Goal: Task Accomplishment & Management: Manage account settings

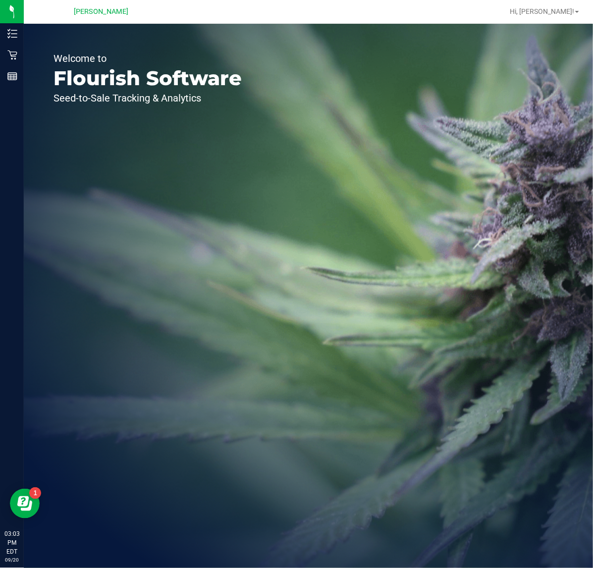
click at [24, 50] on div "Welcome to Flourish Software Seed-to-Sale Tracking & Analytics" at bounding box center [148, 296] width 248 height 545
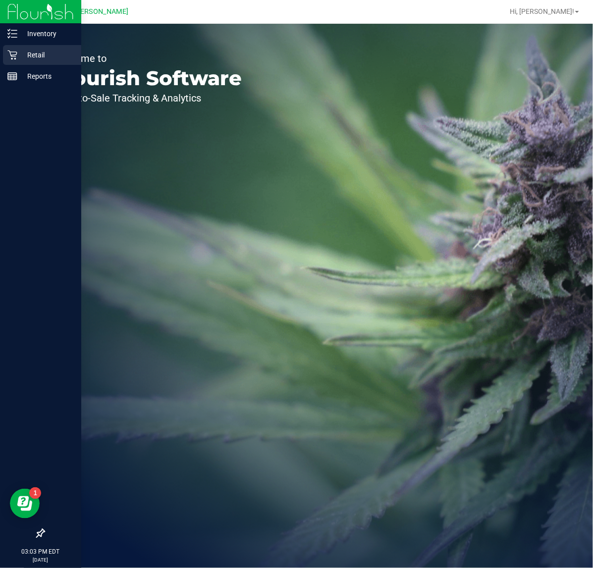
click at [21, 53] on p "Retail" at bounding box center [46, 55] width 59 height 12
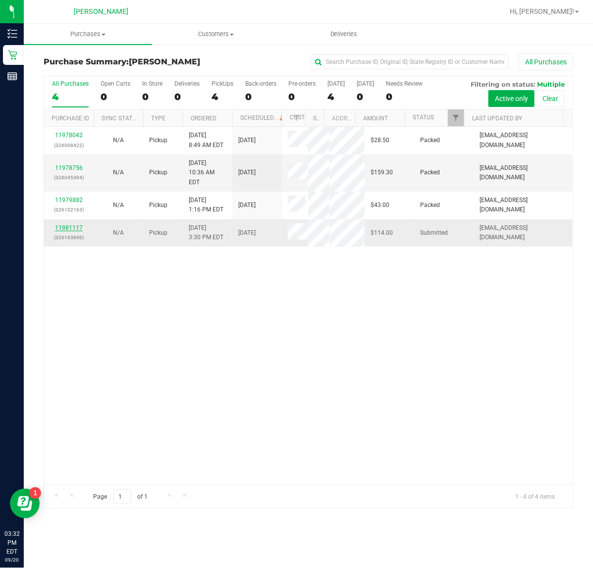
click at [63, 224] on link "11981117" at bounding box center [69, 227] width 28 height 7
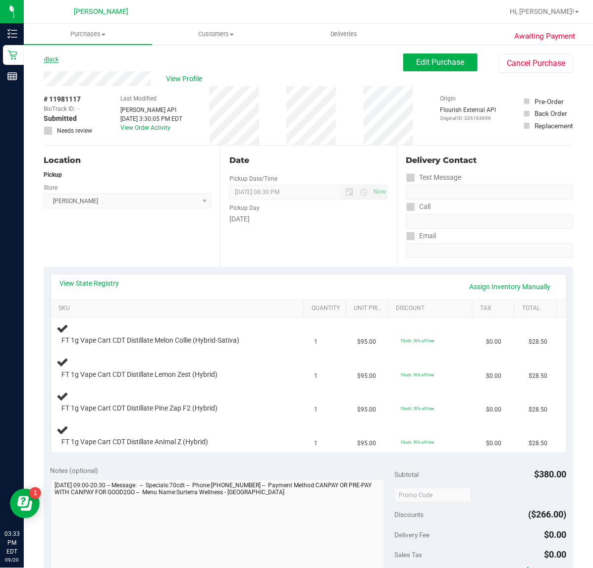
click at [51, 62] on link "Back" at bounding box center [51, 59] width 15 height 7
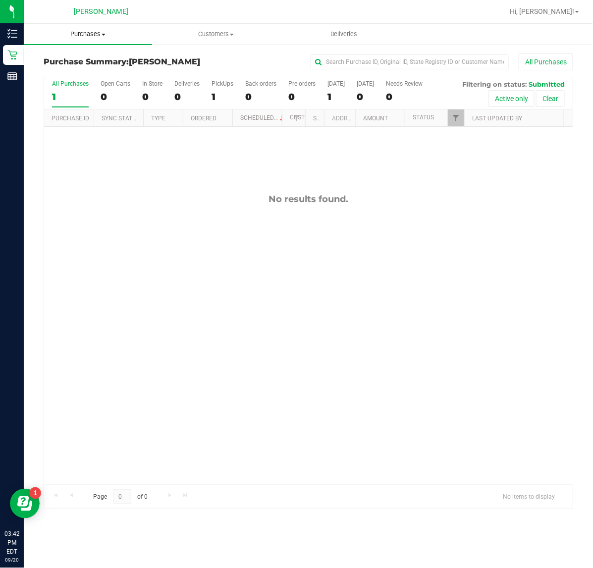
click at [93, 36] on span "Purchases" at bounding box center [88, 34] width 128 height 9
click at [73, 79] on span "All purchases" at bounding box center [59, 83] width 70 height 8
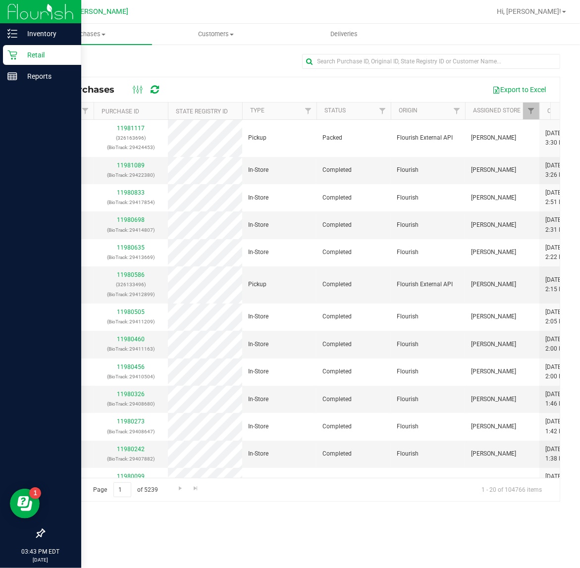
click at [11, 63] on div "Retail" at bounding box center [42, 55] width 78 height 20
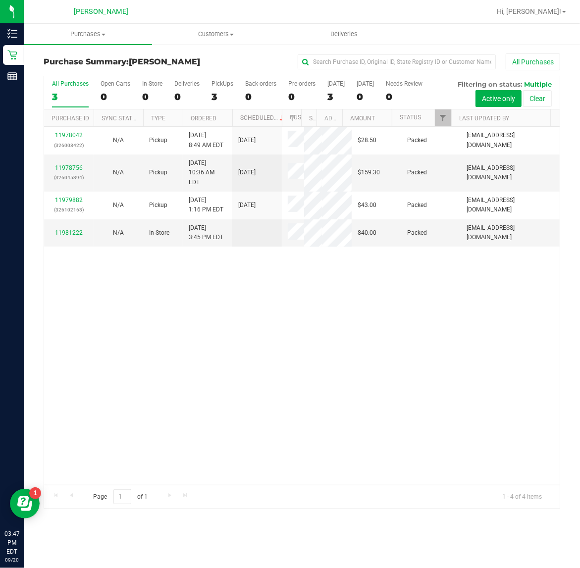
click at [569, 100] on div "Purchase Summary: Clermont WC All Purchases All Purchases 3 Open Carts 0 In Sto…" at bounding box center [302, 281] width 556 height 475
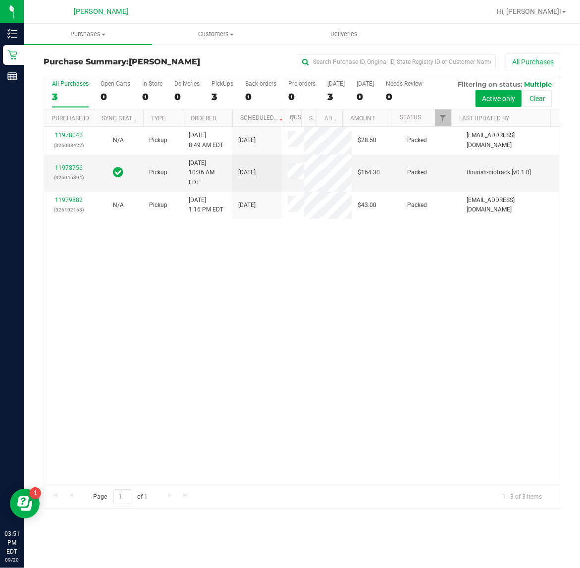
click at [511, 313] on div "11978042 (326008422) N/A Pickup 9/20/2025 8:49 AM EDT 9/20/2025 $28.50 Packed d…" at bounding box center [302, 306] width 516 height 358
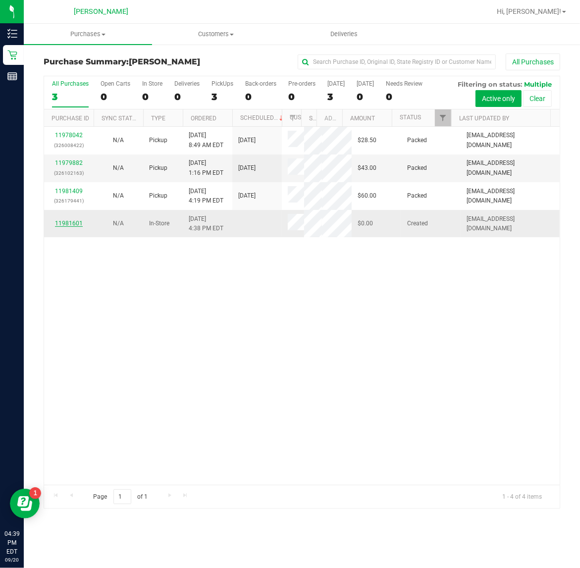
click at [64, 226] on link "11981601" at bounding box center [69, 223] width 28 height 7
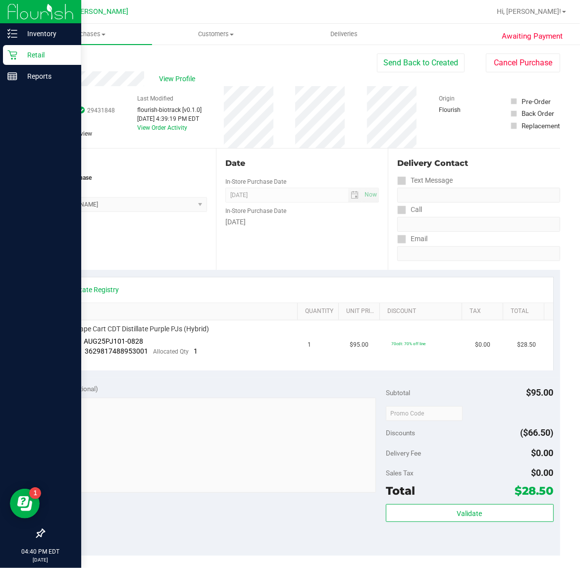
click at [17, 48] on div "Retail" at bounding box center [42, 55] width 78 height 20
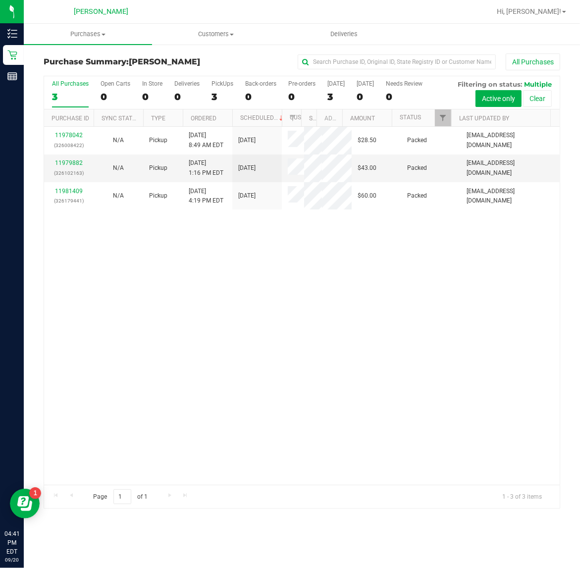
click at [567, 102] on div "All Purchases 3 Open Carts 0 In Store 0 Deliveries 0 PickUps 3 Back-orders 0 Pr…" at bounding box center [302, 292] width 532 height 434
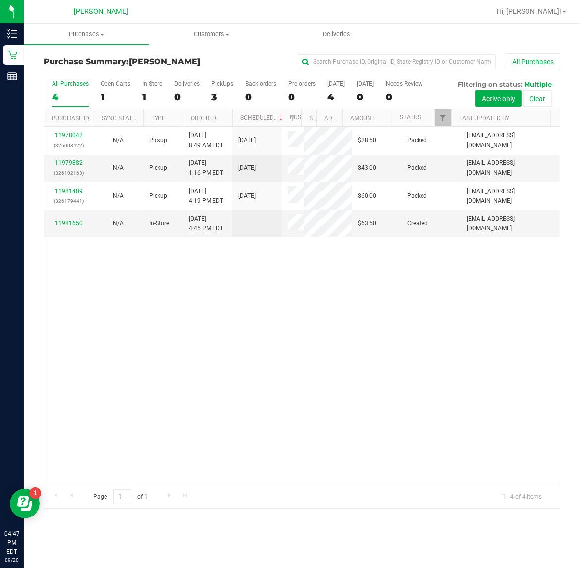
click at [567, 98] on div "All Purchases 4 Open Carts 1 In Store 1 Deliveries 0 PickUps 3 Back-orders 0 Pr…" at bounding box center [302, 292] width 532 height 434
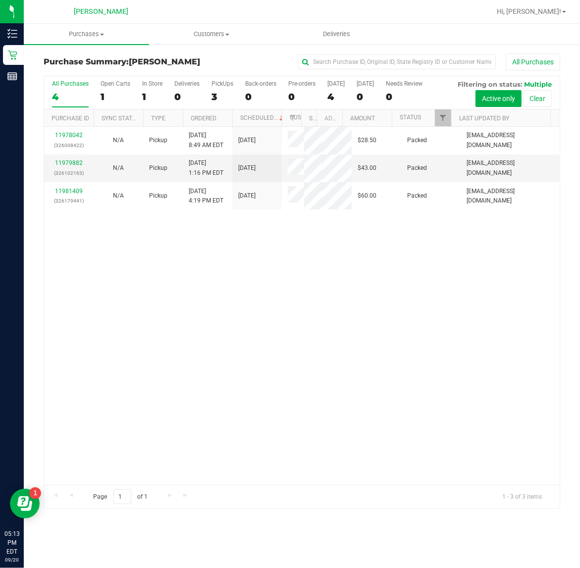
click at [547, 241] on div "11978042 (326008422) N/A Pickup [DATE] 8:49 AM EDT 9/20/2025 $28.50 Packed [EMA…" at bounding box center [302, 306] width 516 height 358
click at [533, 258] on div "11978042 (326008422) N/A Pickup [DATE] 8:49 AM EDT 9/20/2025 $28.50 Packed [EMA…" at bounding box center [302, 306] width 516 height 358
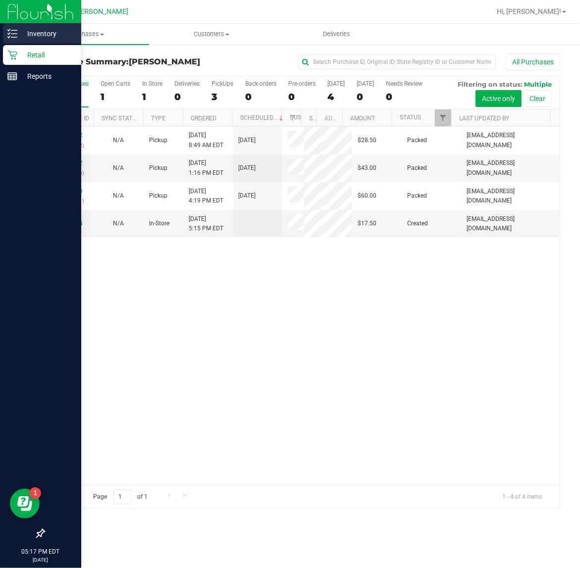
click at [10, 33] on icon at bounding box center [12, 34] width 10 height 10
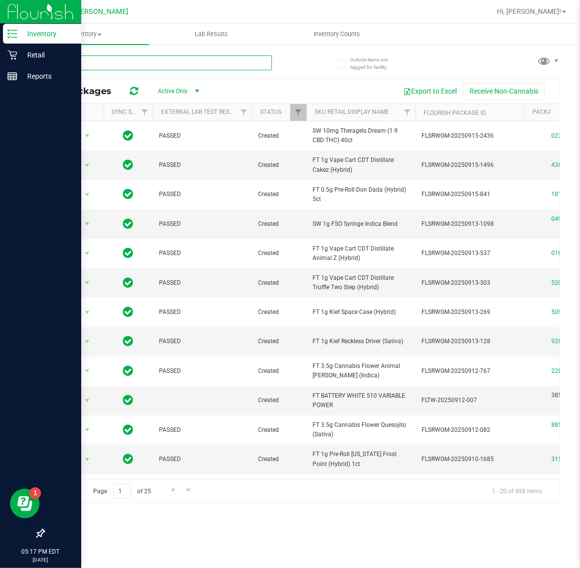
click at [170, 65] on input "text" at bounding box center [158, 62] width 228 height 15
type input "northern lights"
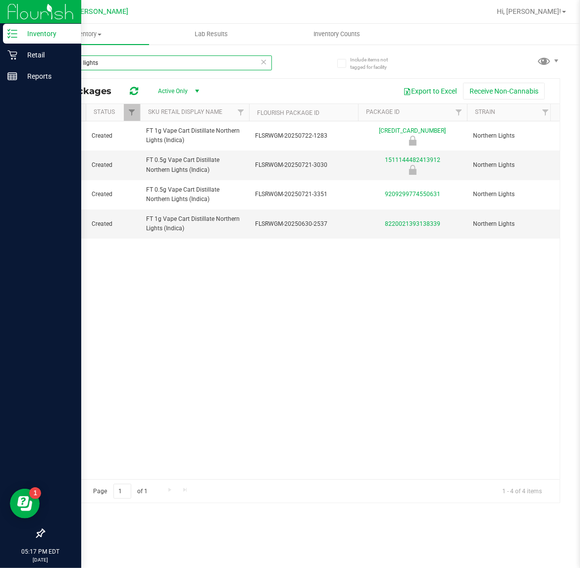
scroll to position [0, 191]
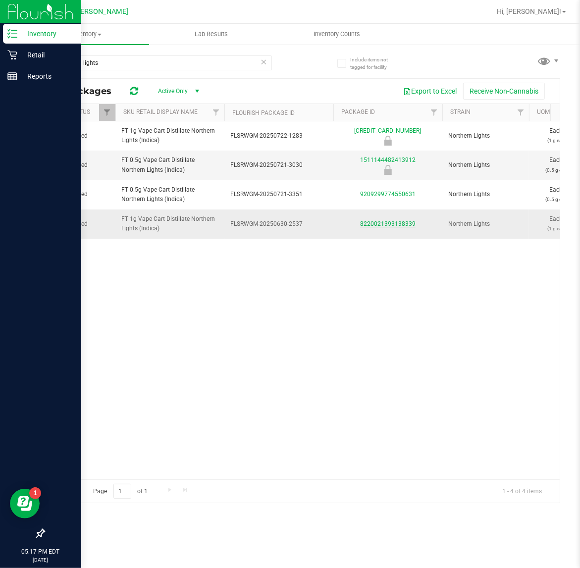
click at [381, 225] on link "8220021393138339" at bounding box center [387, 223] width 55 height 7
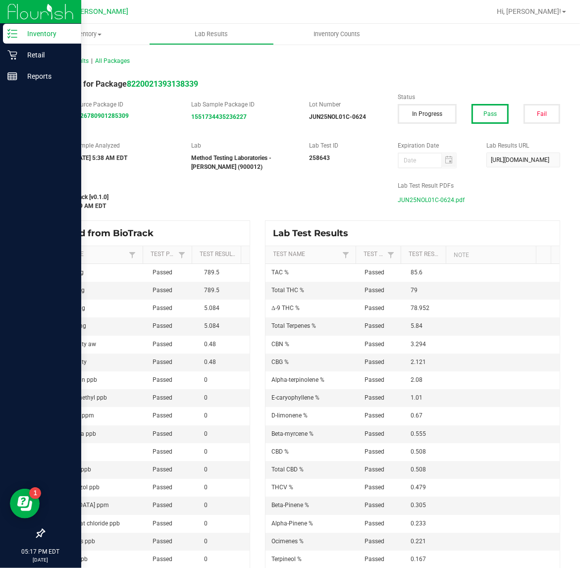
click at [430, 194] on span "JUN25NOL01C-0624.pdf" at bounding box center [431, 200] width 67 height 15
drag, startPoint x: 15, startPoint y: 31, endPoint x: 23, endPoint y: 36, distance: 9.3
click at [15, 31] on icon at bounding box center [12, 34] width 10 height 10
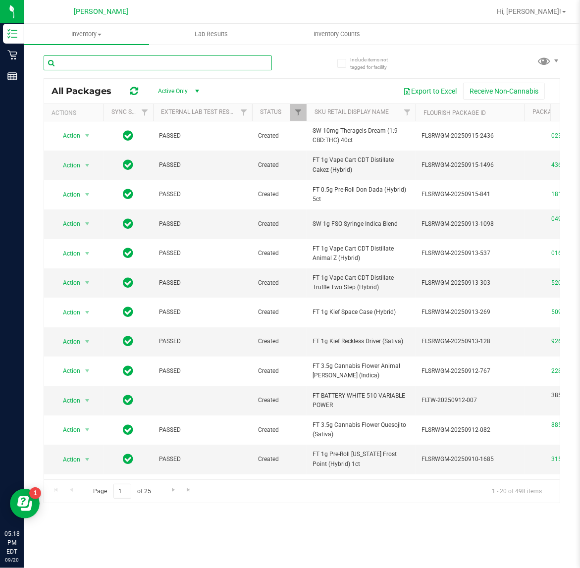
click at [119, 62] on input "text" at bounding box center [158, 62] width 228 height 15
type input "purple punch"
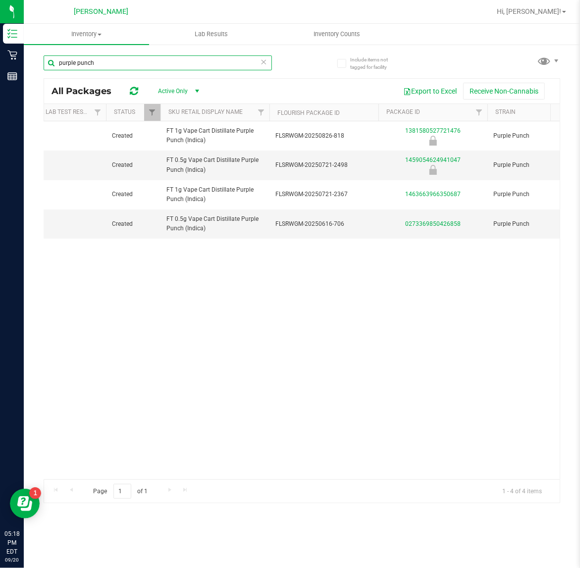
scroll to position [0, 182]
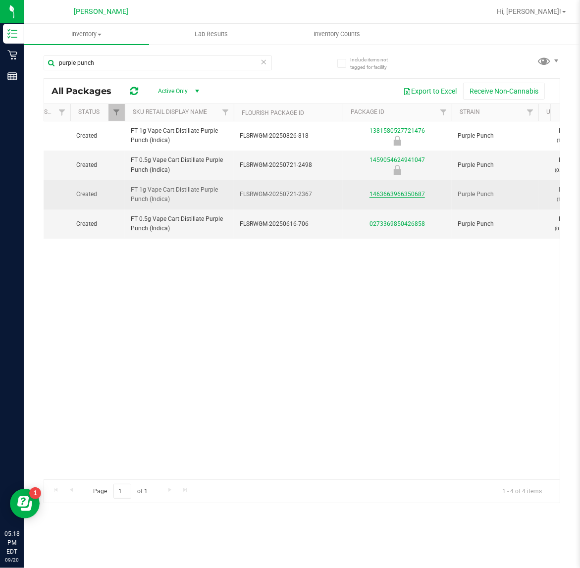
click at [410, 196] on link "1463663966350687" at bounding box center [397, 194] width 55 height 7
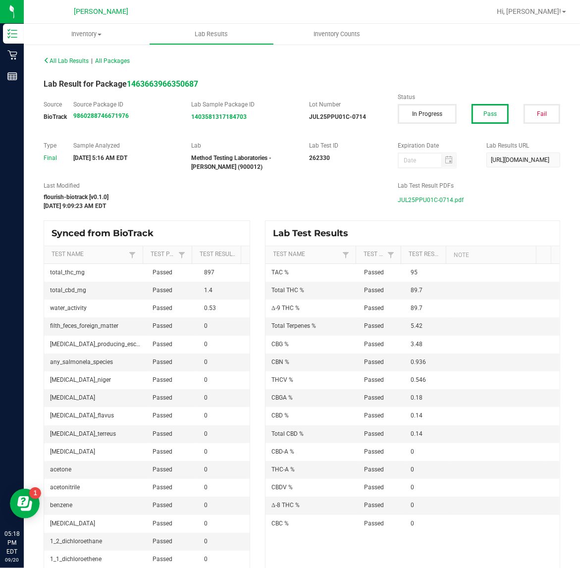
click at [422, 205] on span "JUL25PPU01C-0714.pdf" at bounding box center [431, 200] width 66 height 15
click at [80, 61] on span "All Lab Results" at bounding box center [66, 60] width 45 height 7
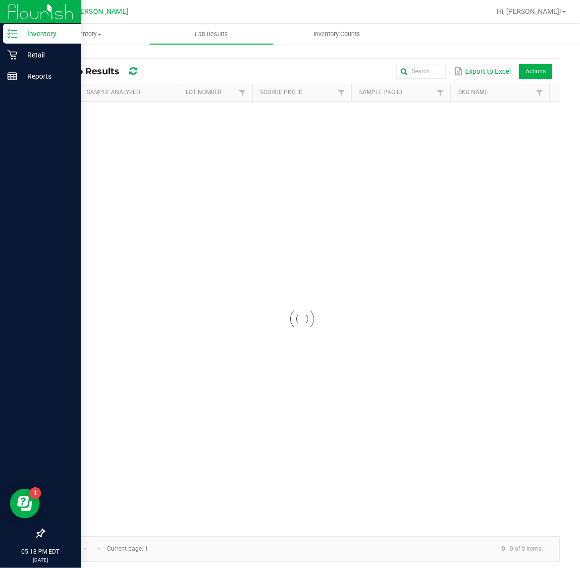
click at [14, 34] on line at bounding box center [13, 34] width 5 height 0
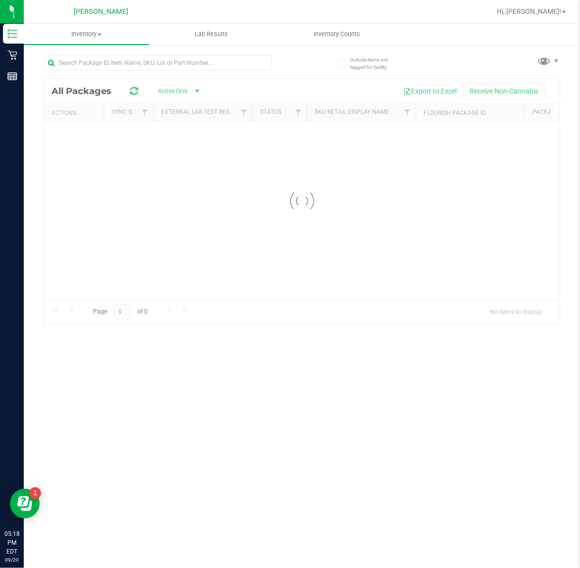
click at [121, 55] on div "Inventory All packages All inventory Waste log Lab Results Inventory Counts" at bounding box center [302, 296] width 556 height 545
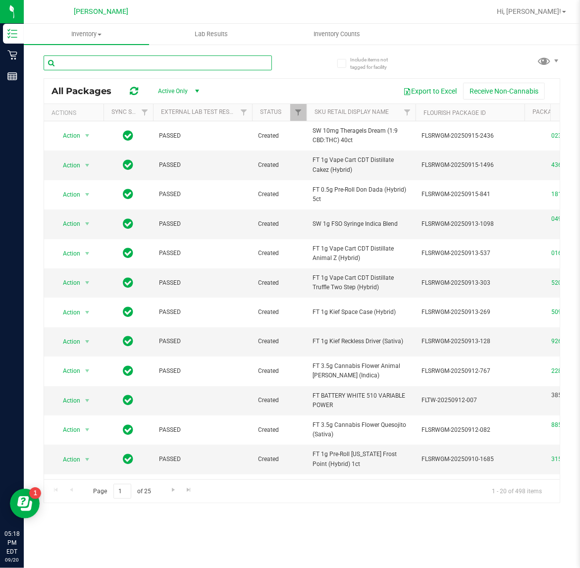
click at [130, 63] on input "text" at bounding box center [158, 62] width 228 height 15
type input "animal [PERSON_NAME]"
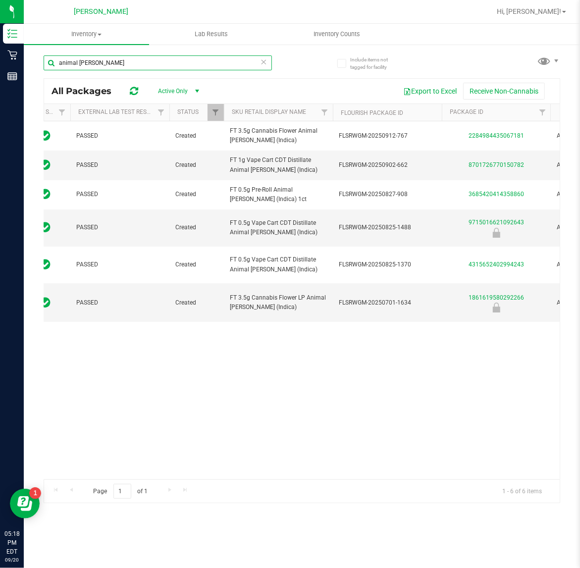
scroll to position [0, 85]
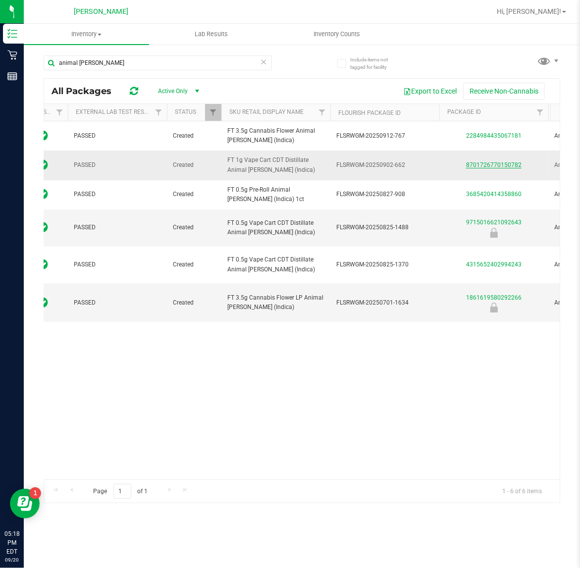
click at [472, 166] on link "8701726770150782" at bounding box center [493, 165] width 55 height 7
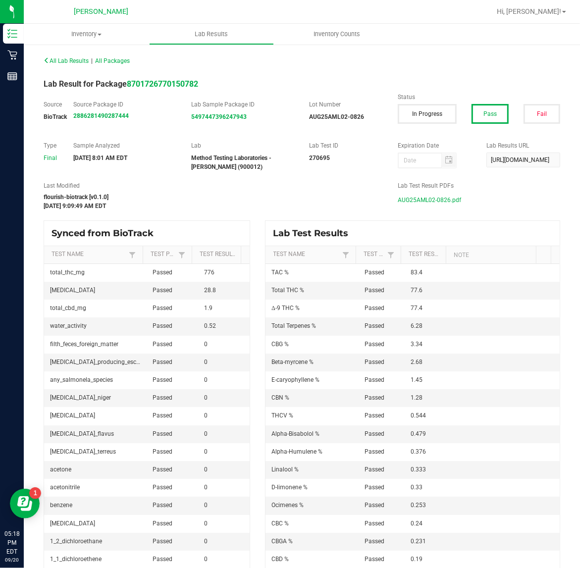
click at [421, 202] on span "AUG25AML02-0826.pdf" at bounding box center [429, 200] width 63 height 15
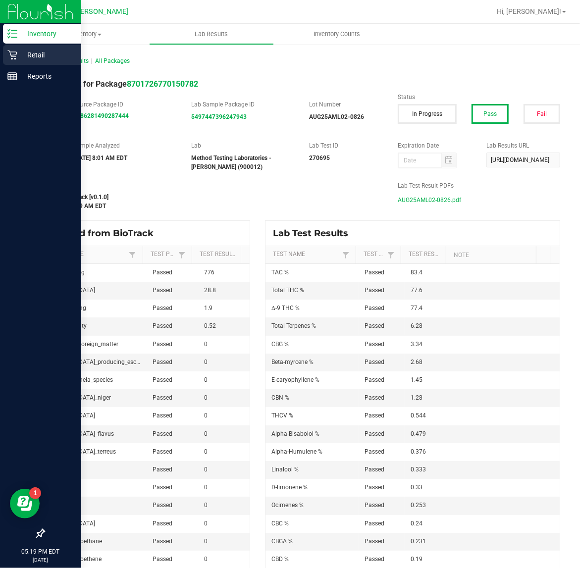
click at [7, 46] on div "Retail" at bounding box center [42, 55] width 78 height 20
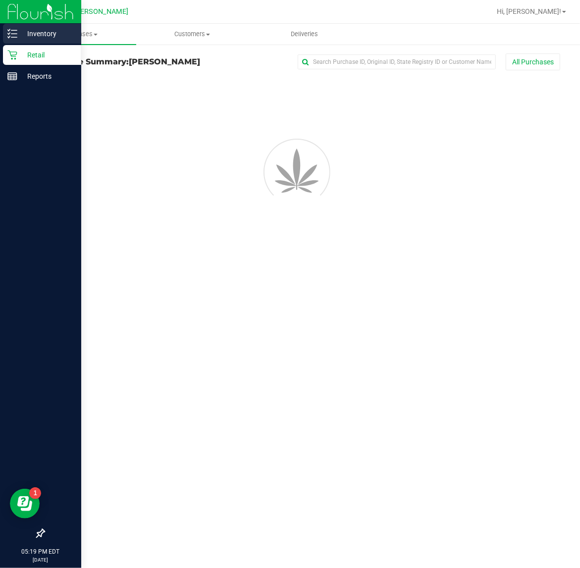
click at [7, 40] on div "Inventory" at bounding box center [42, 34] width 78 height 20
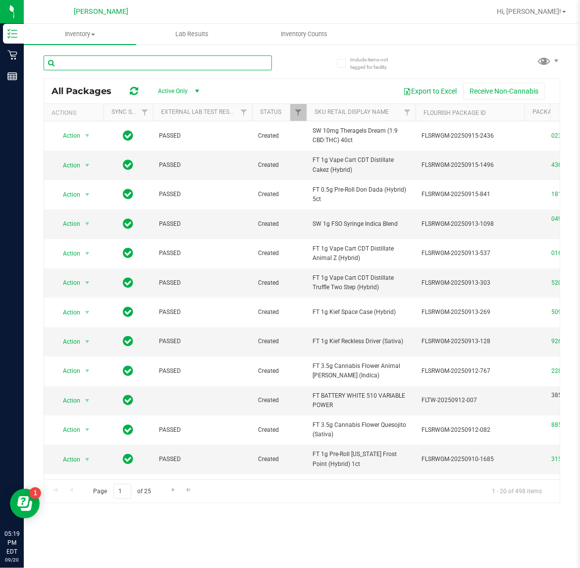
click at [152, 64] on input "text" at bounding box center [158, 62] width 228 height 15
type input "animal [PERSON_NAME]"
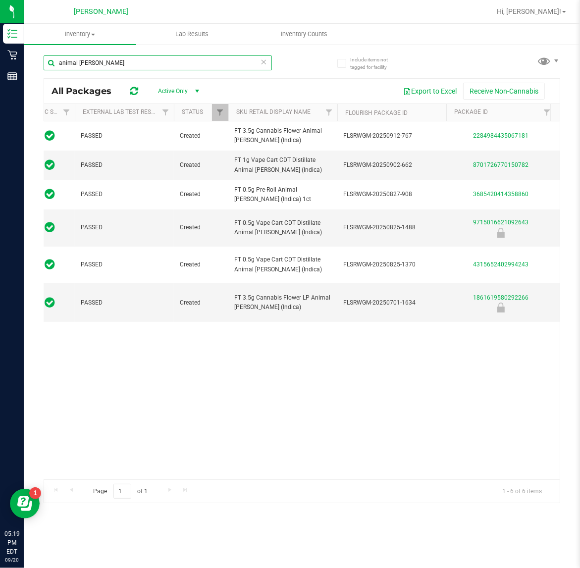
scroll to position [0, 83]
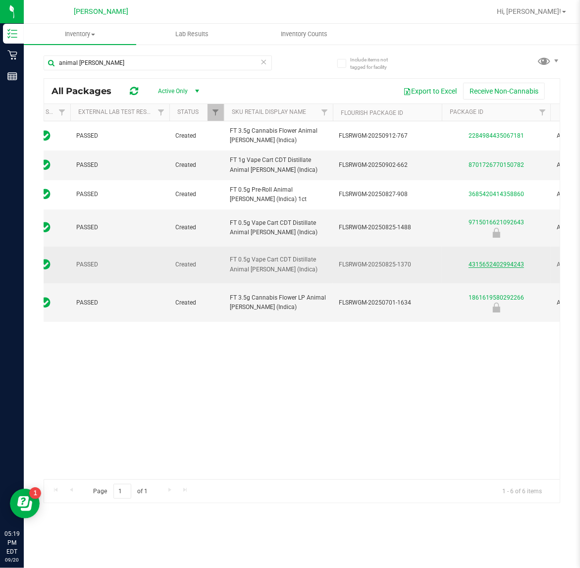
click at [491, 266] on link "4315652402994243" at bounding box center [496, 264] width 55 height 7
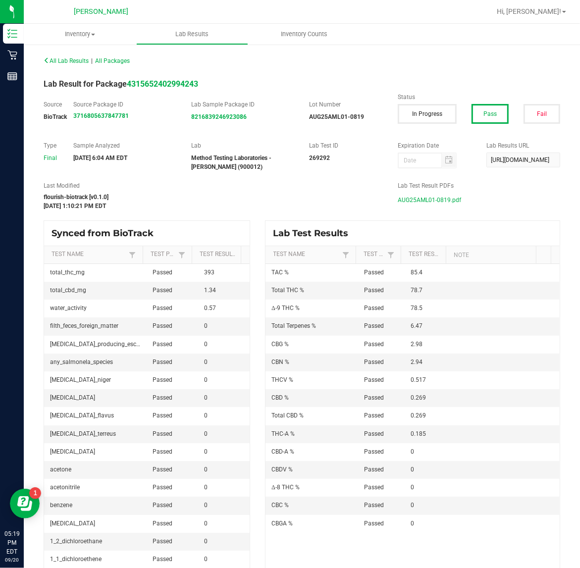
click at [442, 199] on span "AUG25AML01-0819.pdf" at bounding box center [429, 200] width 63 height 15
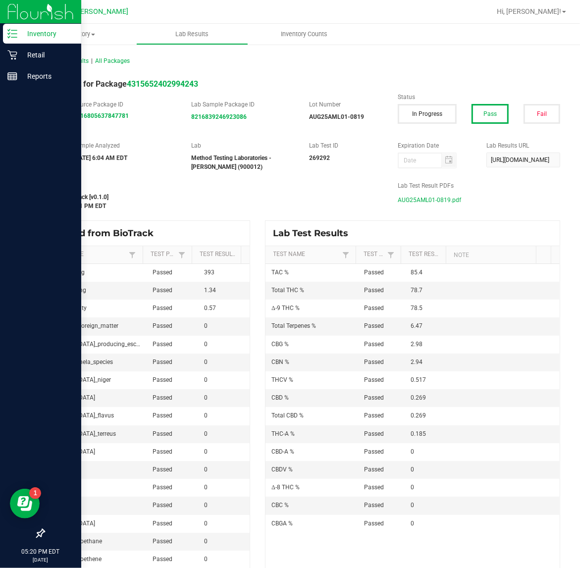
click at [17, 38] on p "Inventory" at bounding box center [46, 34] width 59 height 12
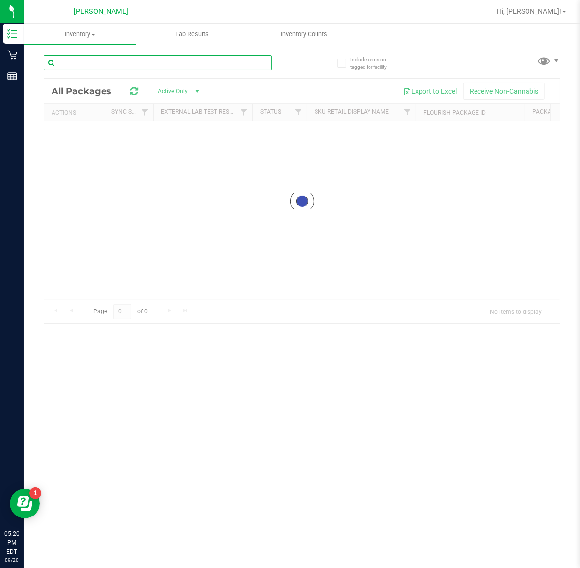
click at [102, 69] on input "text" at bounding box center [158, 62] width 228 height 15
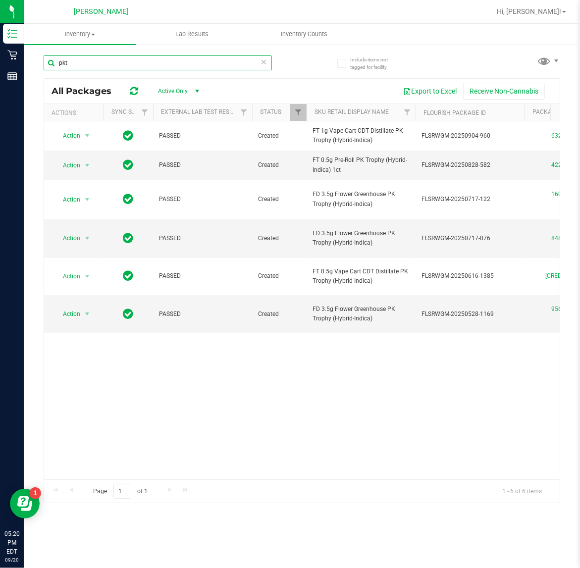
type input "pkt"
click at [264, 60] on icon at bounding box center [264, 61] width 7 height 12
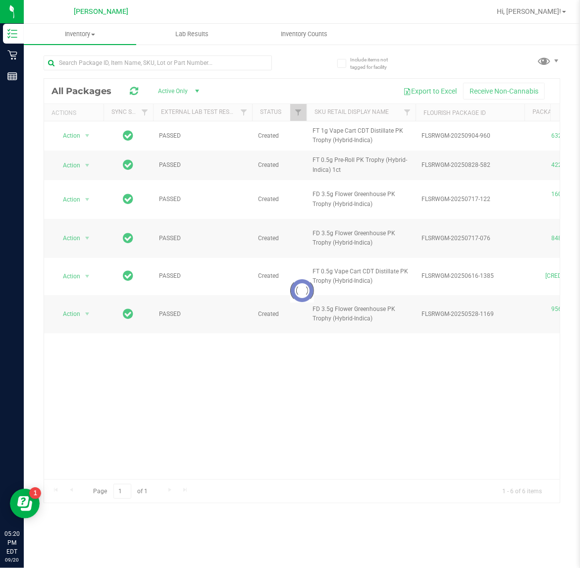
click at [283, 60] on div at bounding box center [173, 63] width 259 height 32
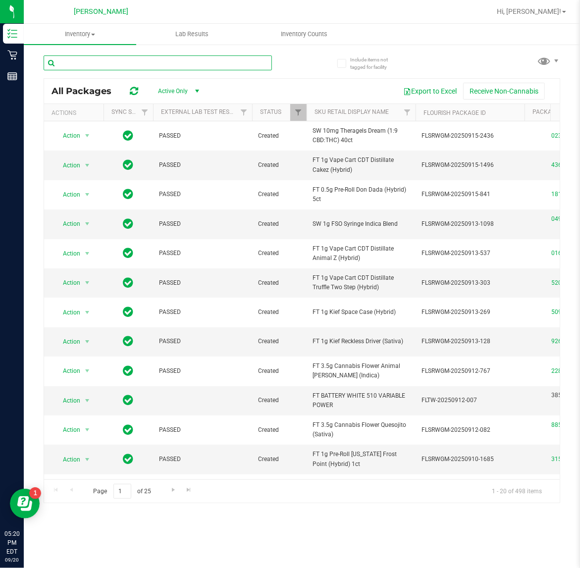
click at [258, 67] on input "text" at bounding box center [158, 62] width 228 height 15
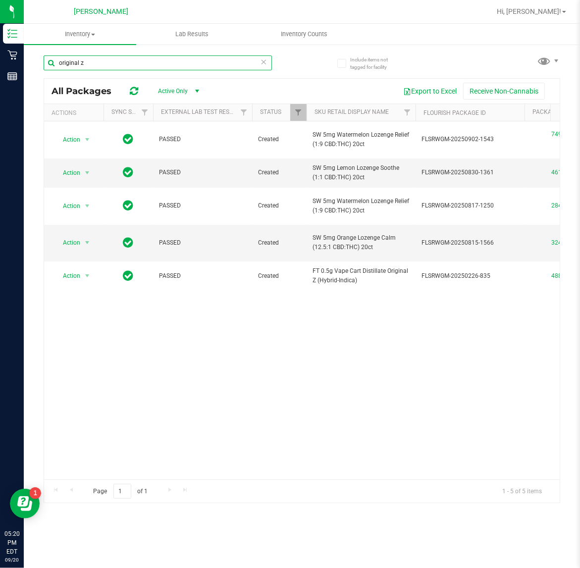
type input "original z"
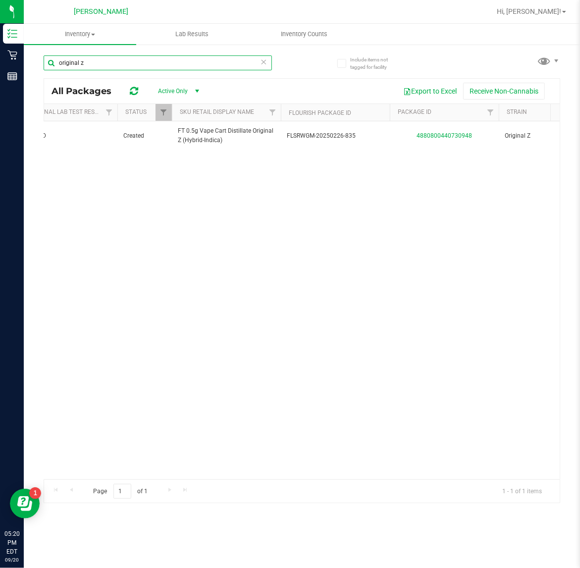
scroll to position [0, 189]
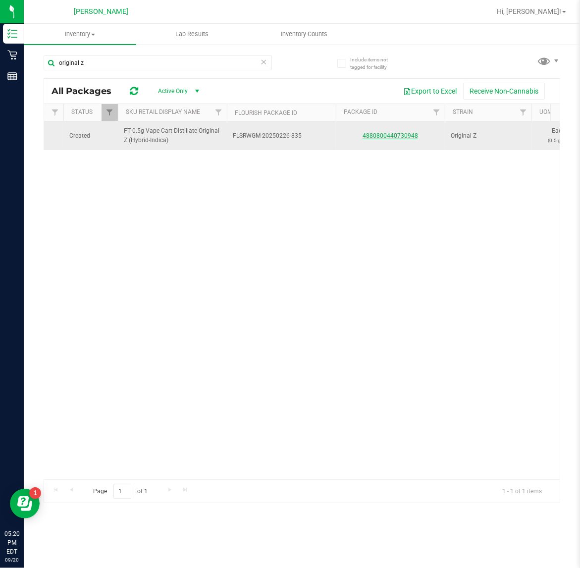
click at [387, 134] on link "4880800440730948" at bounding box center [390, 135] width 55 height 7
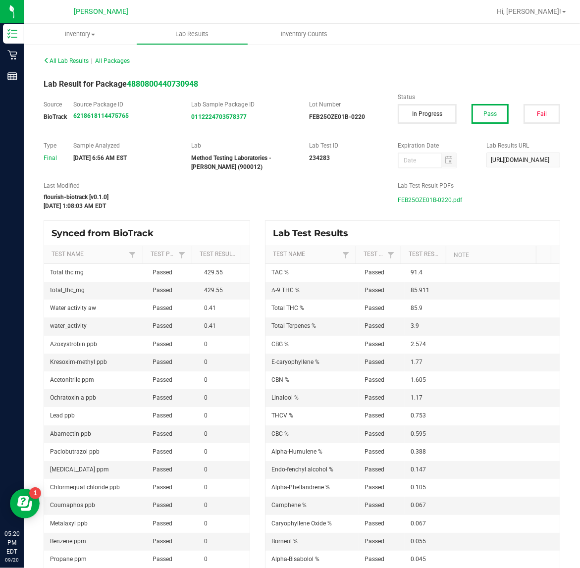
click at [408, 198] on span "FEB25OZE01B-0220.pdf" at bounding box center [430, 200] width 64 height 15
click at [55, 60] on span "All Lab Results" at bounding box center [66, 60] width 45 height 7
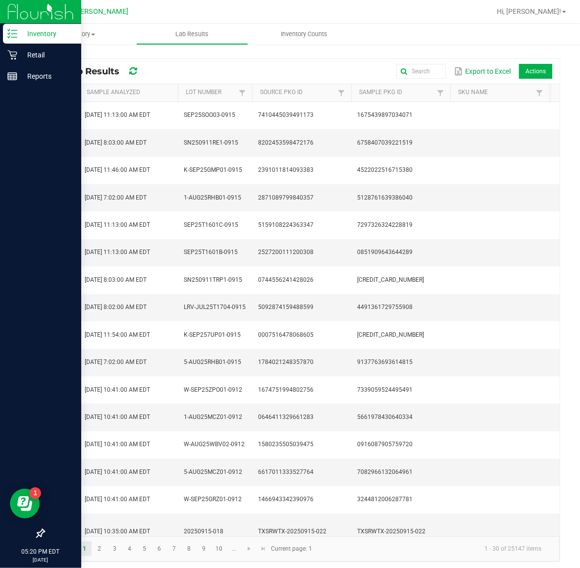
click at [8, 29] on icon at bounding box center [12, 34] width 10 height 10
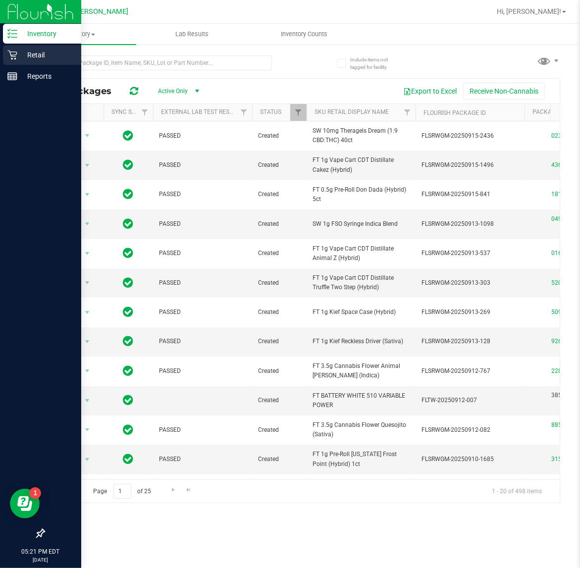
click at [20, 55] on p "Retail" at bounding box center [46, 55] width 59 height 12
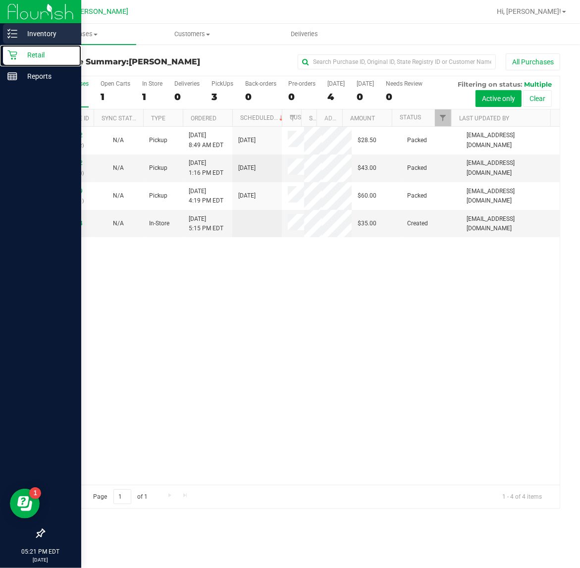
click at [8, 35] on icon at bounding box center [12, 34] width 10 height 10
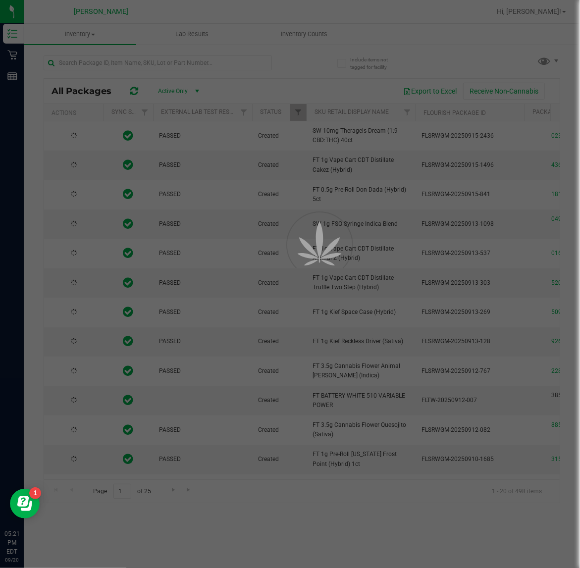
click at [159, 70] on div at bounding box center [290, 284] width 580 height 568
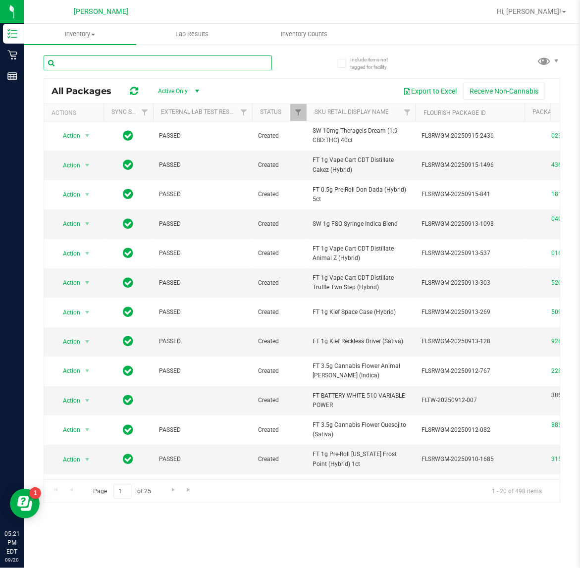
click at [159, 68] on input "text" at bounding box center [158, 62] width 228 height 15
type input "t12"
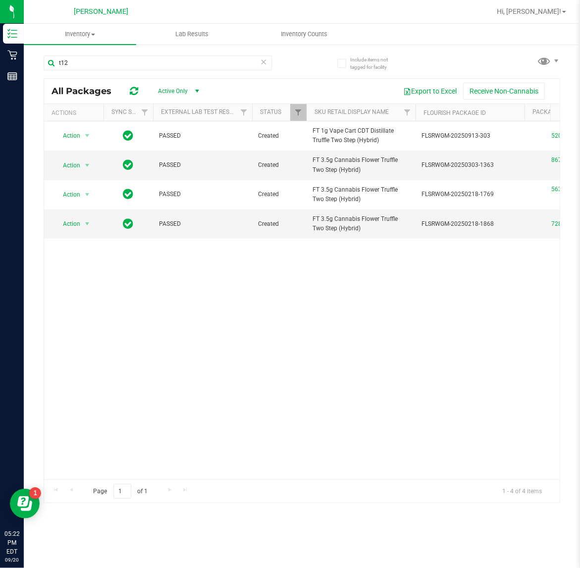
drag, startPoint x: 178, startPoint y: 470, endPoint x: 204, endPoint y: 464, distance: 26.0
click at [204, 467] on div "Action Action Global inventory Package audit log Print package label Print prod…" at bounding box center [302, 300] width 516 height 358
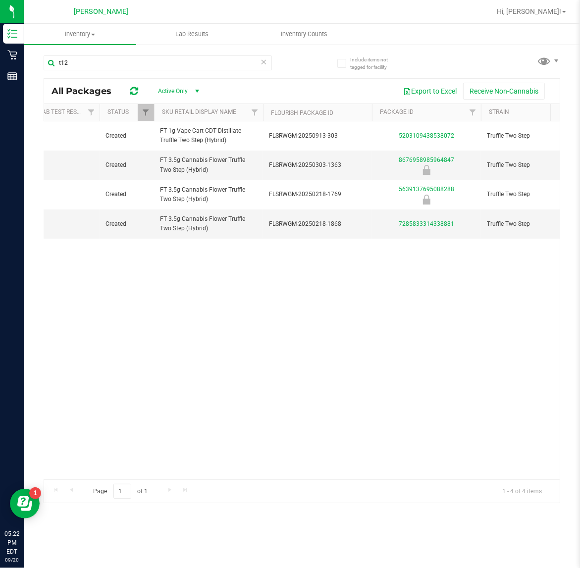
scroll to position [0, 204]
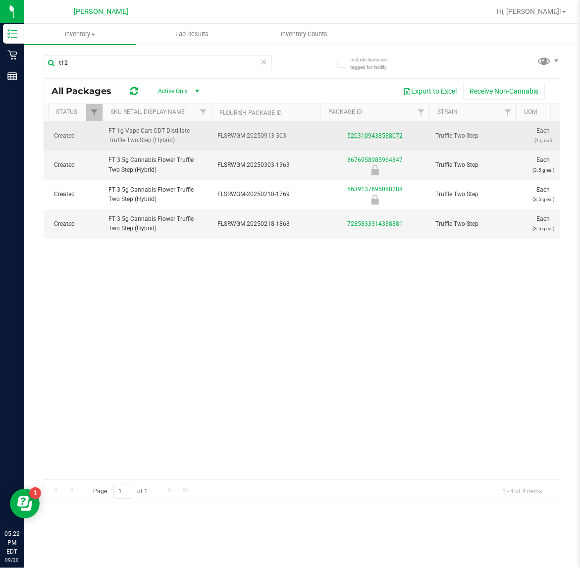
click at [363, 136] on link "5203109438538072" at bounding box center [374, 135] width 55 height 7
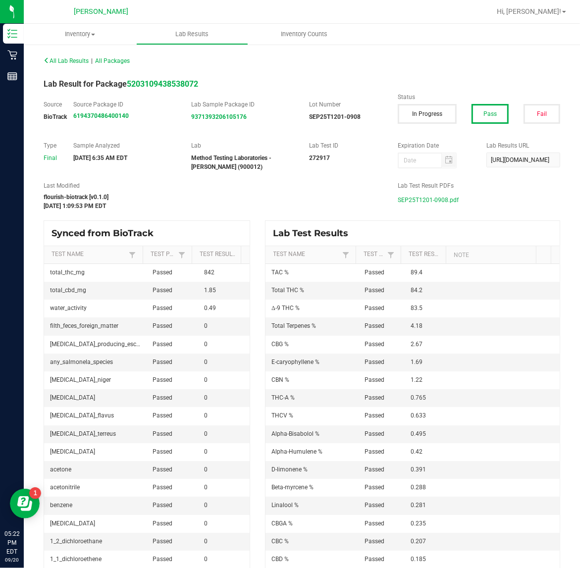
click at [425, 201] on span "SEP25T1201-0908.pdf" at bounding box center [428, 200] width 61 height 15
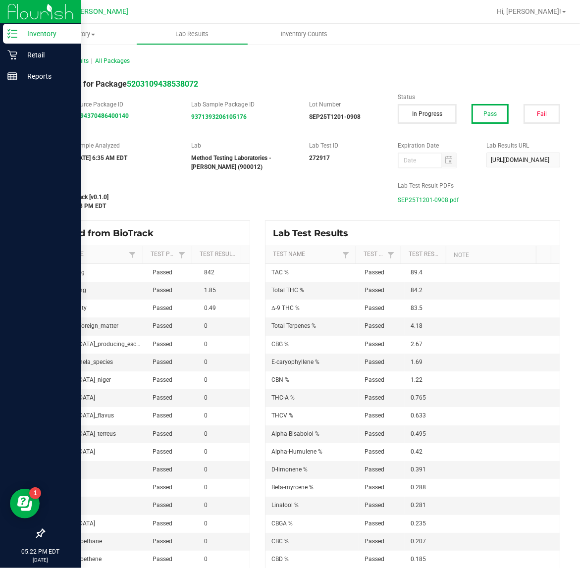
click at [16, 41] on div "Inventory" at bounding box center [42, 34] width 78 height 20
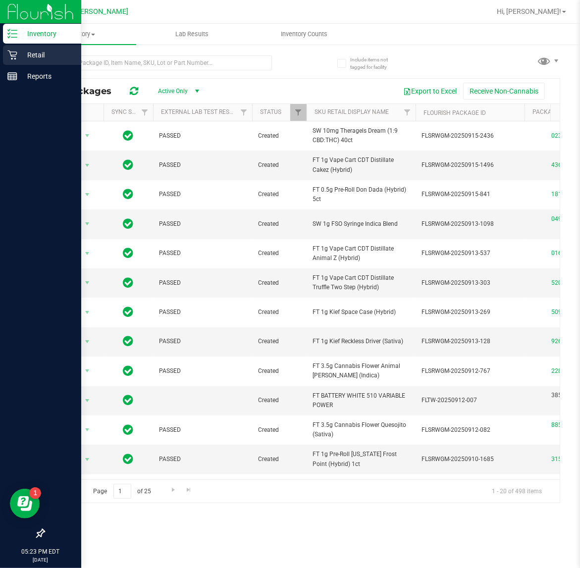
click at [8, 51] on icon at bounding box center [11, 55] width 9 height 9
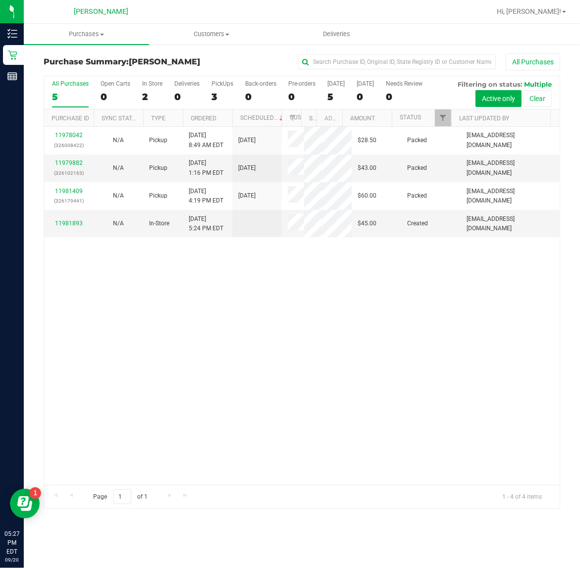
click at [415, 353] on div "11978042 (326008422) N/A Pickup [DATE] 8:49 AM EDT 9/20/2025 $28.50 Packed [EMA…" at bounding box center [302, 306] width 516 height 358
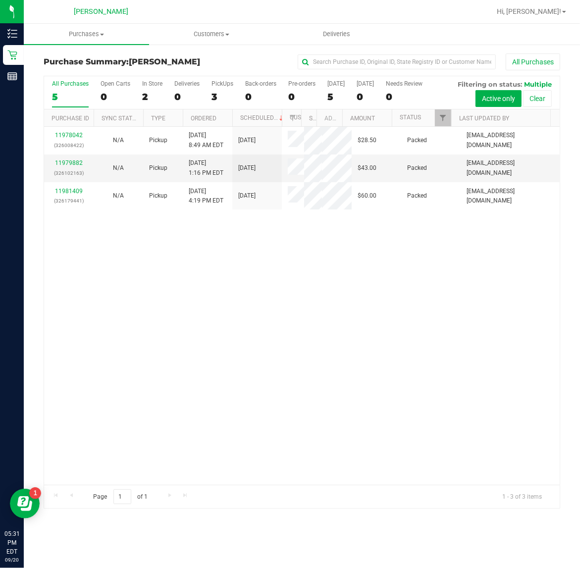
click at [474, 362] on div "11978042 (326008422) N/A Pickup [DATE] 8:49 AM EDT 9/20/2025 $28.50 Packed [EMA…" at bounding box center [302, 306] width 516 height 358
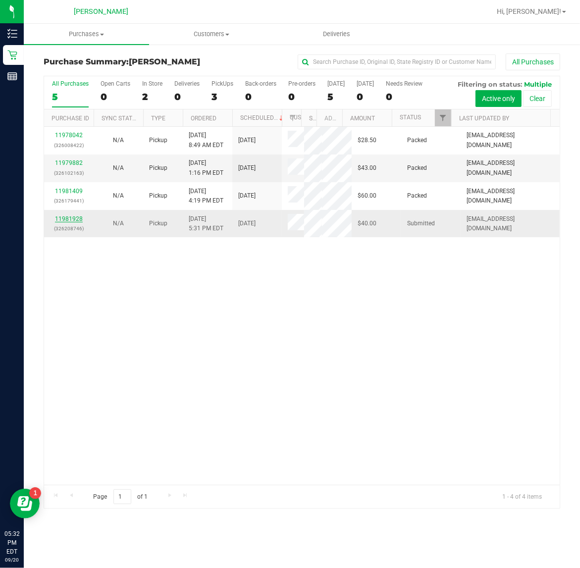
click at [63, 221] on link "11981928" at bounding box center [69, 219] width 28 height 7
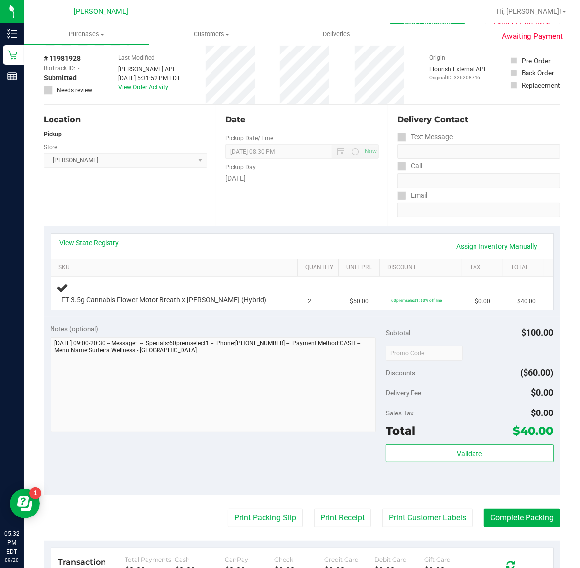
scroll to position [46, 0]
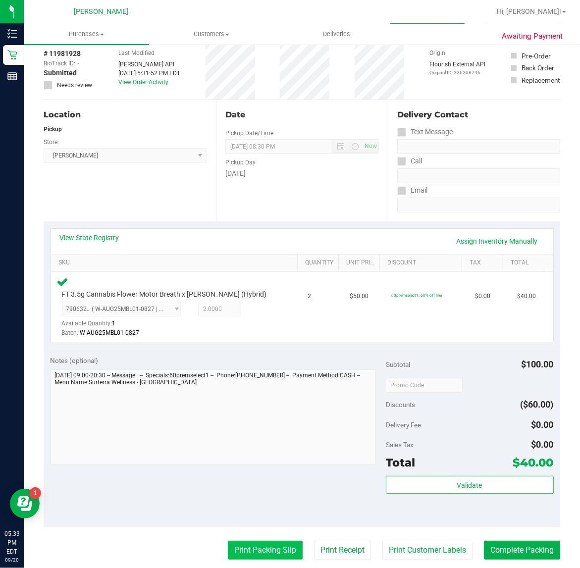
click at [253, 551] on button "Print Packing Slip" at bounding box center [265, 550] width 75 height 19
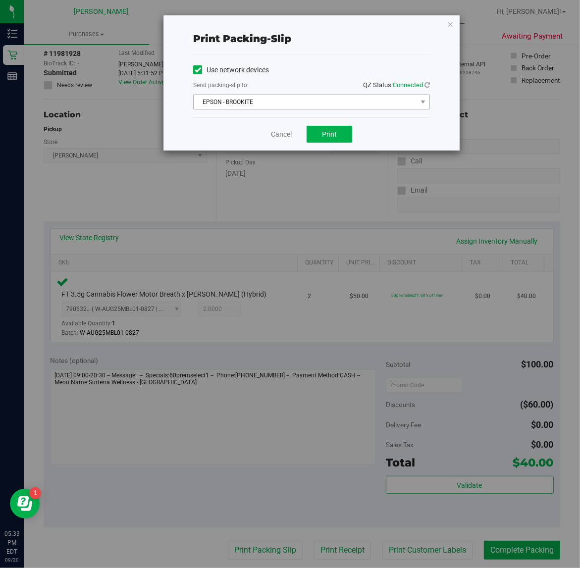
click at [269, 99] on span "EPSON - BROOKITE" at bounding box center [305, 102] width 223 height 14
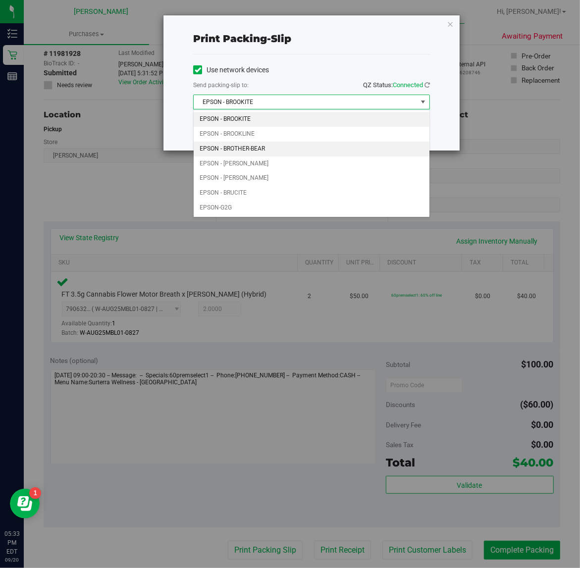
click at [263, 146] on li "EPSON - BROTHER-BEAR" at bounding box center [312, 149] width 236 height 15
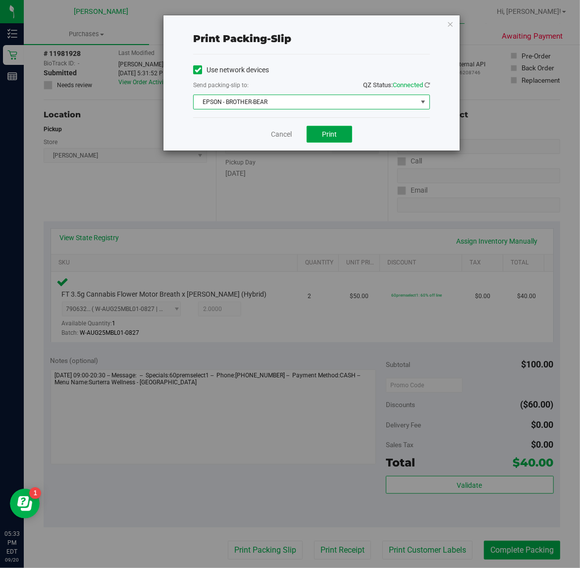
click at [330, 131] on span "Print" at bounding box center [329, 134] width 15 height 8
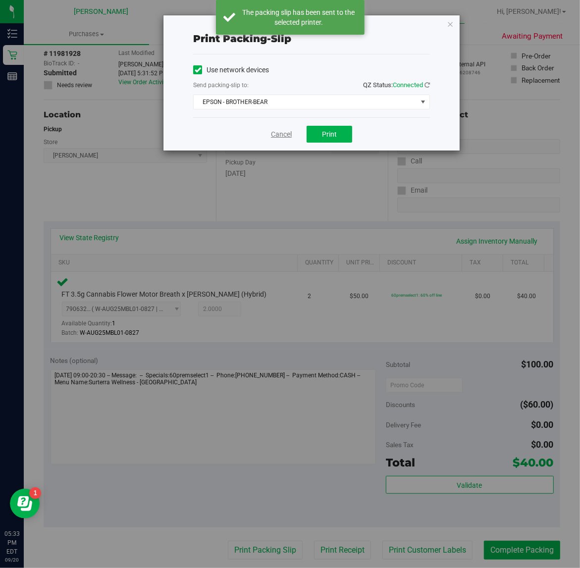
click at [276, 138] on link "Cancel" at bounding box center [281, 134] width 21 height 10
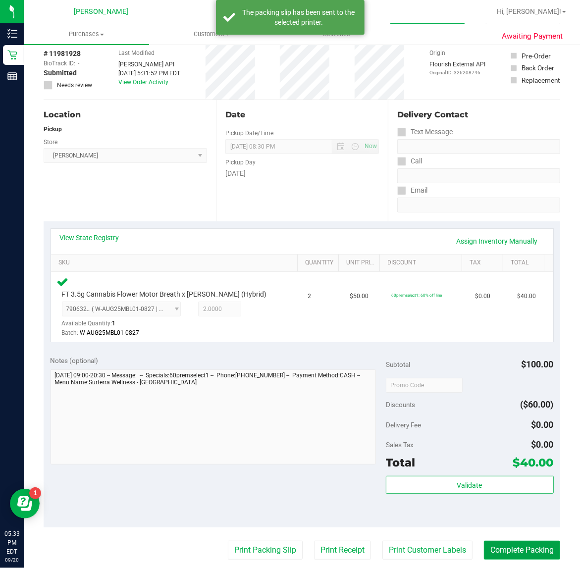
click at [520, 550] on button "Complete Packing" at bounding box center [522, 550] width 76 height 19
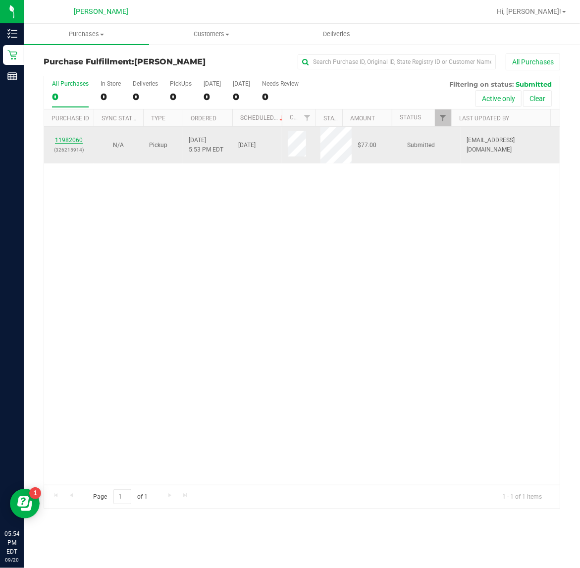
click at [74, 142] on link "11982060" at bounding box center [69, 140] width 28 height 7
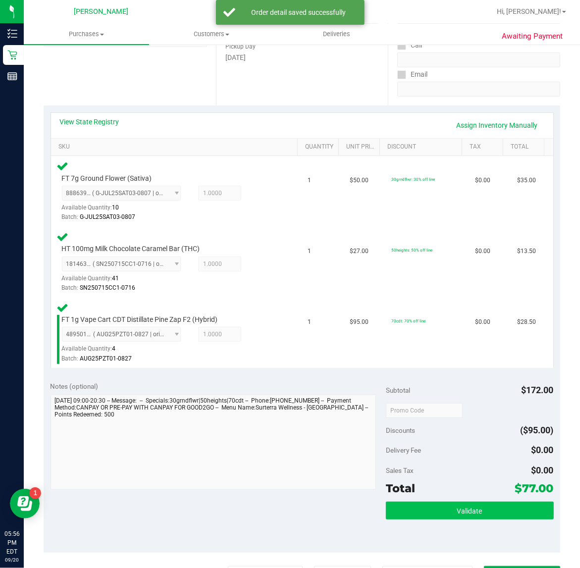
scroll to position [248, 0]
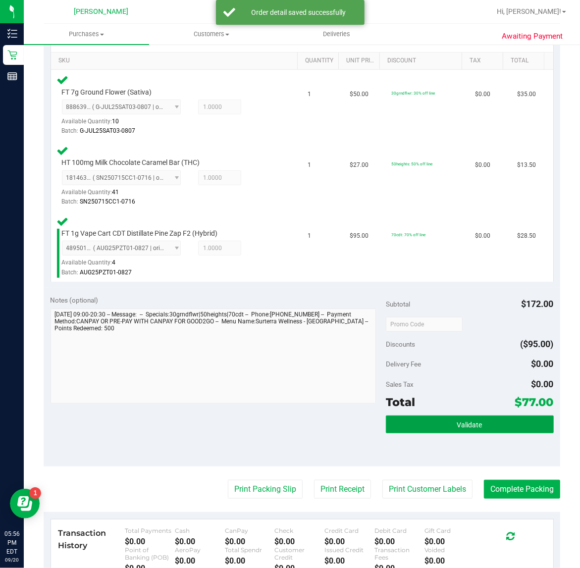
click at [446, 429] on button "Validate" at bounding box center [470, 425] width 168 height 18
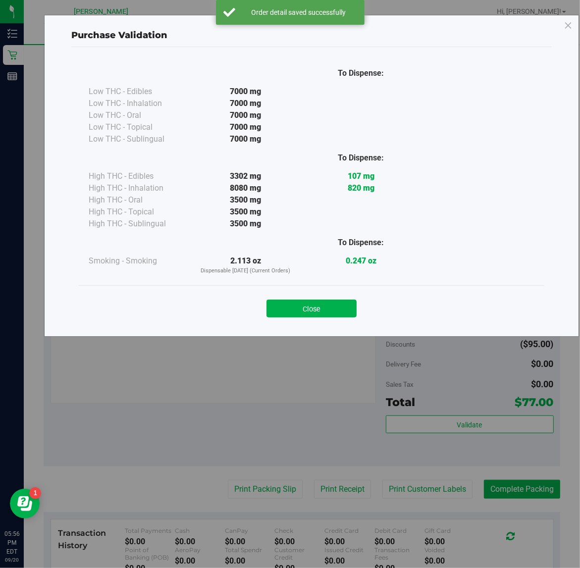
click at [328, 285] on div "Close" at bounding box center [312, 305] width 466 height 40
click at [330, 303] on button "Close" at bounding box center [312, 309] width 90 height 18
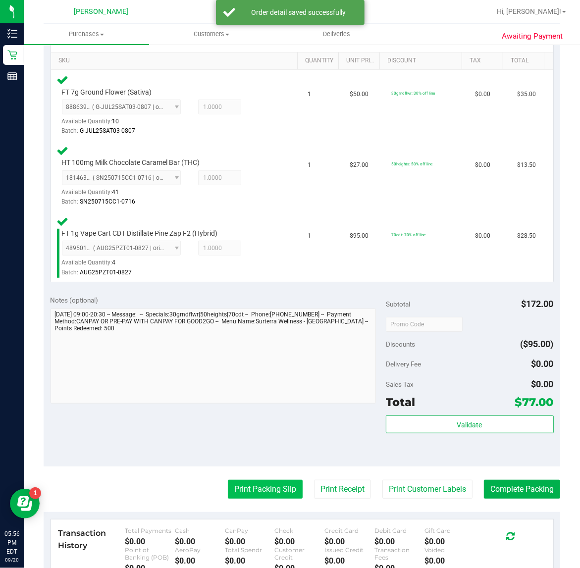
click at [282, 486] on button "Print Packing Slip" at bounding box center [265, 489] width 75 height 19
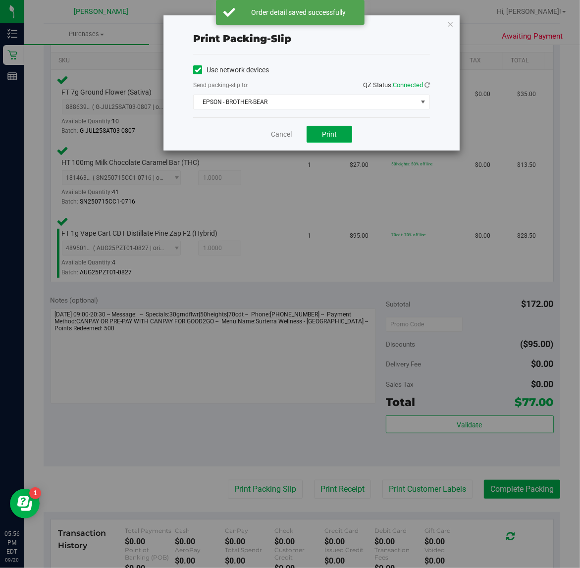
click at [328, 140] on button "Print" at bounding box center [330, 134] width 46 height 17
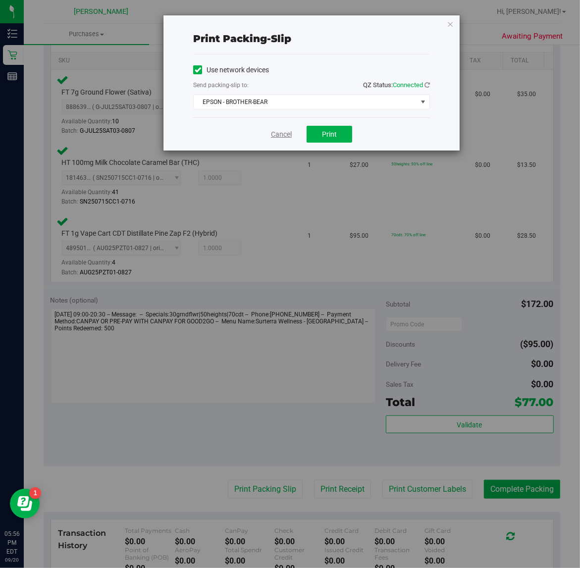
click at [282, 130] on link "Cancel" at bounding box center [281, 134] width 21 height 10
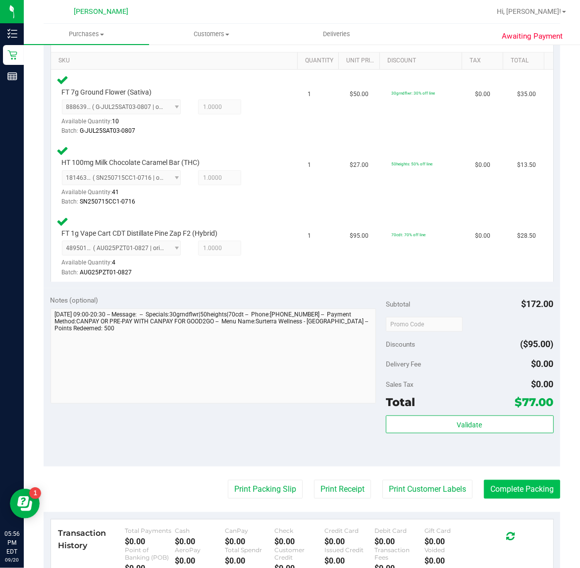
click at [509, 489] on button "Complete Packing" at bounding box center [522, 489] width 76 height 19
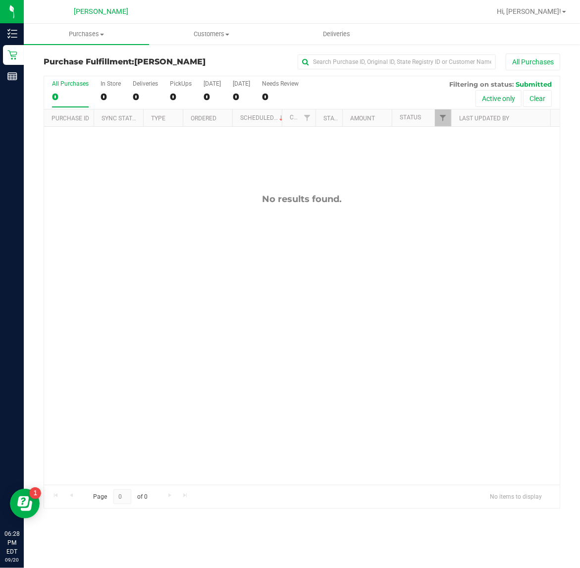
click at [573, 79] on div "Purchase Fulfillment: [PERSON_NAME] All Purchases All Purchases 0 In Store 0 De…" at bounding box center [302, 281] width 556 height 475
click at [570, 80] on div "Purchase Fulfillment: [PERSON_NAME] All Purchases All Purchases 0 In Store 0 De…" at bounding box center [302, 281] width 556 height 475
click at [571, 65] on div "Purchase Fulfillment: [PERSON_NAME] All Purchases All Purchases 0 In Store 0 De…" at bounding box center [302, 281] width 557 height 475
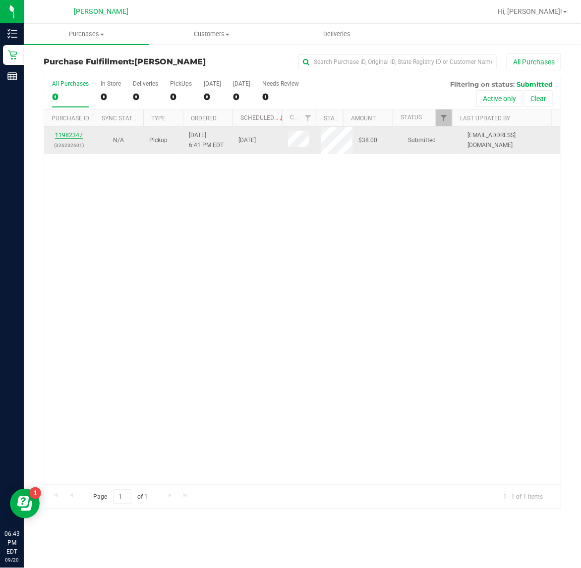
click at [68, 133] on link "11982347" at bounding box center [69, 135] width 28 height 7
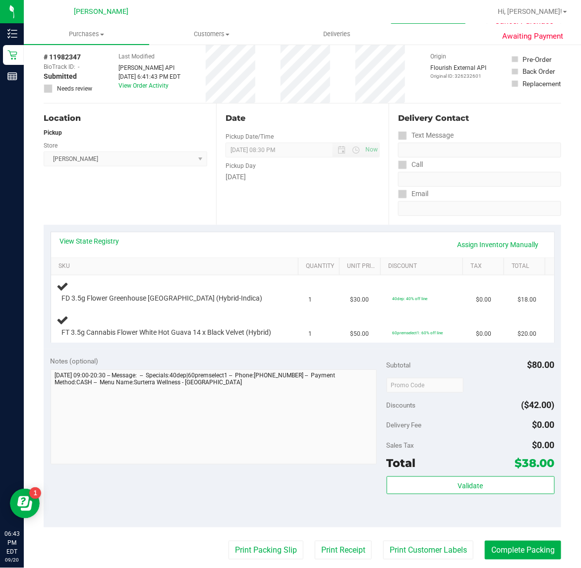
scroll to position [62, 0]
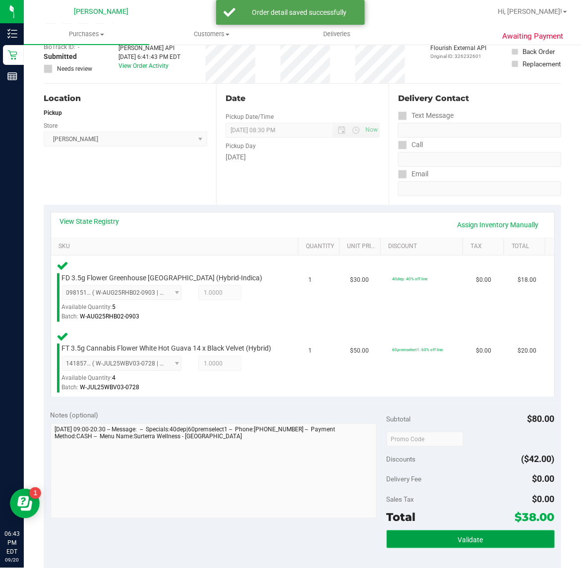
click at [402, 549] on button "Validate" at bounding box center [470, 540] width 168 height 18
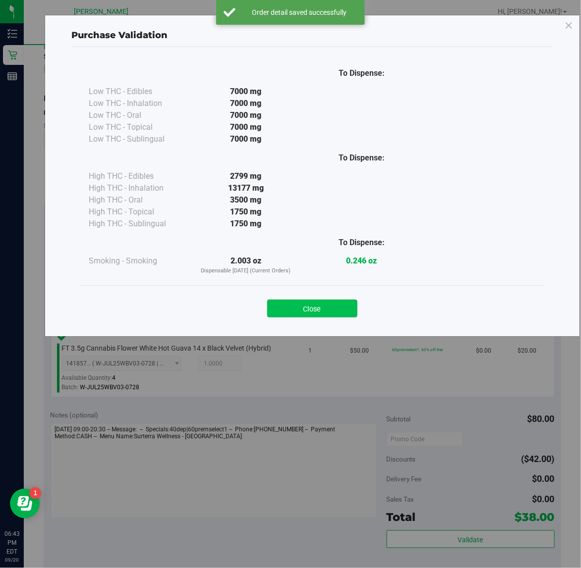
click at [285, 310] on button "Close" at bounding box center [312, 309] width 90 height 18
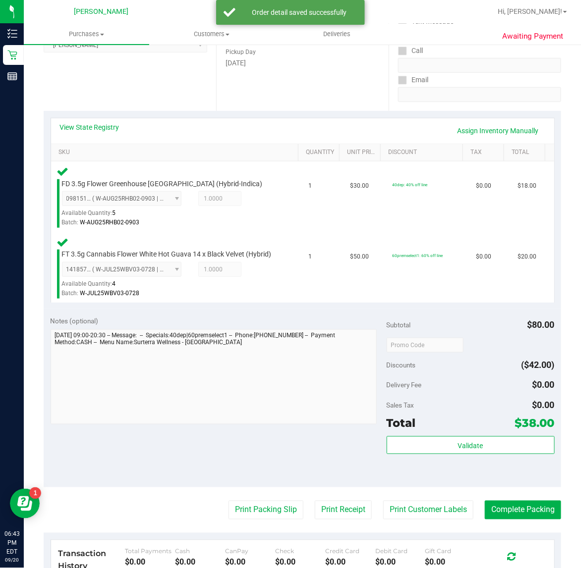
scroll to position [184, 0]
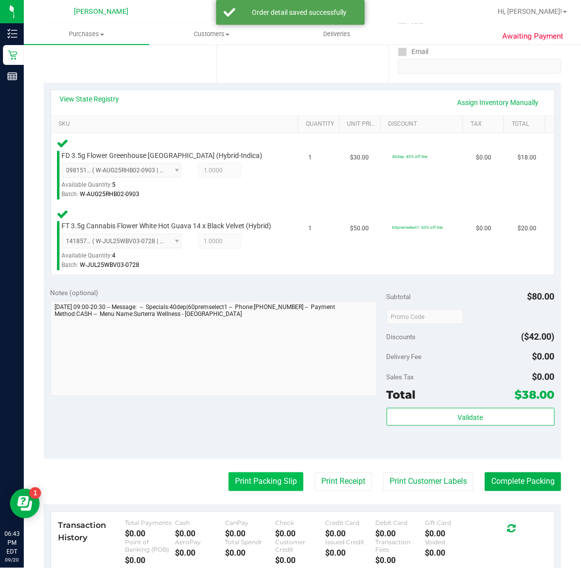
click at [234, 491] on button "Print Packing Slip" at bounding box center [265, 482] width 75 height 19
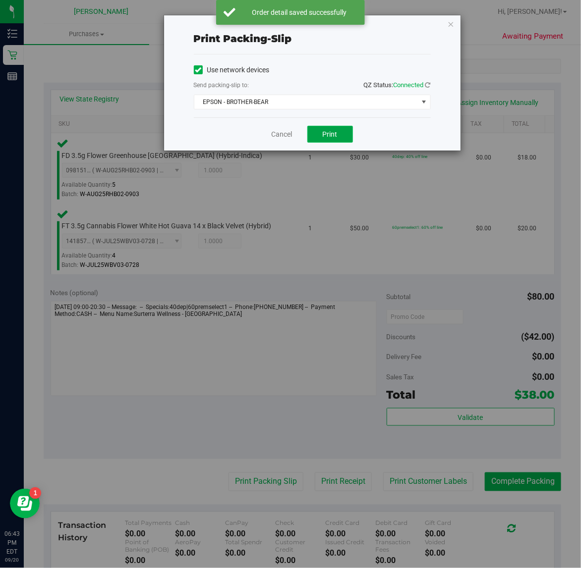
click at [332, 137] on span "Print" at bounding box center [330, 134] width 15 height 8
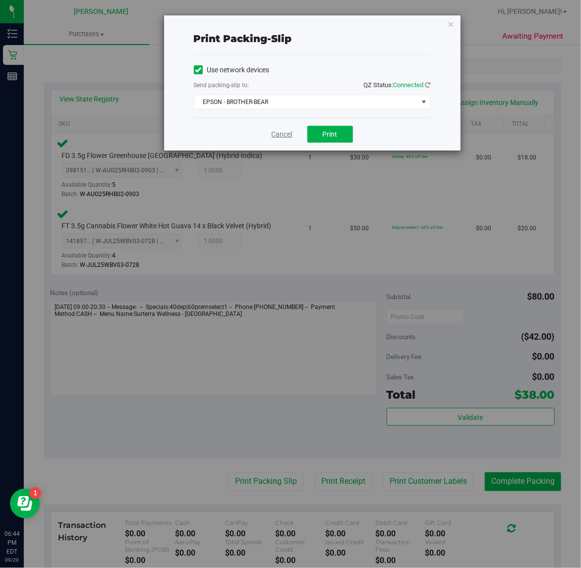
click at [283, 139] on link "Cancel" at bounding box center [282, 134] width 21 height 10
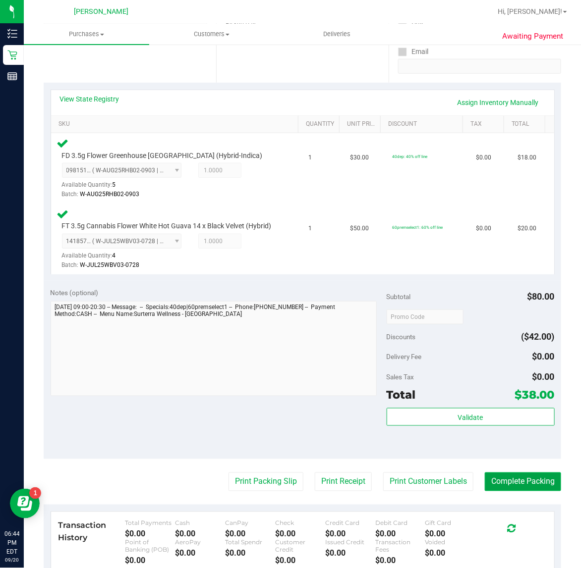
click at [511, 491] on button "Complete Packing" at bounding box center [523, 482] width 76 height 19
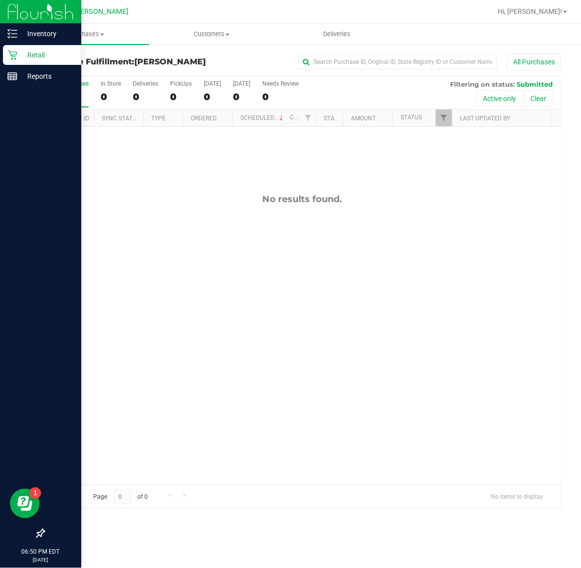
click at [3, 58] on div "Retail" at bounding box center [42, 55] width 78 height 20
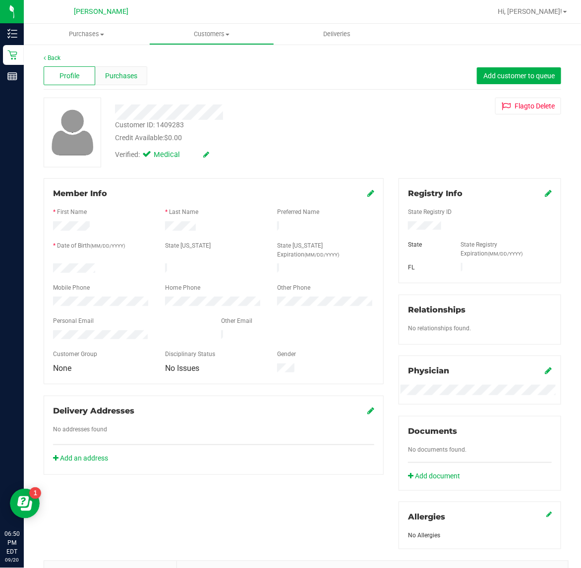
click at [112, 78] on span "Purchases" at bounding box center [121, 76] width 33 height 10
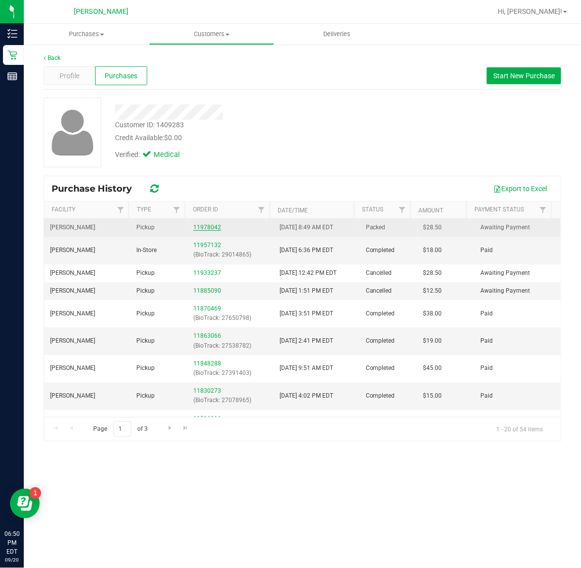
click at [211, 226] on link "11978042" at bounding box center [207, 227] width 28 height 7
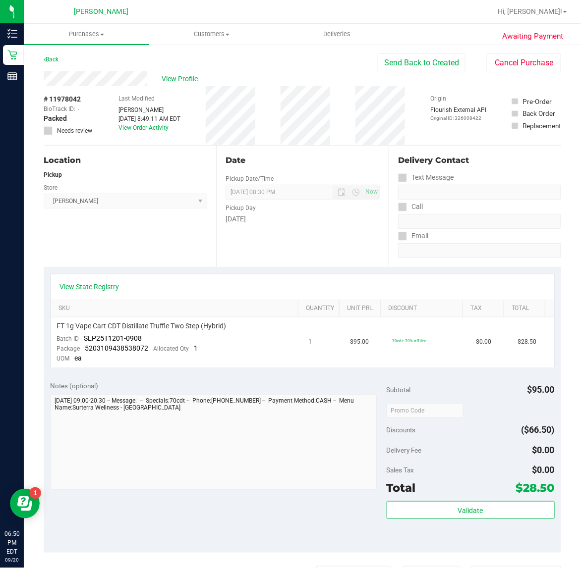
click at [57, 54] on div "Back" at bounding box center [51, 60] width 15 height 12
click at [60, 63] on div "Back Send Back to Created Cancel Purchase" at bounding box center [302, 63] width 517 height 18
click at [58, 58] on link "Back" at bounding box center [51, 59] width 15 height 7
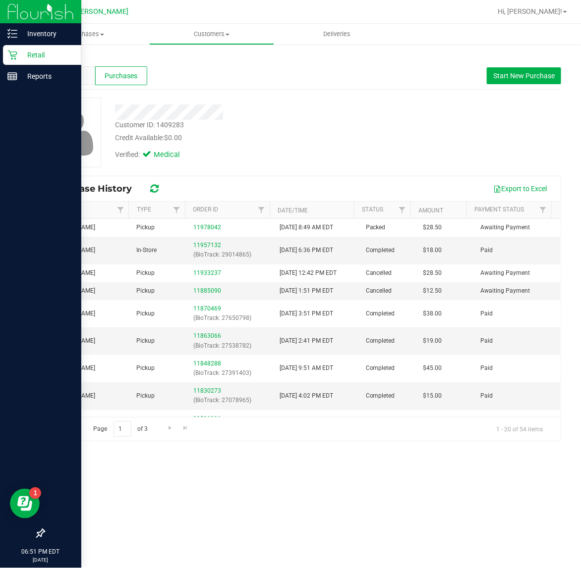
click at [36, 21] on img at bounding box center [40, 11] width 66 height 23
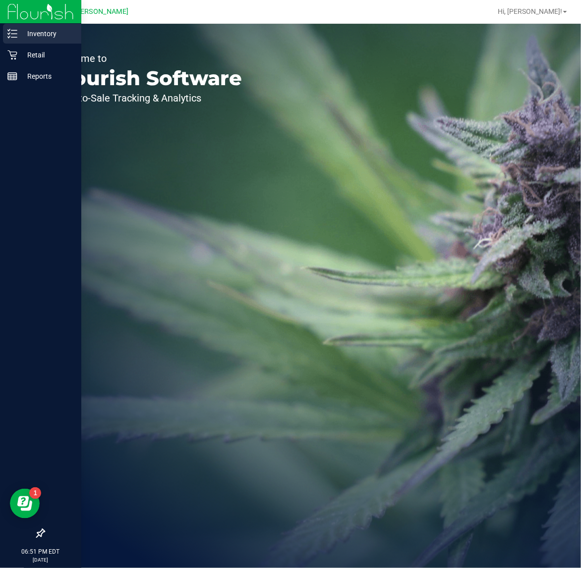
click at [15, 38] on icon at bounding box center [12, 34] width 10 height 10
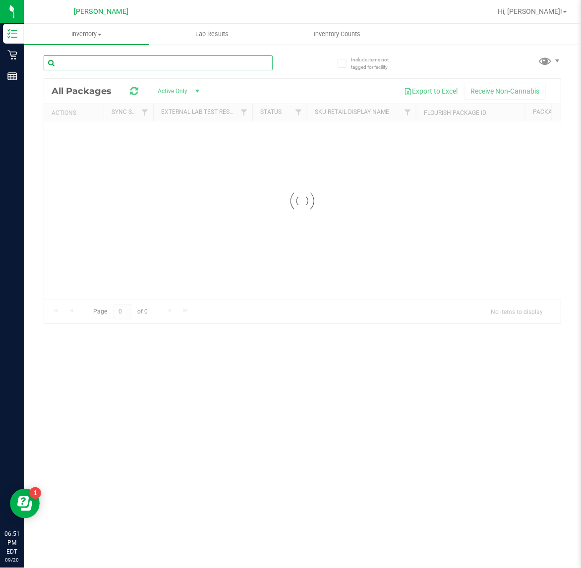
click at [140, 63] on div "Inventory All packages All inventory Waste log Lab Results Inventory Counts" at bounding box center [302, 296] width 557 height 545
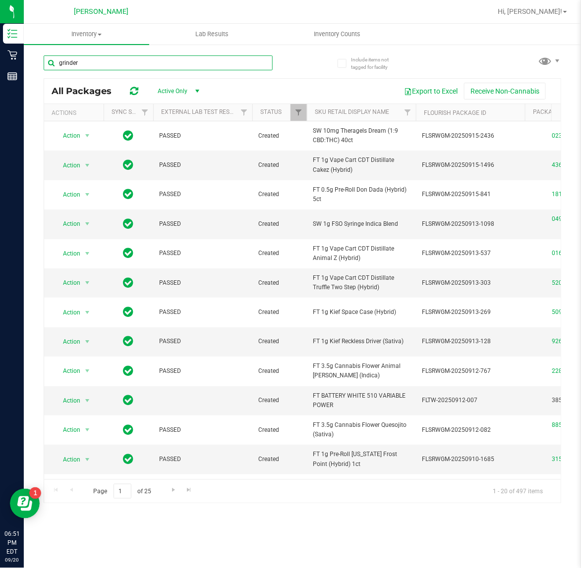
type input "grinder"
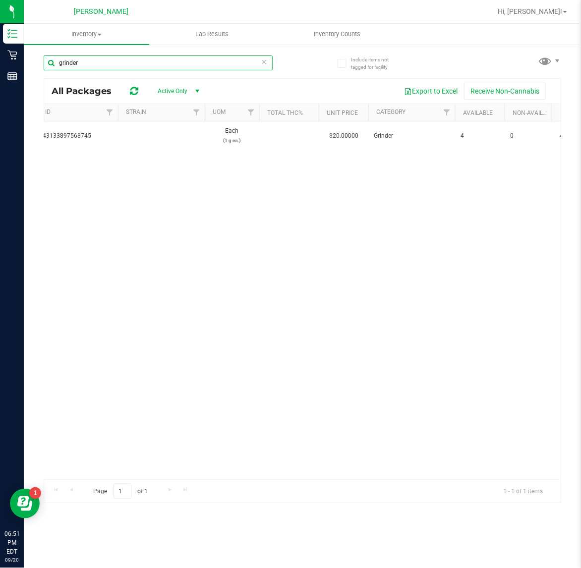
scroll to position [0, 529]
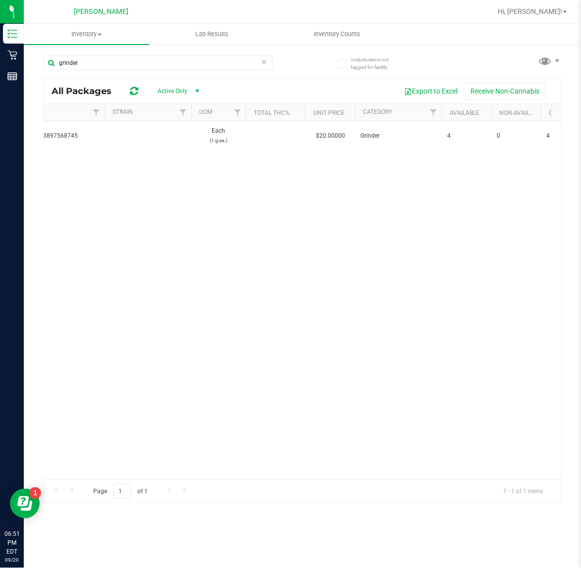
drag, startPoint x: 355, startPoint y: 266, endPoint x: 365, endPoint y: 268, distance: 9.7
click at [358, 266] on div "Action Action Global inventory Package audit log Print package label Print prod…" at bounding box center [302, 300] width 516 height 358
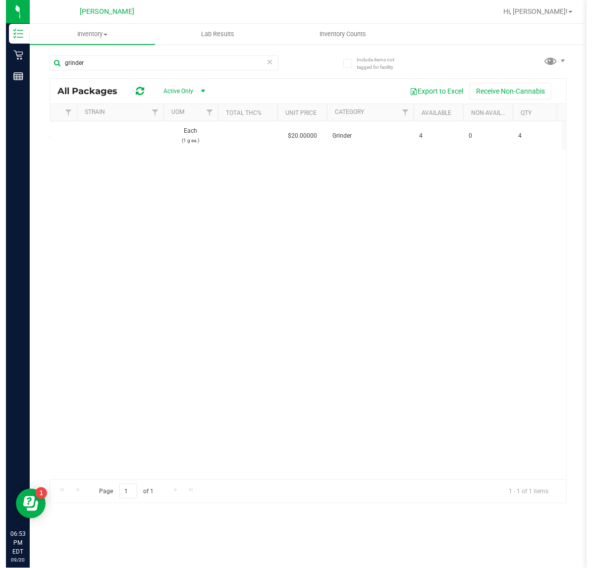
scroll to position [0, 566]
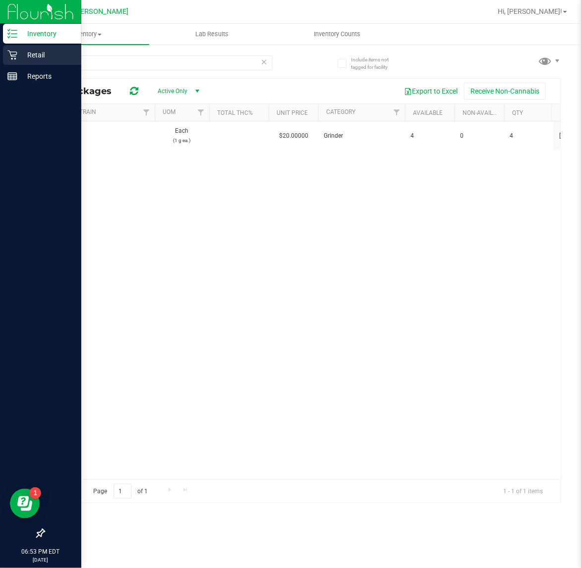
click at [11, 57] on icon at bounding box center [12, 55] width 10 height 10
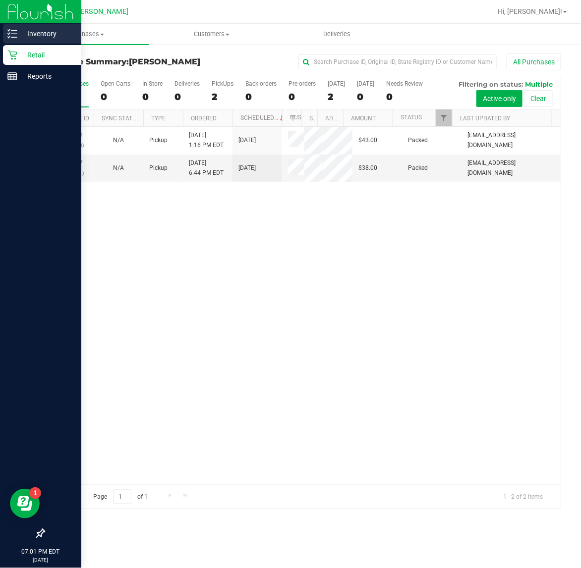
click at [28, 35] on p "Inventory" at bounding box center [46, 34] width 59 height 12
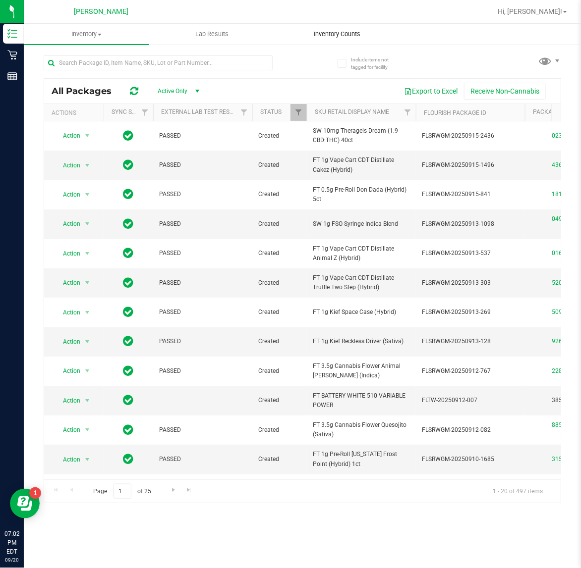
click at [353, 37] on span "Inventory Counts" at bounding box center [336, 34] width 73 height 9
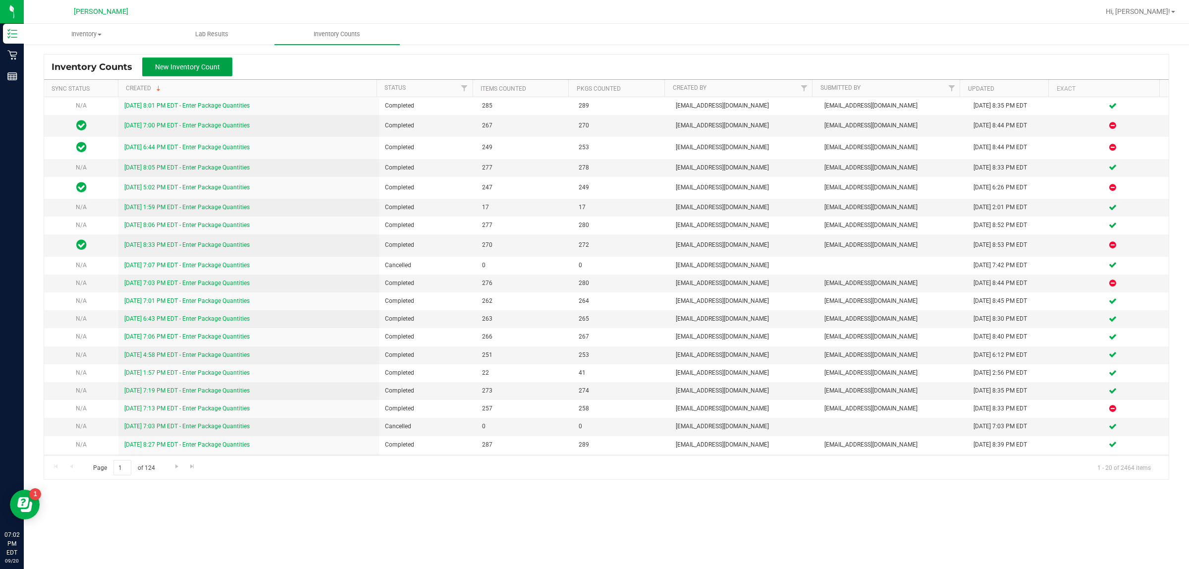
click at [218, 74] on button "New Inventory Count" at bounding box center [187, 66] width 90 height 19
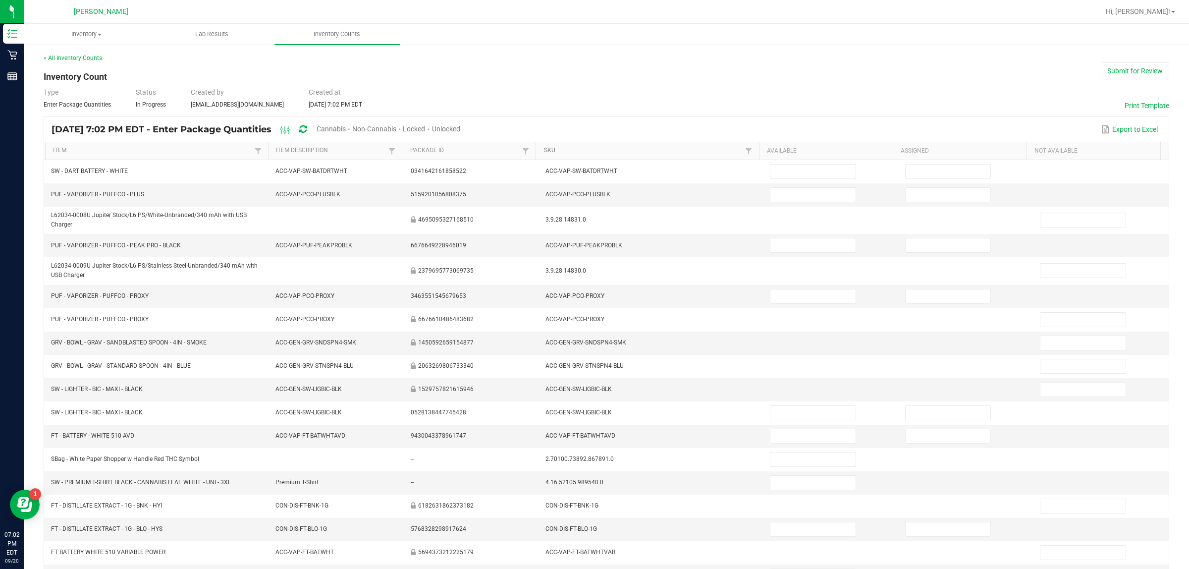
click at [544, 152] on link "SKU" at bounding box center [643, 151] width 199 height 8
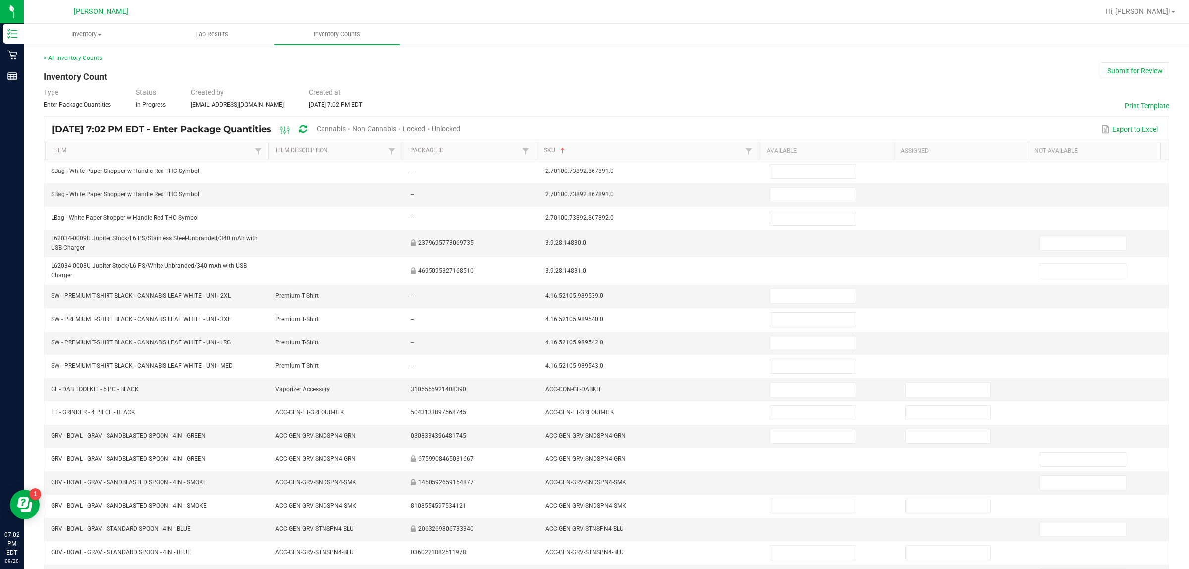
click at [346, 127] on span "Cannabis" at bounding box center [331, 129] width 29 height 8
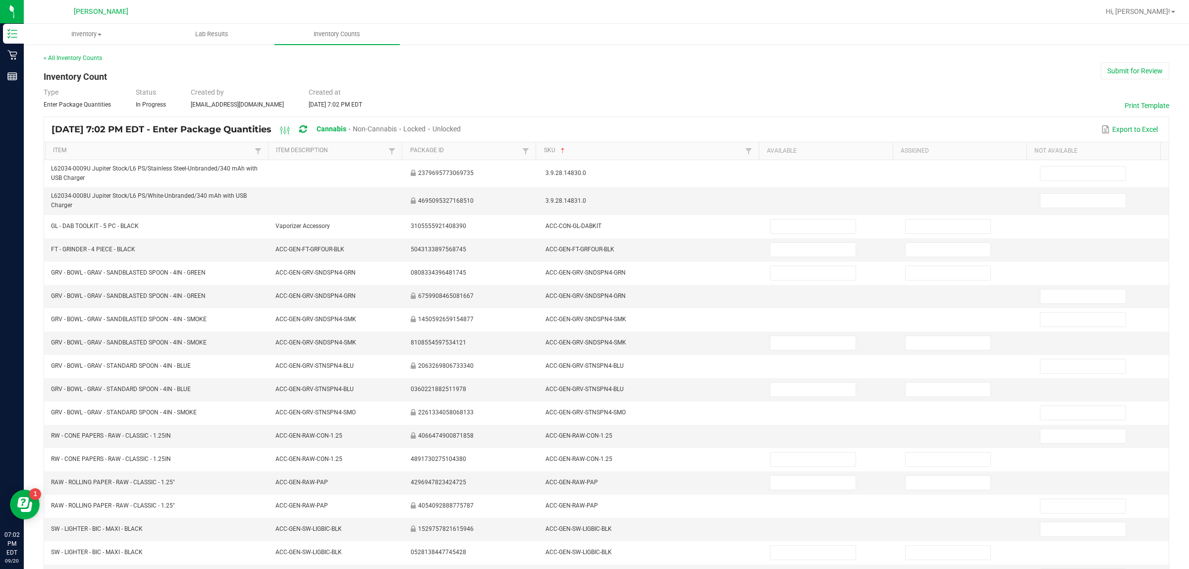
click at [0, 0] on common-grid-ngx-header-filters "Cannabis Non-Cannabis Locked Unlocked" at bounding box center [0, 0] width 0 height 0
click at [461, 125] on span "Unlocked" at bounding box center [447, 129] width 28 height 8
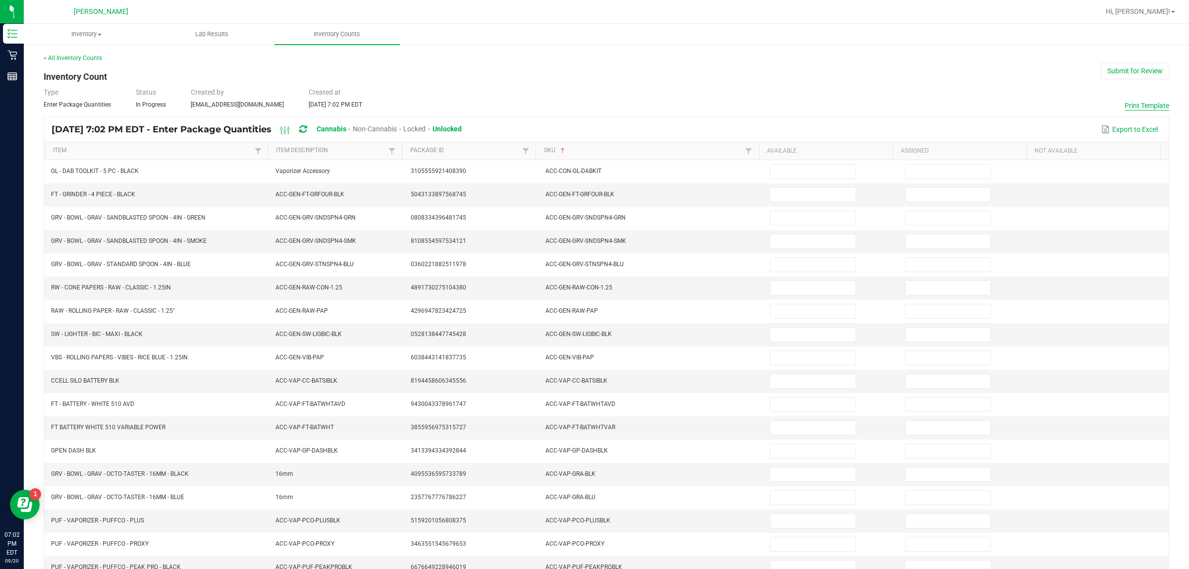
click at [580, 103] on button "Print Template" at bounding box center [1147, 106] width 45 height 10
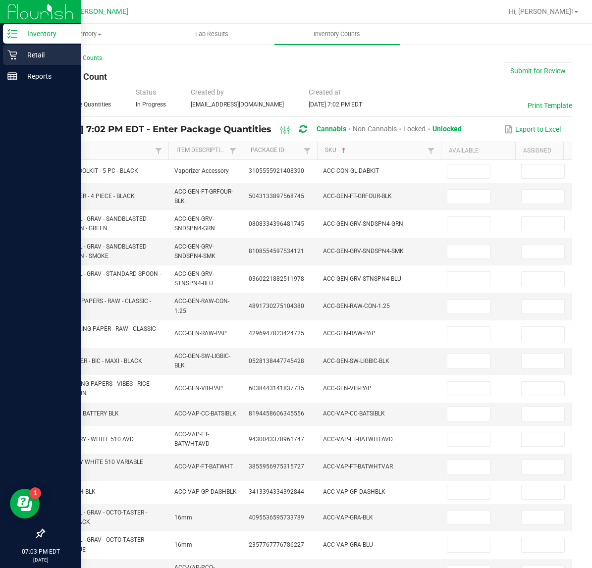
click at [18, 54] on p "Retail" at bounding box center [46, 55] width 59 height 12
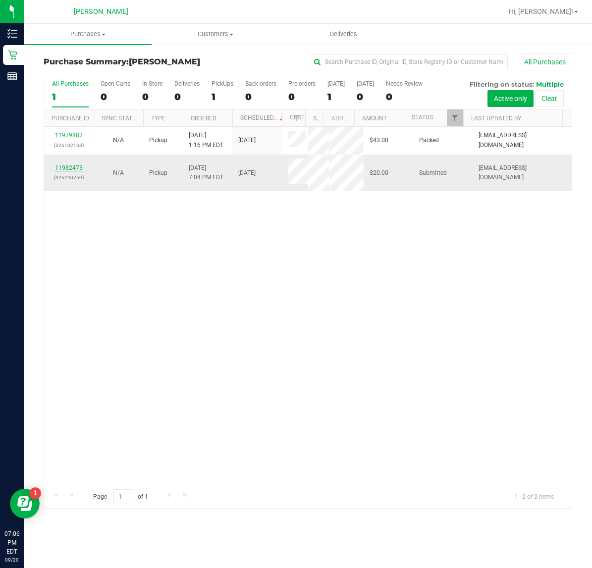
click at [70, 171] on link "11982473" at bounding box center [69, 168] width 28 height 7
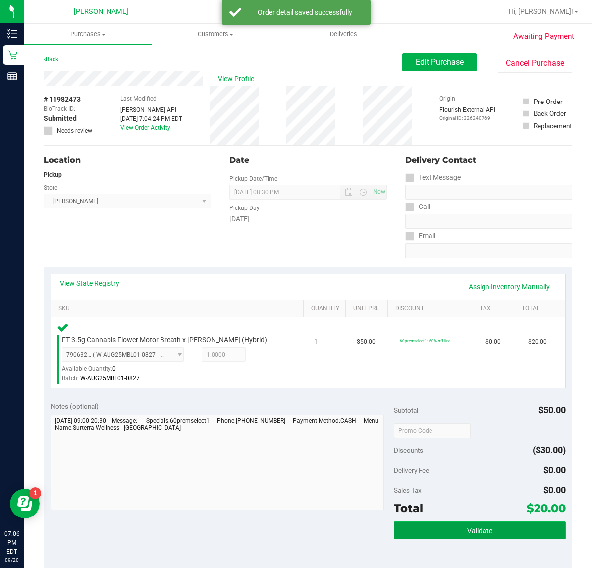
click at [449, 536] on button "Validate" at bounding box center [480, 531] width 172 height 18
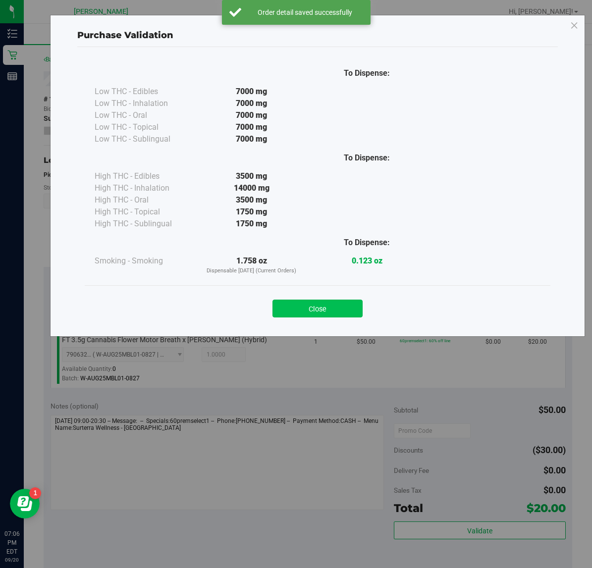
click at [306, 306] on button "Close" at bounding box center [318, 309] width 90 height 18
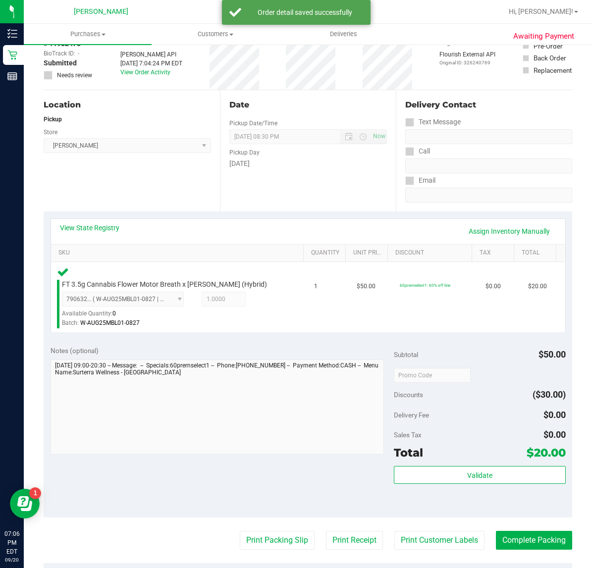
scroll to position [111, 0]
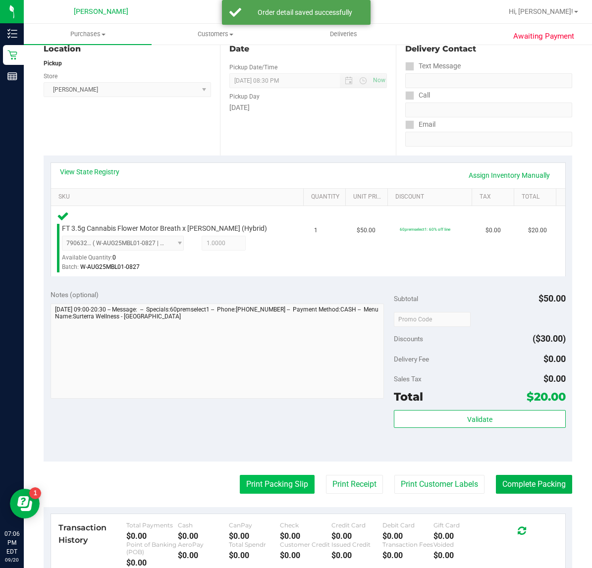
click at [260, 475] on button "Print Packing Slip" at bounding box center [277, 484] width 75 height 19
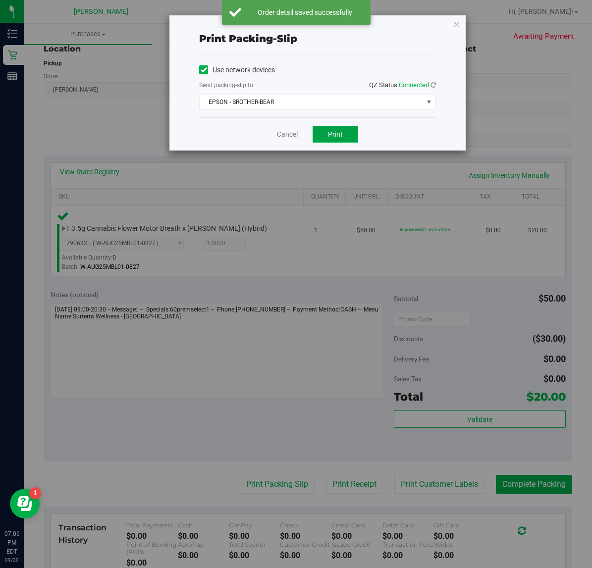
click at [337, 138] on span "Print" at bounding box center [335, 134] width 15 height 8
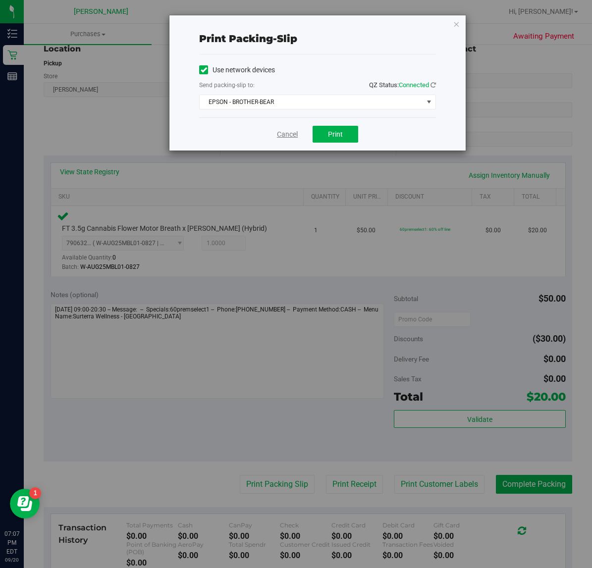
click at [288, 136] on link "Cancel" at bounding box center [287, 134] width 21 height 10
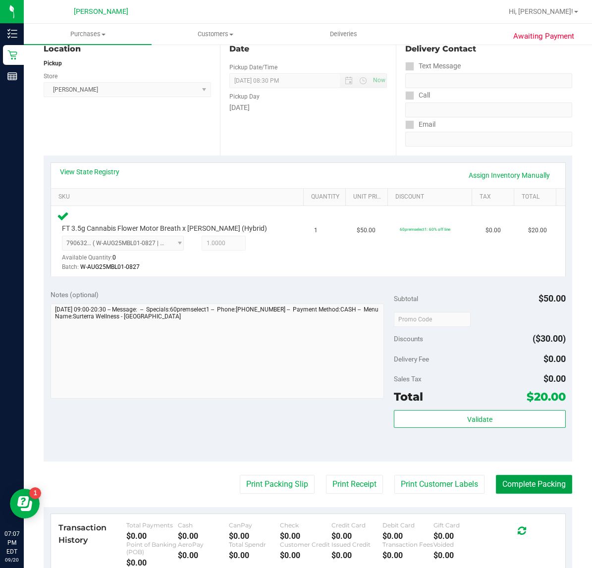
click at [526, 490] on button "Complete Packing" at bounding box center [534, 484] width 76 height 19
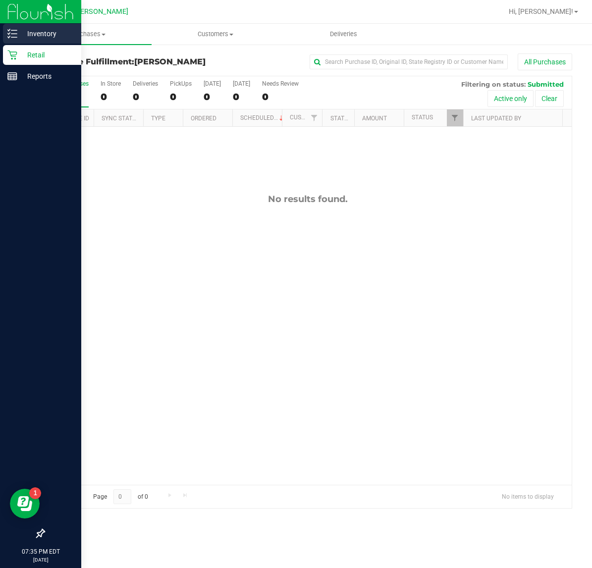
click at [16, 36] on icon at bounding box center [12, 34] width 10 height 10
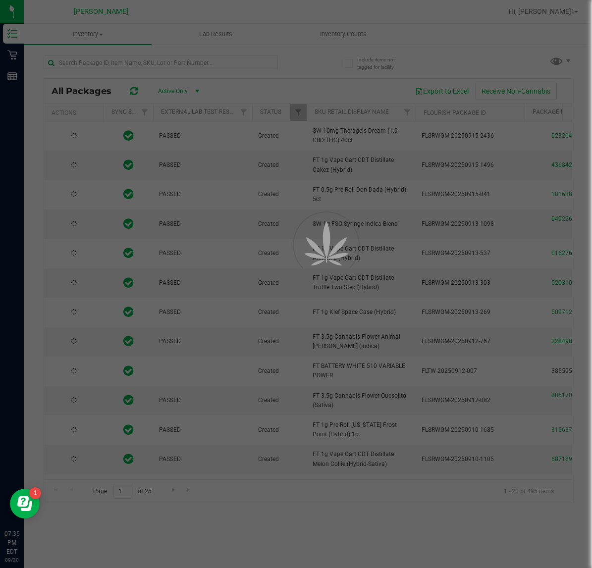
click at [341, 37] on div at bounding box center [296, 284] width 592 height 568
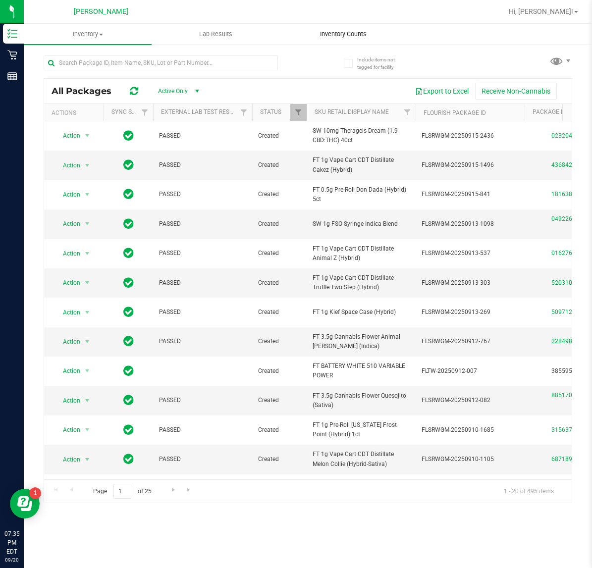
click at [338, 30] on span "Inventory Counts" at bounding box center [343, 34] width 73 height 9
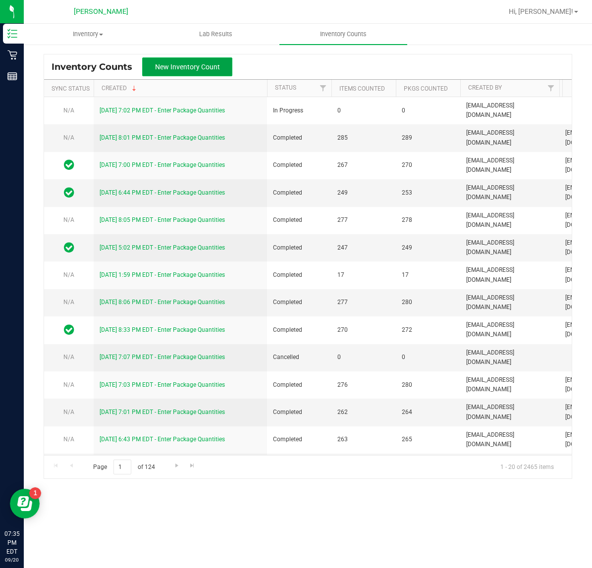
click at [196, 70] on span "New Inventory Count" at bounding box center [187, 67] width 65 height 8
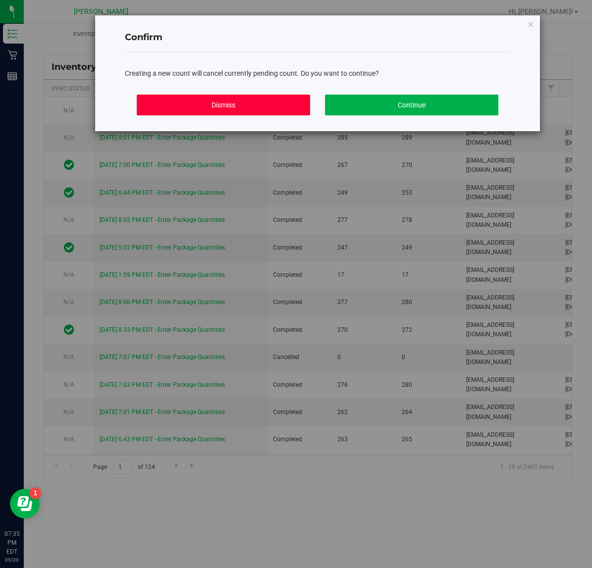
click at [243, 105] on button "Dismiss" at bounding box center [223, 105] width 173 height 21
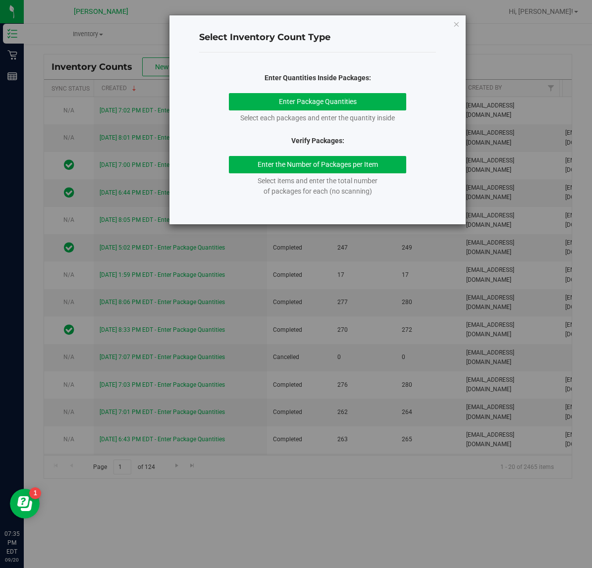
click at [463, 30] on div "Select Inventory Count Type Enter Quantities Inside Packages: Enter Package Qua…" at bounding box center [317, 119] width 296 height 209
drag, startPoint x: 461, startPoint y: 30, endPoint x: 454, endPoint y: 23, distance: 10.2
click at [460, 30] on div "Select Inventory Count Type Enter Quantities Inside Packages: Enter Package Qua…" at bounding box center [317, 119] width 296 height 209
click at [454, 23] on icon "button" at bounding box center [456, 24] width 7 height 12
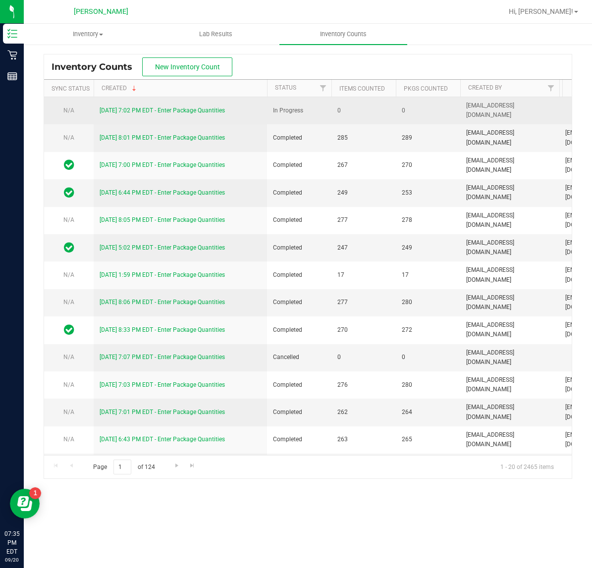
click at [123, 110] on link "[DATE] 7:02 PM EDT - Enter Package Quantities" at bounding box center [162, 110] width 125 height 7
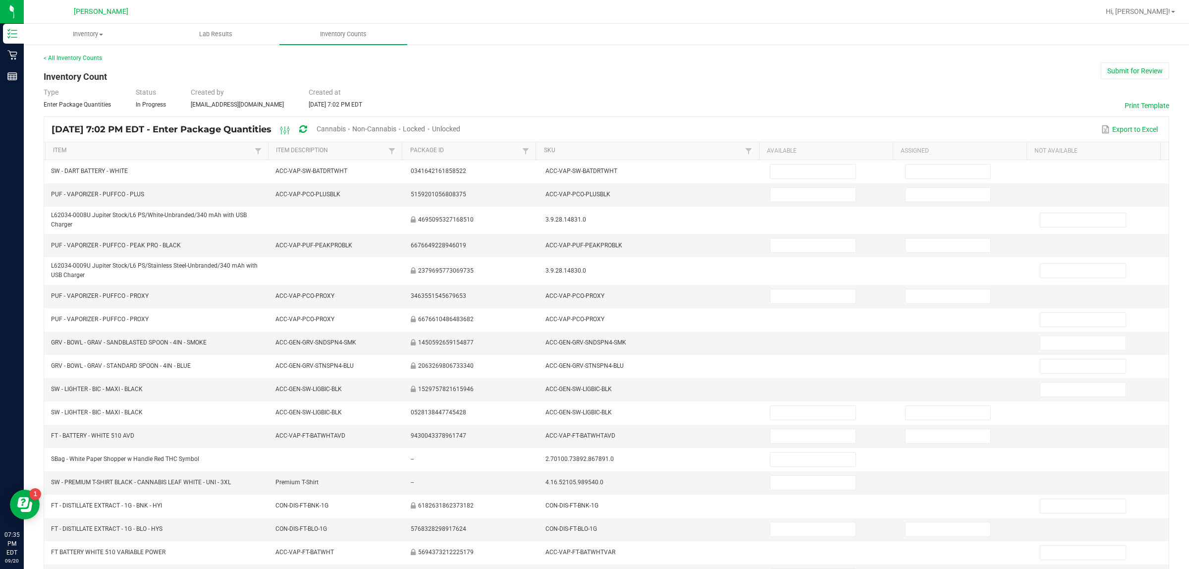
click at [346, 126] on span "Cannabis" at bounding box center [331, 129] width 29 height 8
click at [461, 127] on span "Unlocked" at bounding box center [447, 129] width 28 height 8
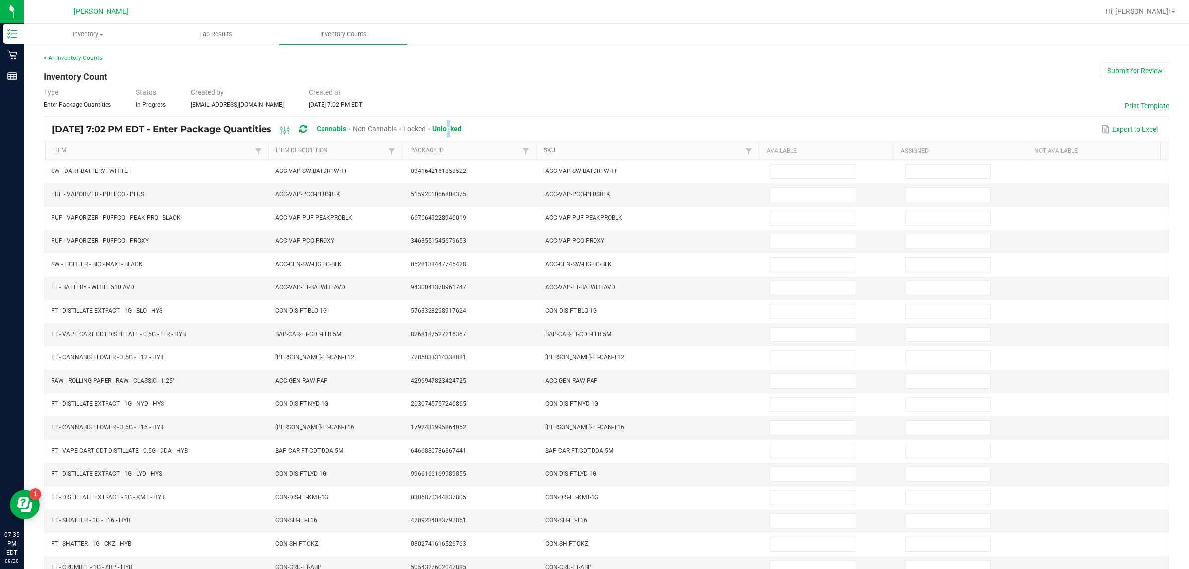
click at [544, 152] on link "SKU" at bounding box center [643, 151] width 199 height 8
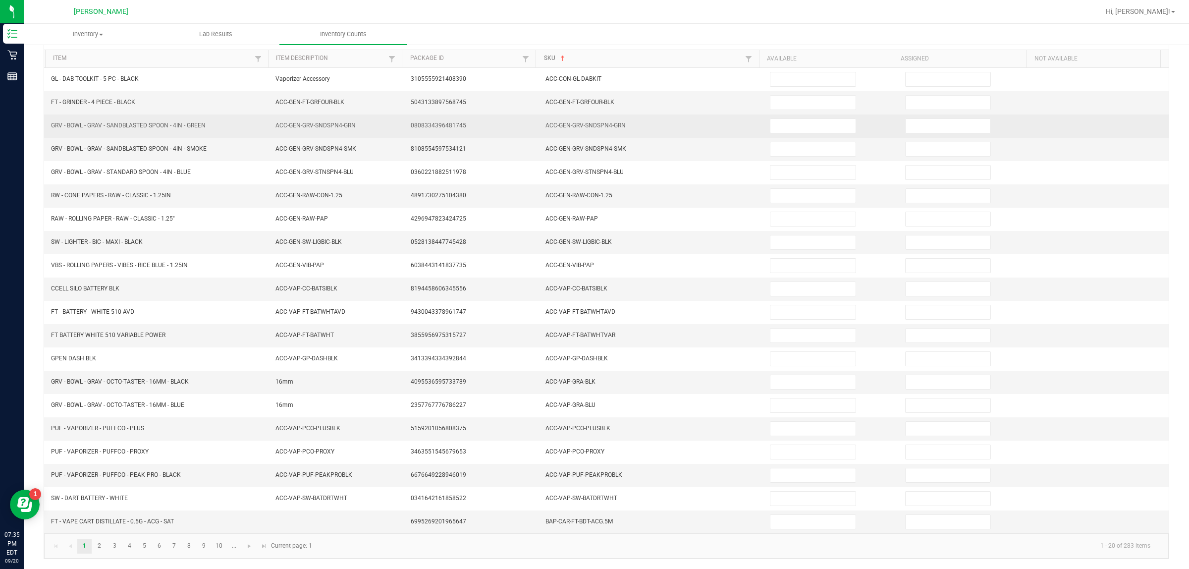
scroll to position [100, 0]
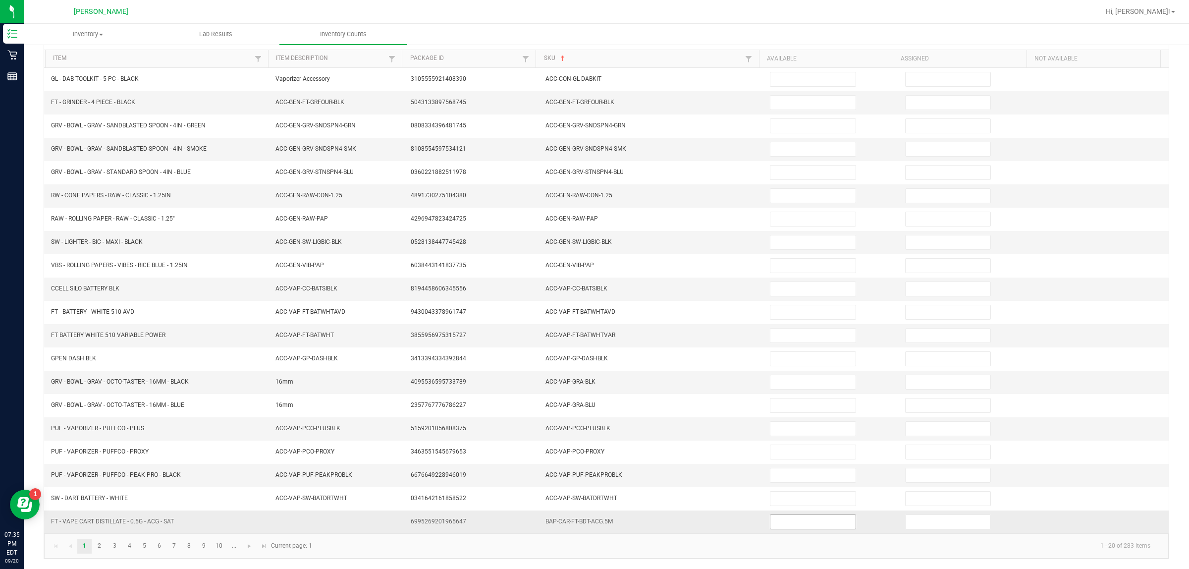
click at [580, 522] on input at bounding box center [813, 522] width 85 height 14
type input "2"
click at [92, 543] on link "2" at bounding box center [99, 546] width 14 height 15
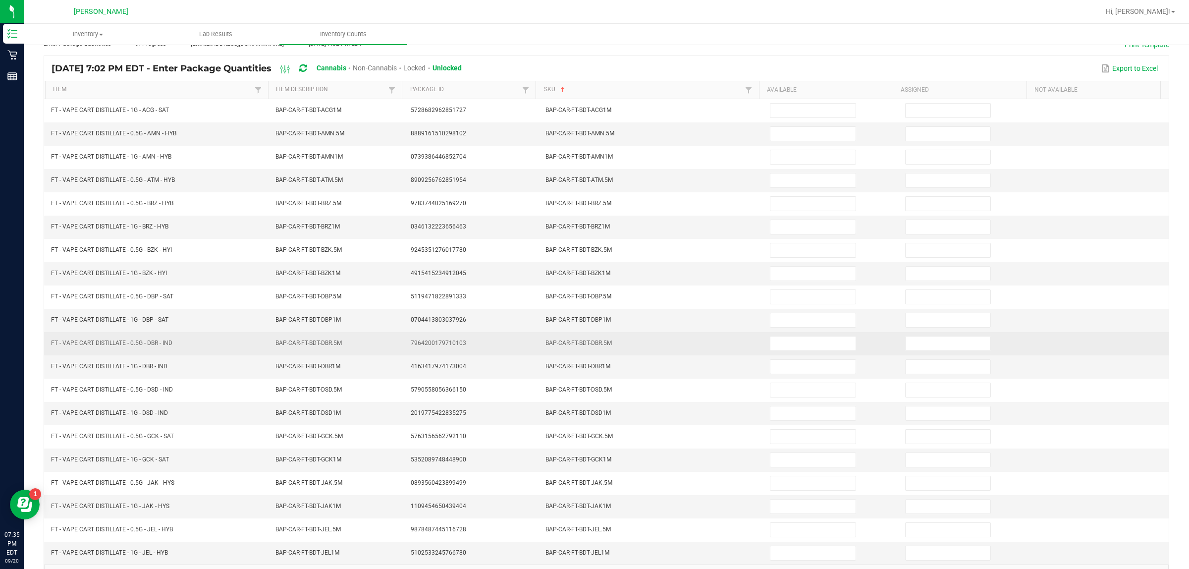
scroll to position [0, 0]
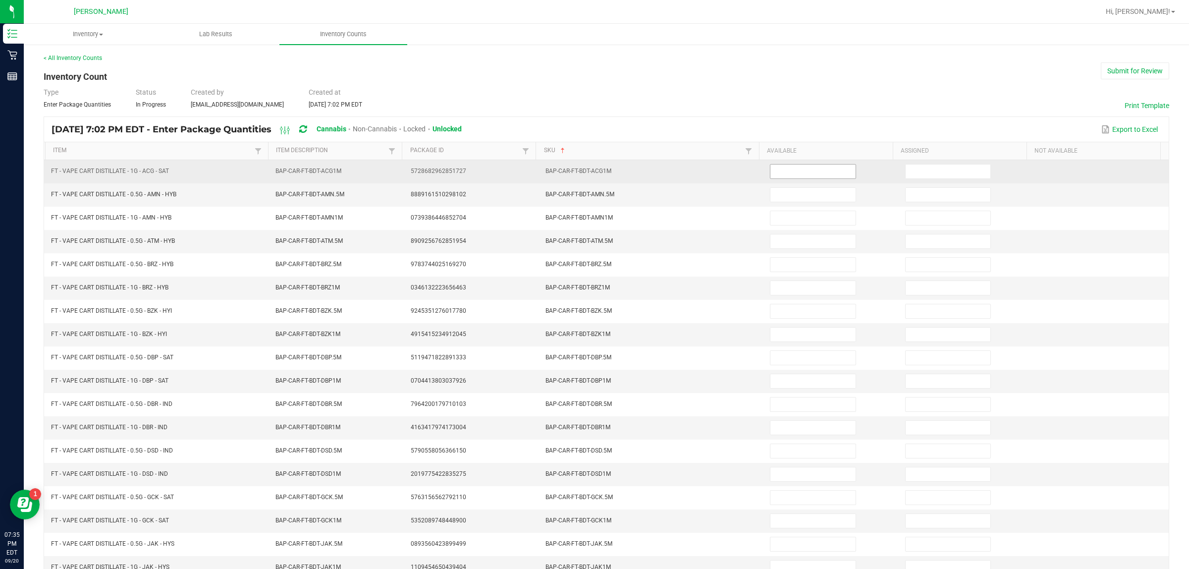
click at [580, 168] on input at bounding box center [813, 172] width 85 height 14
type input "9"
type input "3"
type input "4"
type input "2"
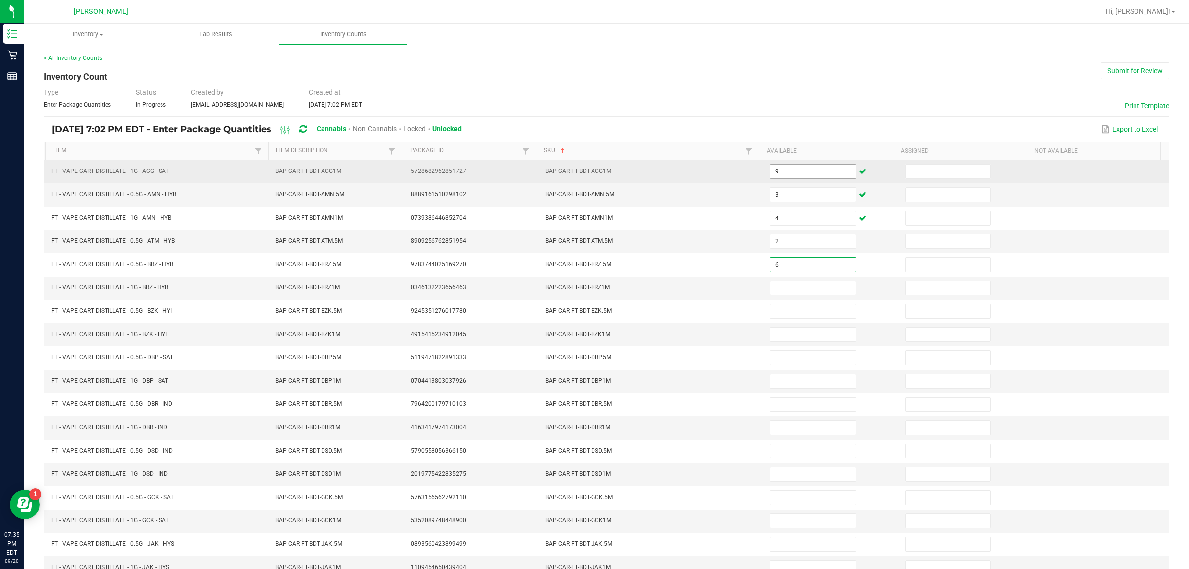
type input "6"
type input "12"
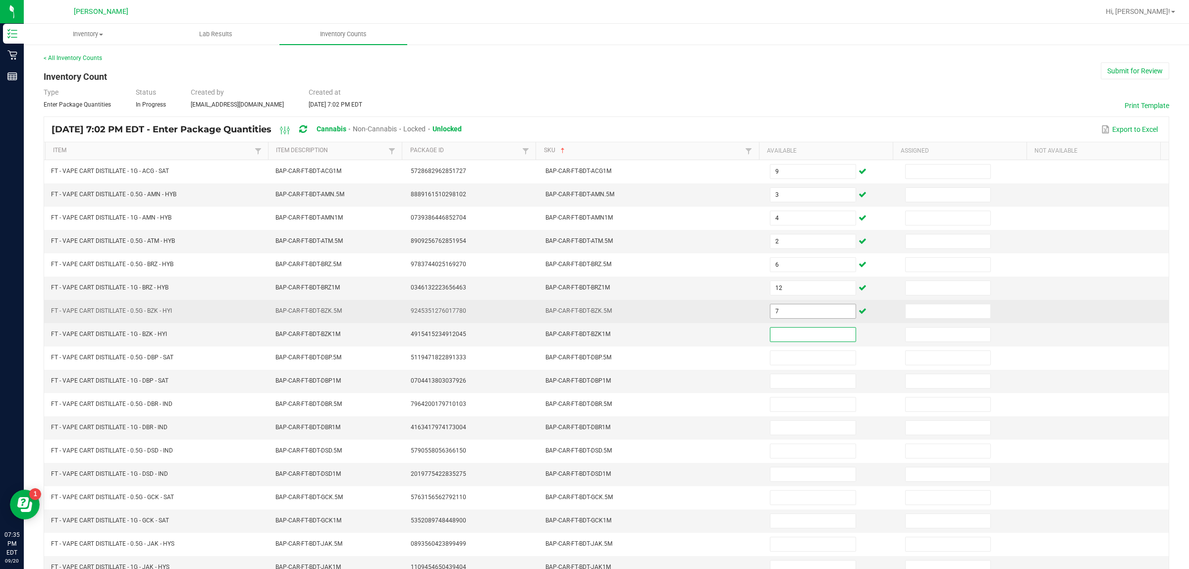
click at [580, 308] on input "7" at bounding box center [813, 311] width 85 height 14
type input "4"
type input "7"
type input "1"
type input "6"
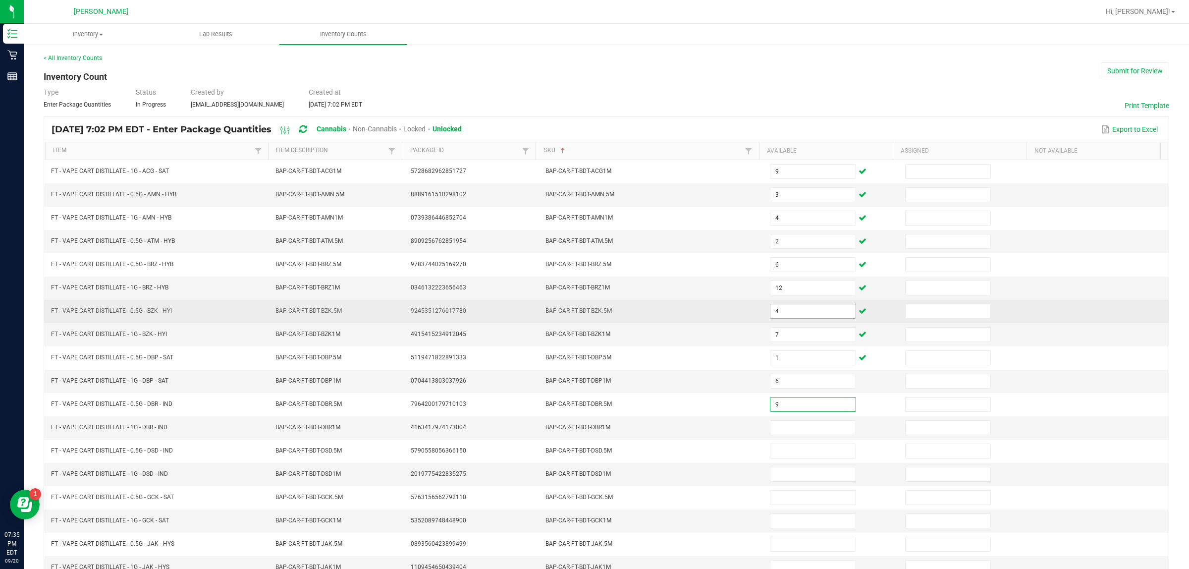
type input "9"
type input "10"
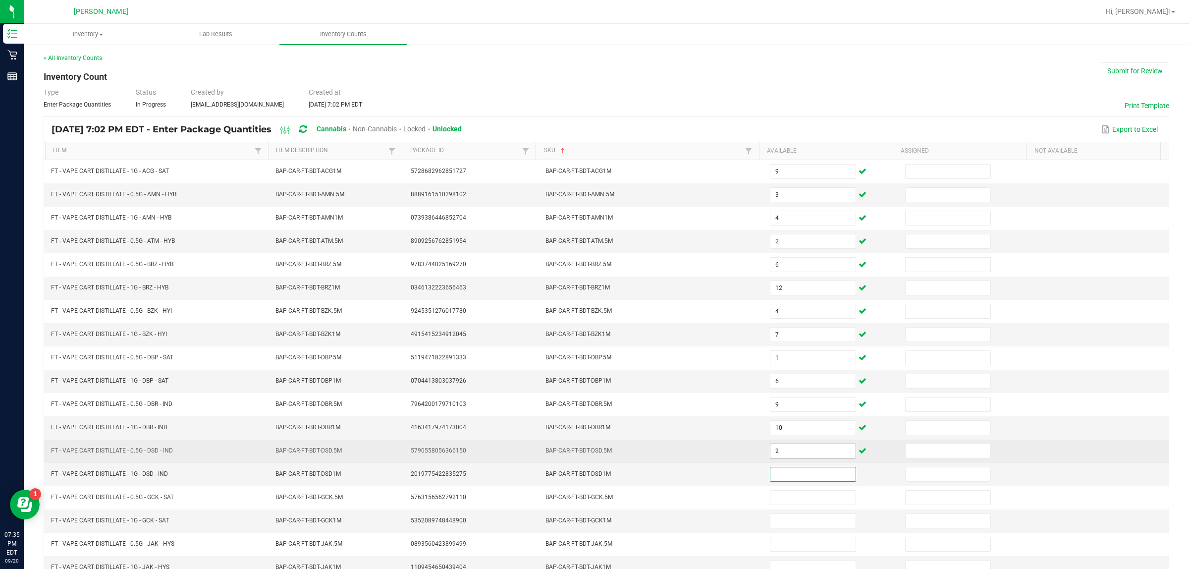
click at [580, 458] on input "2" at bounding box center [813, 451] width 85 height 14
type input "4"
type input "2"
type input "7"
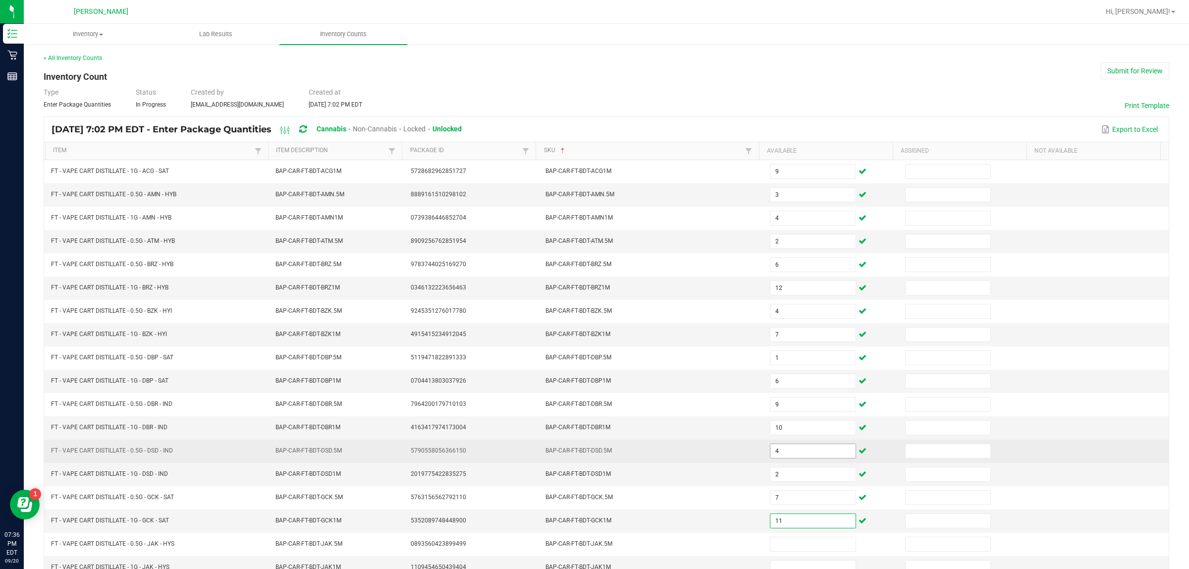
type input "11"
type input "2"
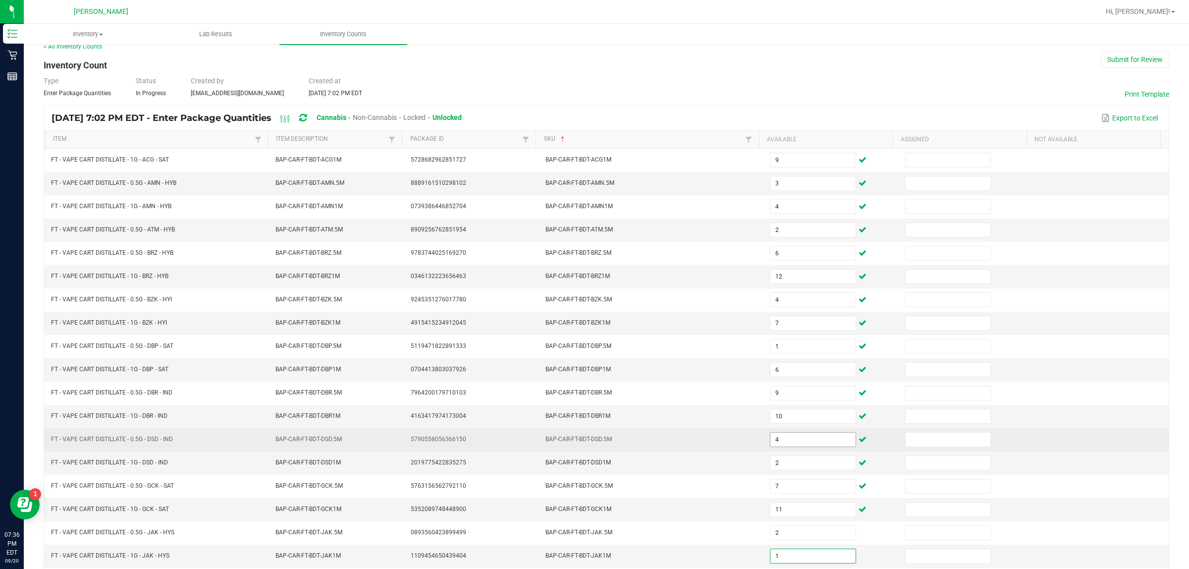
type input "1"
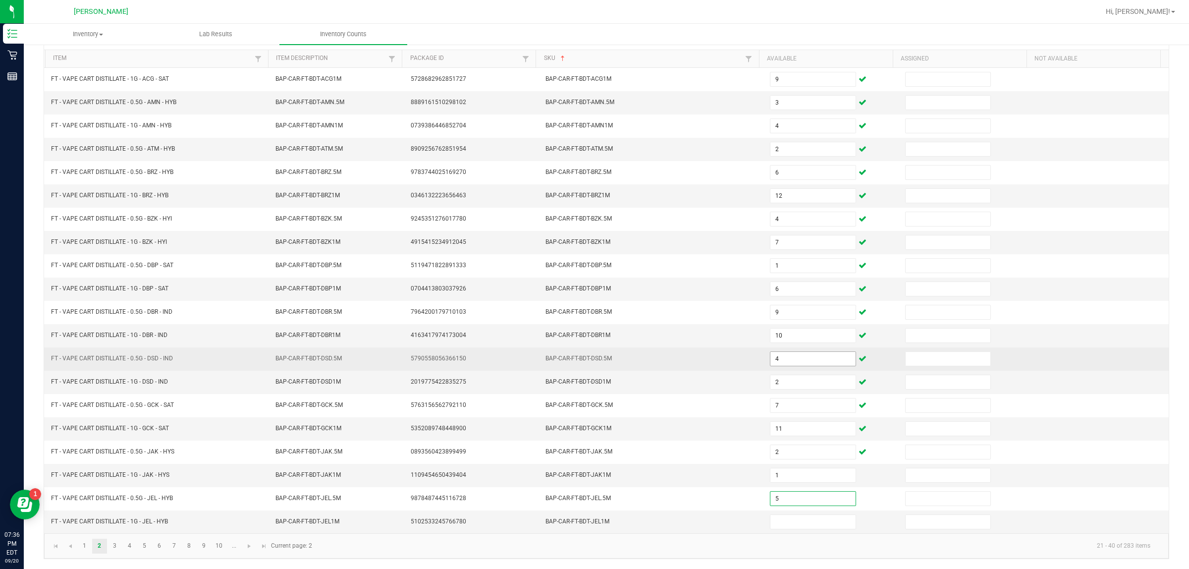
type input "5"
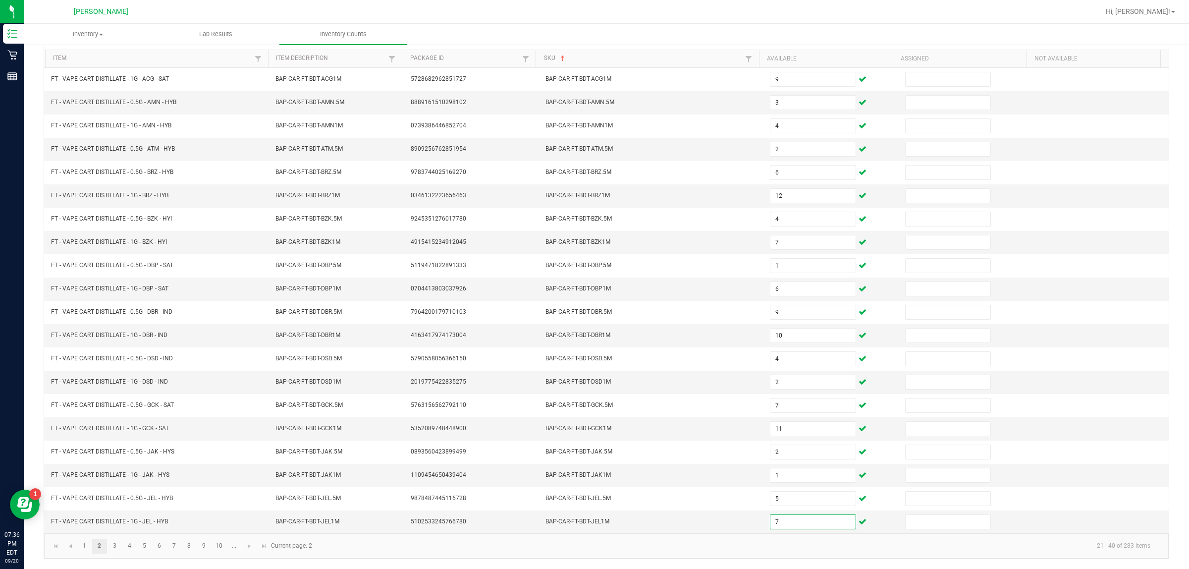
type input "7"
click at [106, 546] on link "2" at bounding box center [99, 546] width 14 height 15
click at [117, 546] on link "3" at bounding box center [115, 546] width 14 height 15
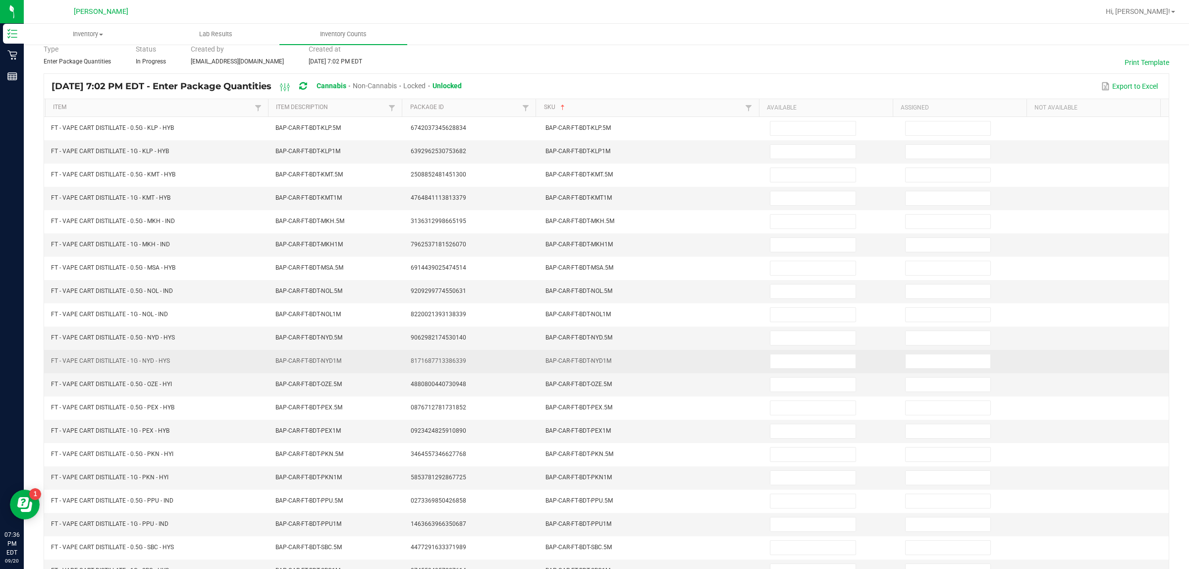
scroll to position [0, 0]
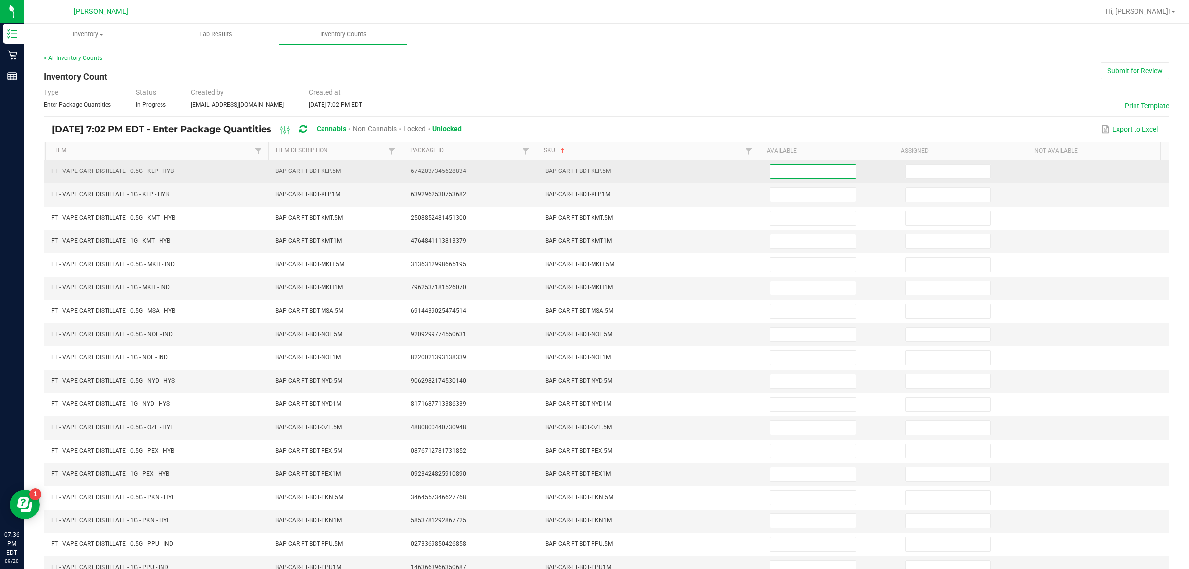
click at [580, 174] on input at bounding box center [813, 172] width 85 height 14
type input "1"
type input "8"
type input "3"
type input "6"
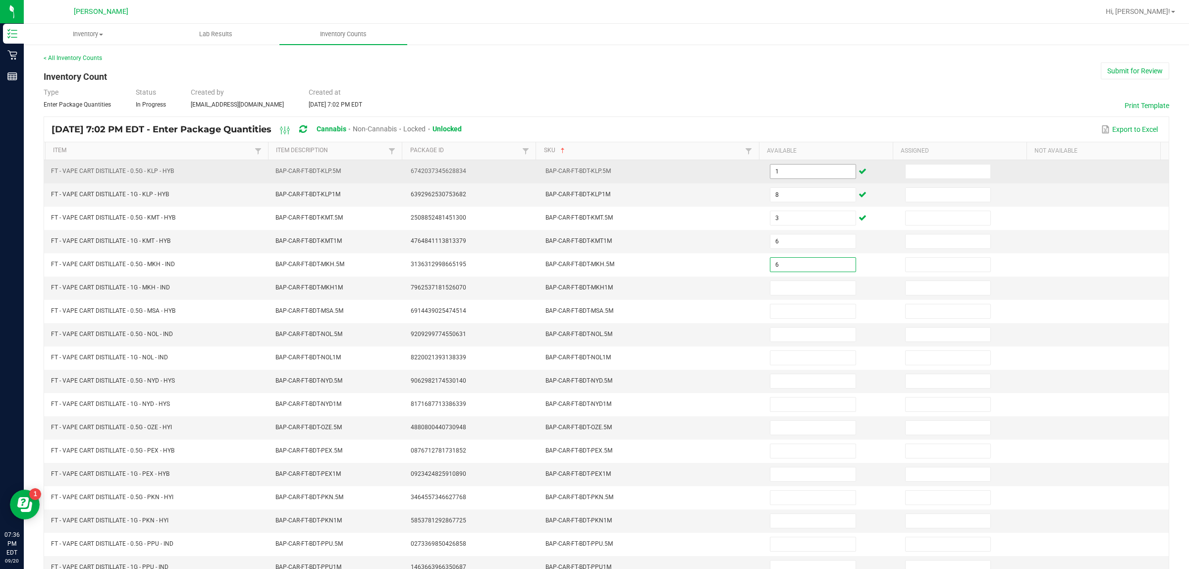
type input "6"
type input "5"
type input "4"
type input "12"
type input "8"
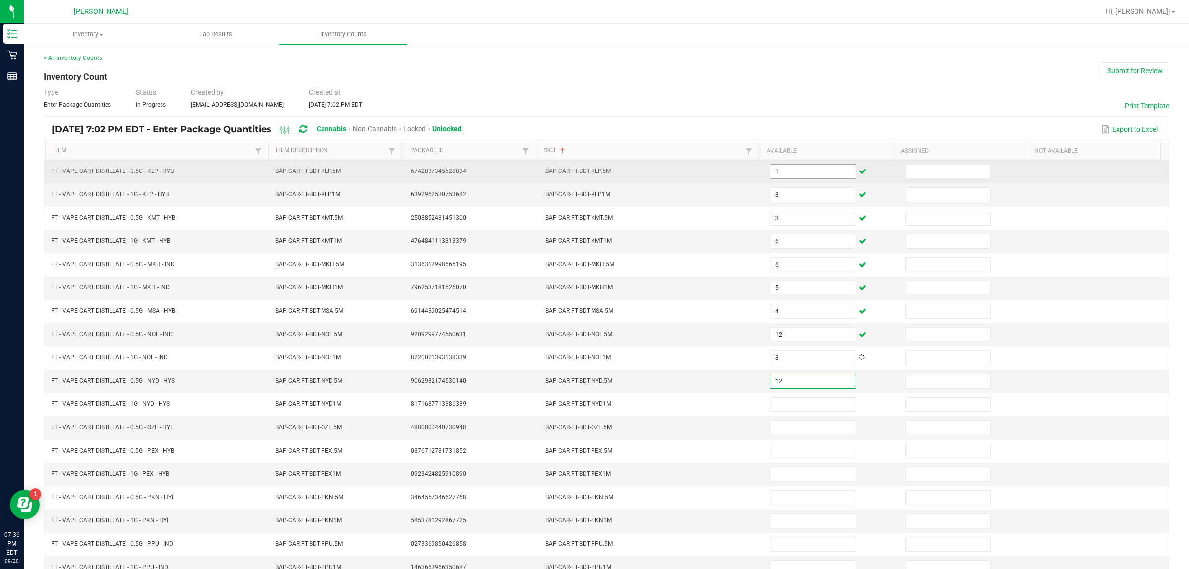
type input "12"
type input "3"
type input "9"
type input "5"
type input "9"
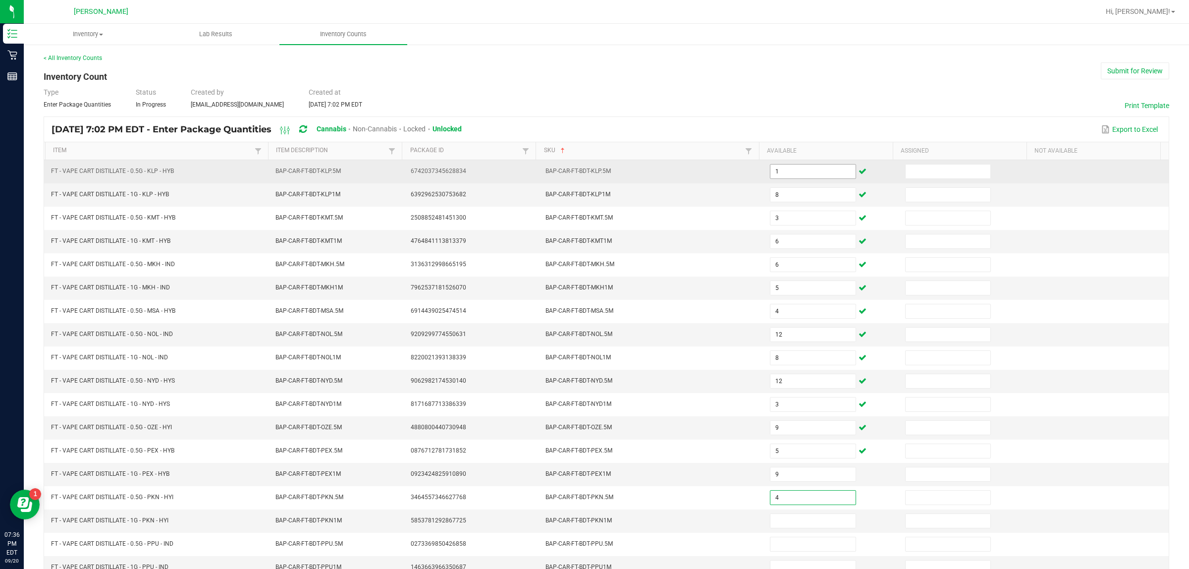
type input "4"
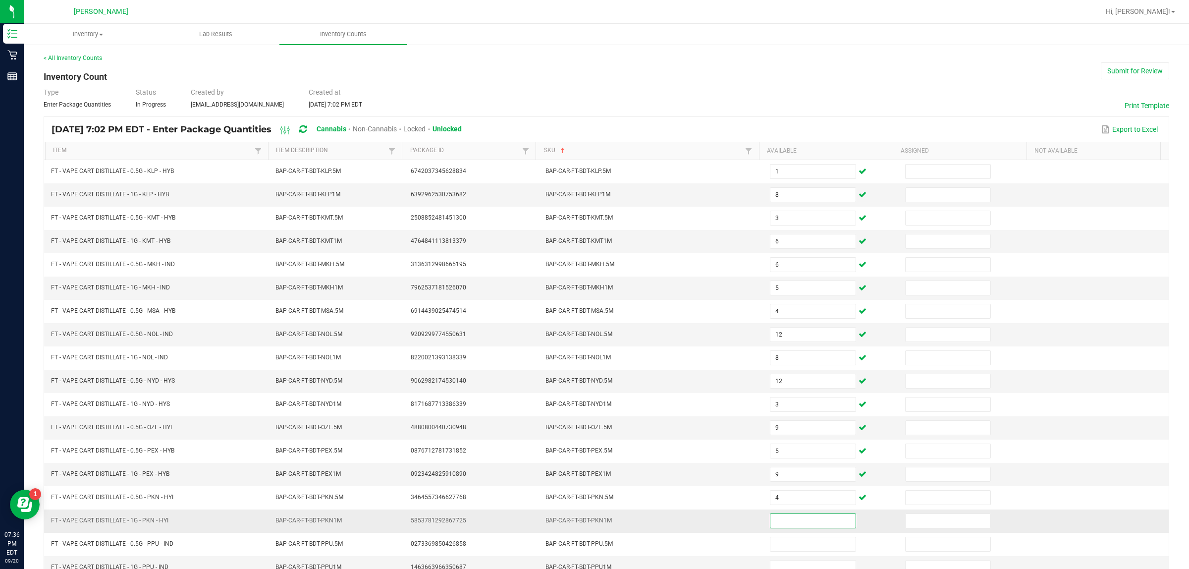
click at [580, 525] on input at bounding box center [813, 521] width 85 height 14
type input "2"
type input "8"
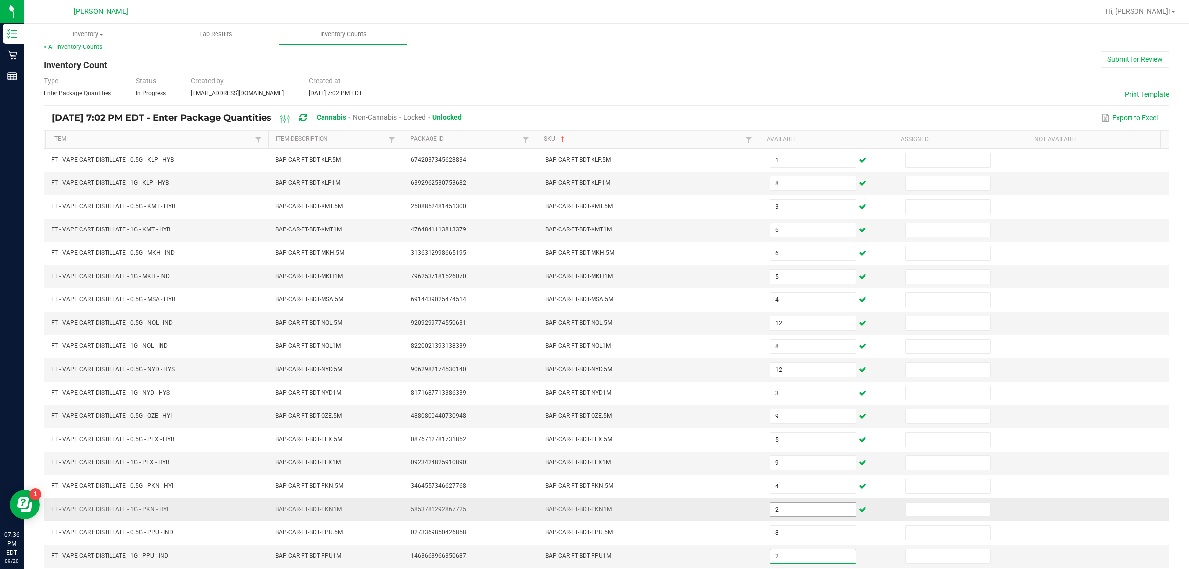
type input "2"
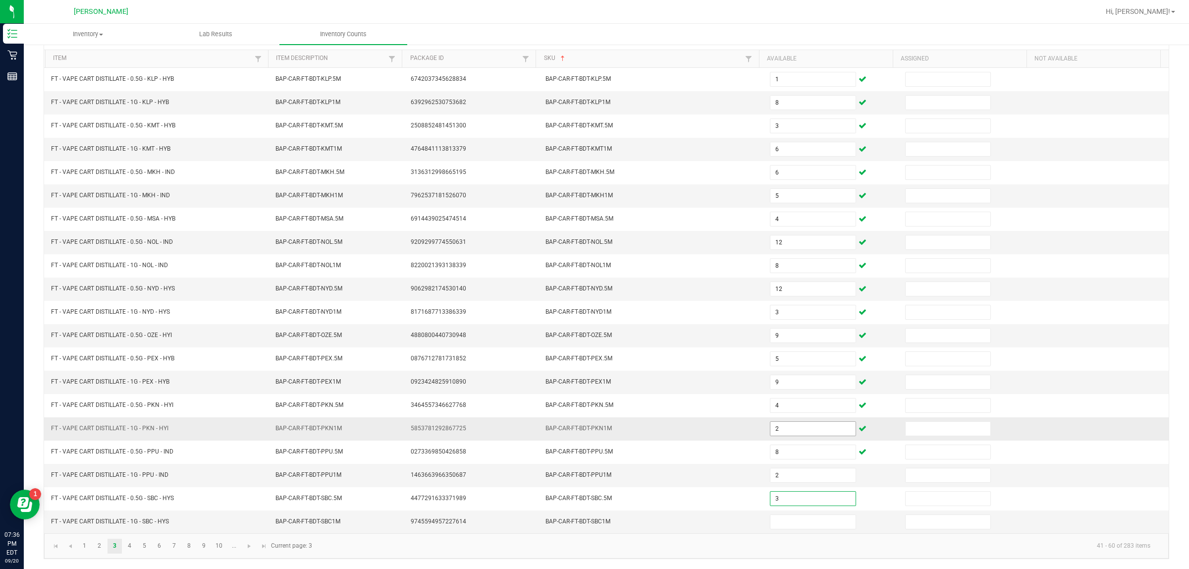
type input "3"
type input "10"
click at [133, 546] on link "4" at bounding box center [129, 546] width 14 height 15
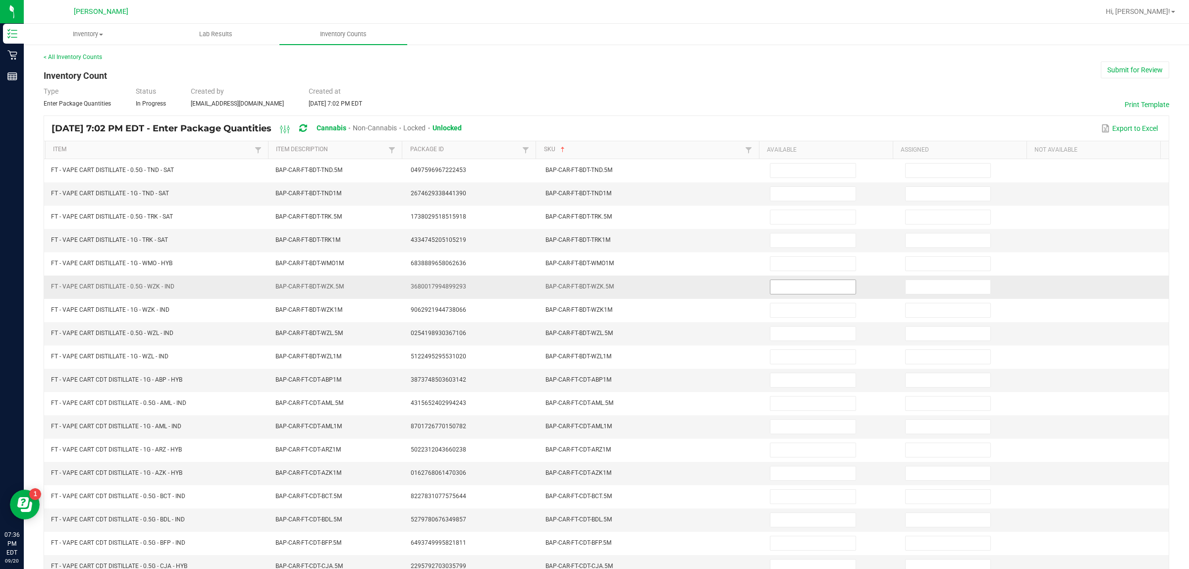
scroll to position [0, 0]
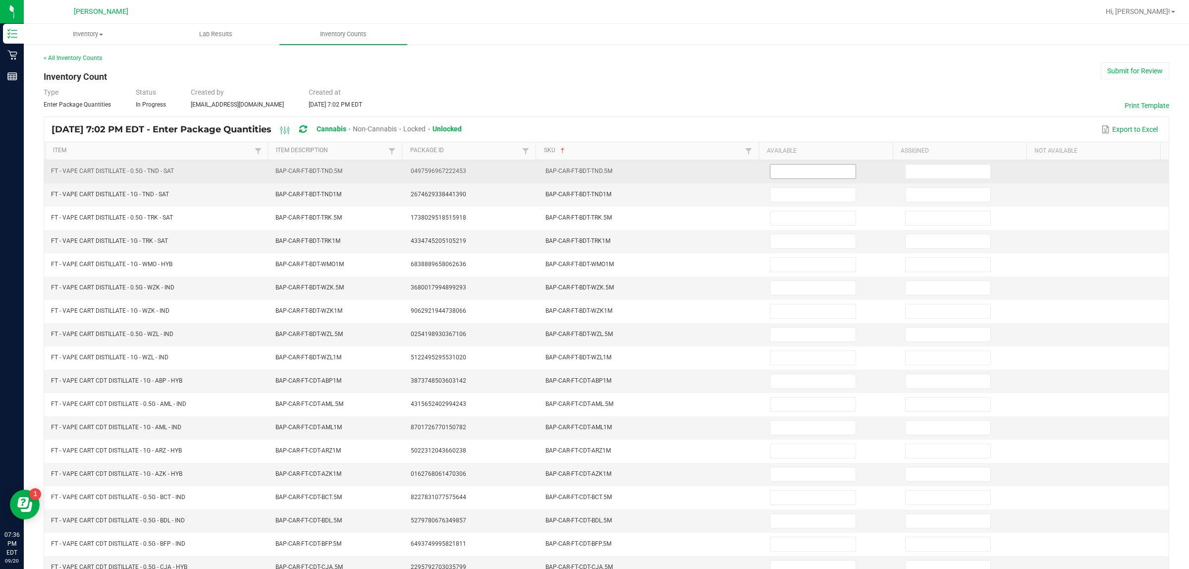
click at [580, 170] on input at bounding box center [813, 172] width 85 height 14
type input "11"
type input "9"
type input "5"
type input "10"
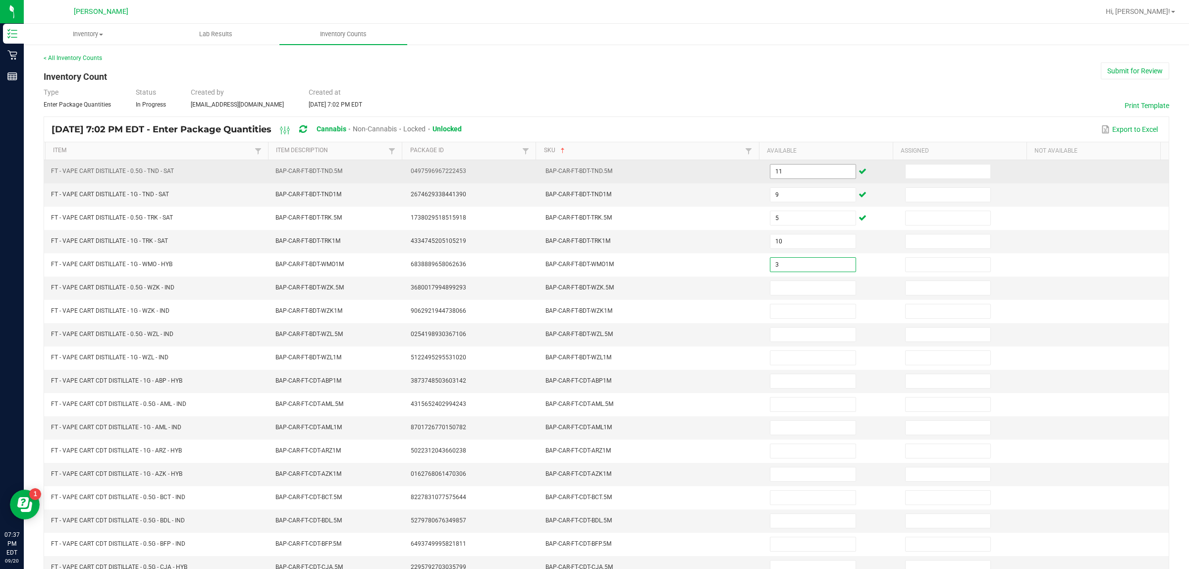
type input "3"
type input "10"
type input "11"
type input "6"
type input "9"
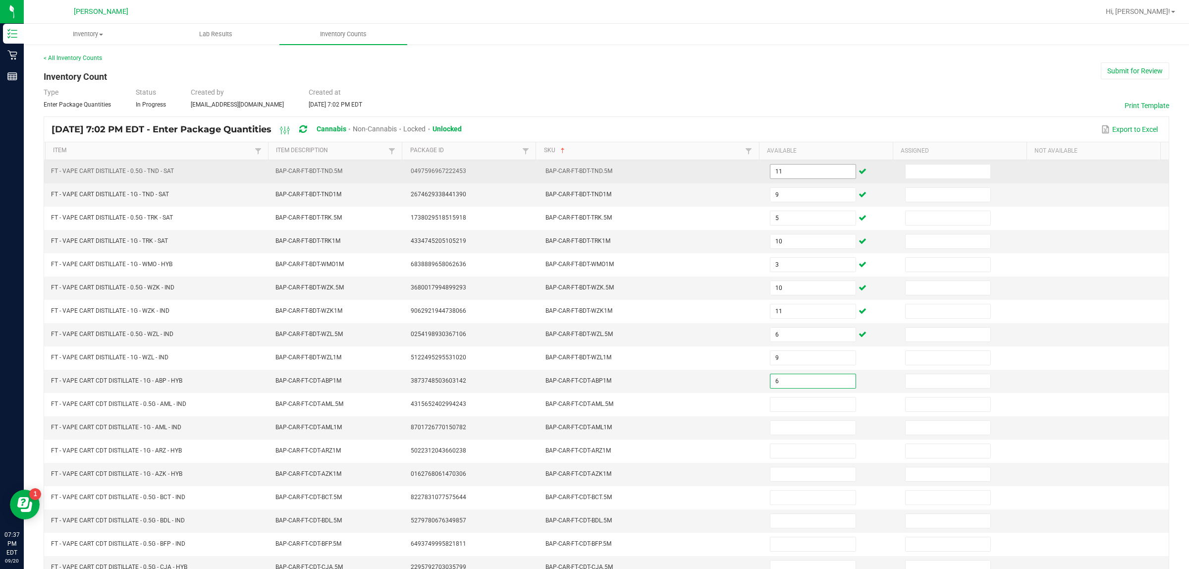
type input "6"
type input "10"
type input "7"
type input "10"
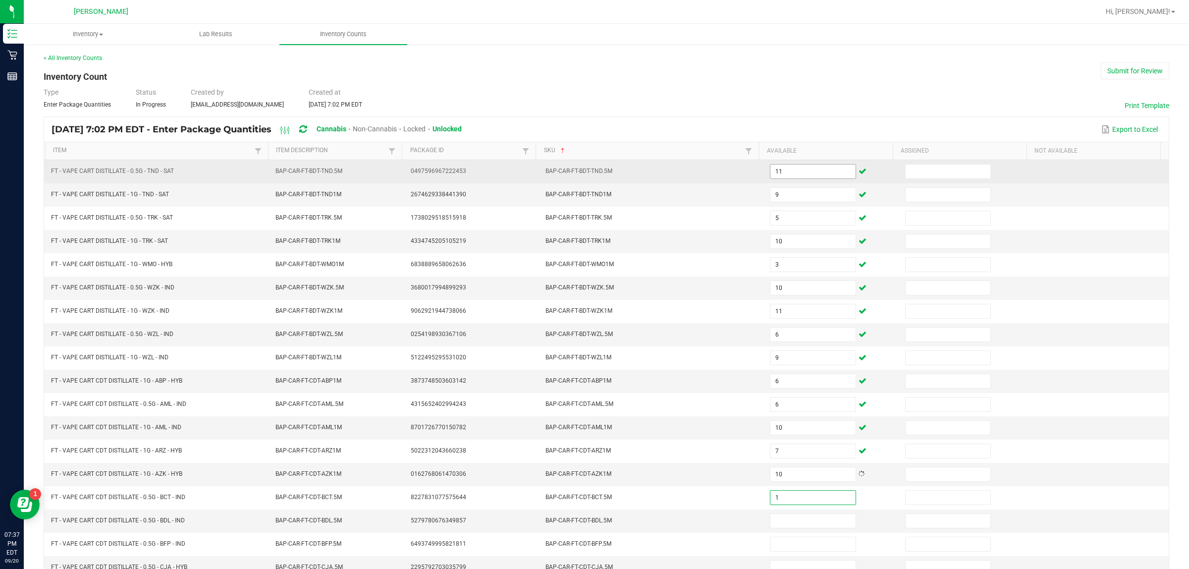
type input "1"
type input "9"
type input "11"
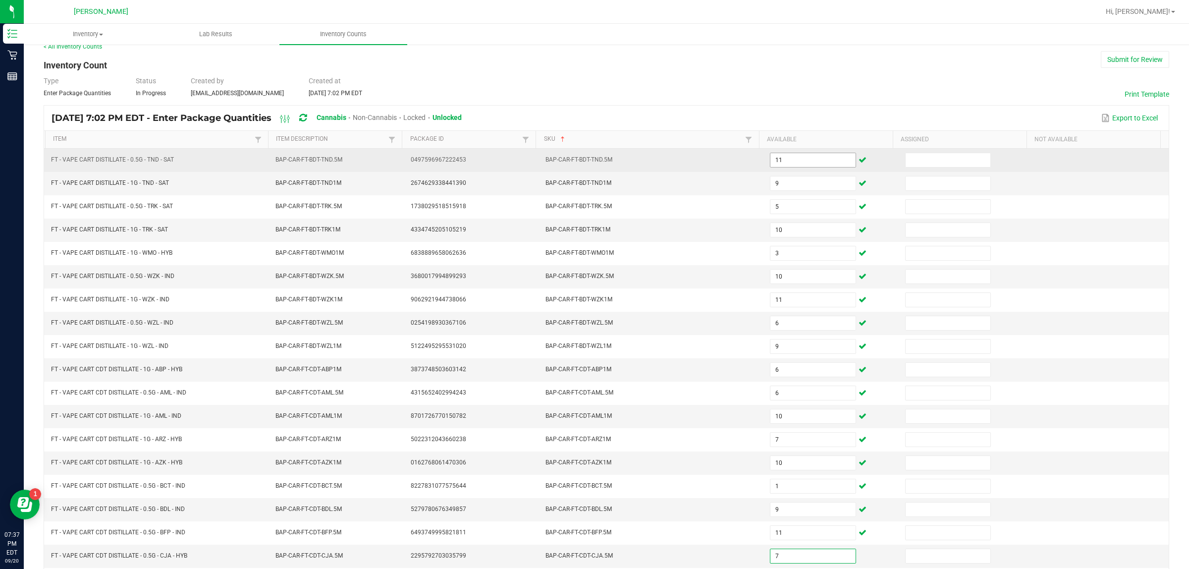
type input "7"
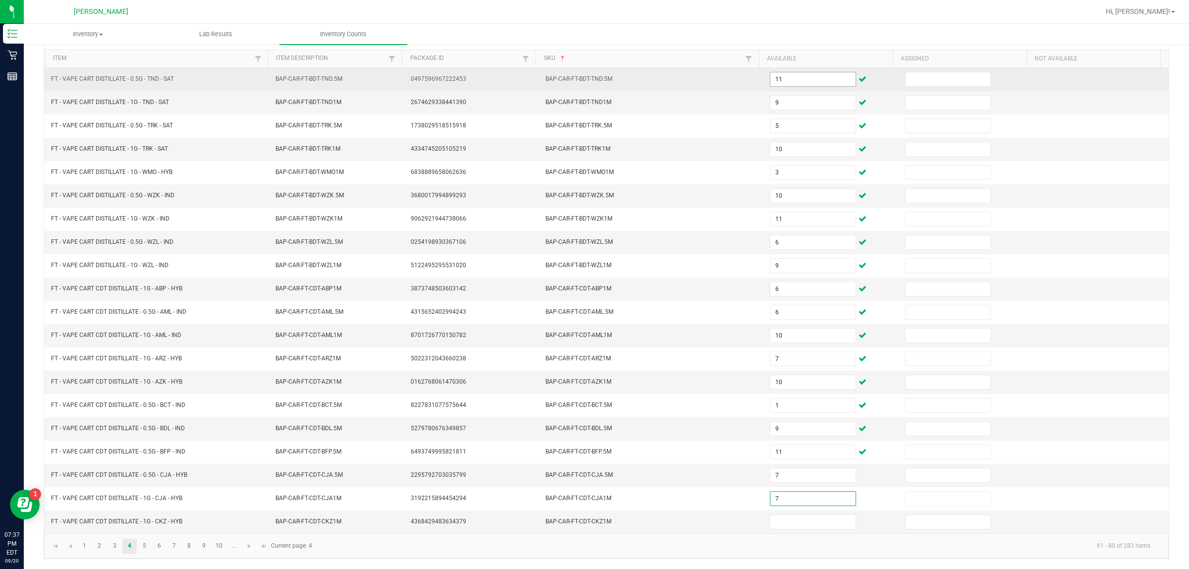
type input "7"
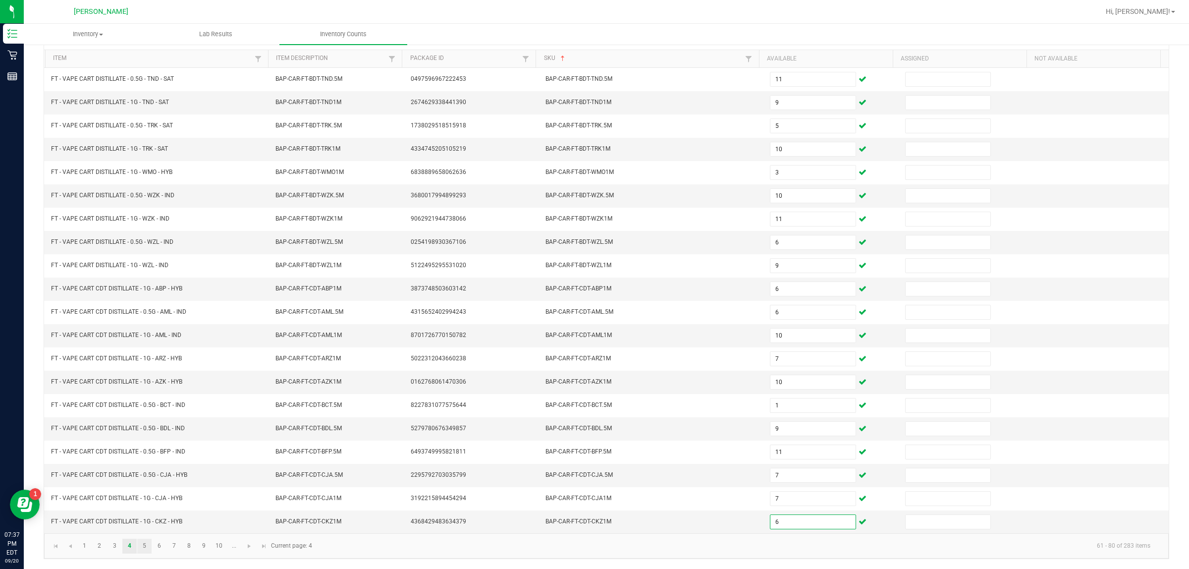
type input "6"
click at [143, 549] on link "5" at bounding box center [144, 546] width 14 height 15
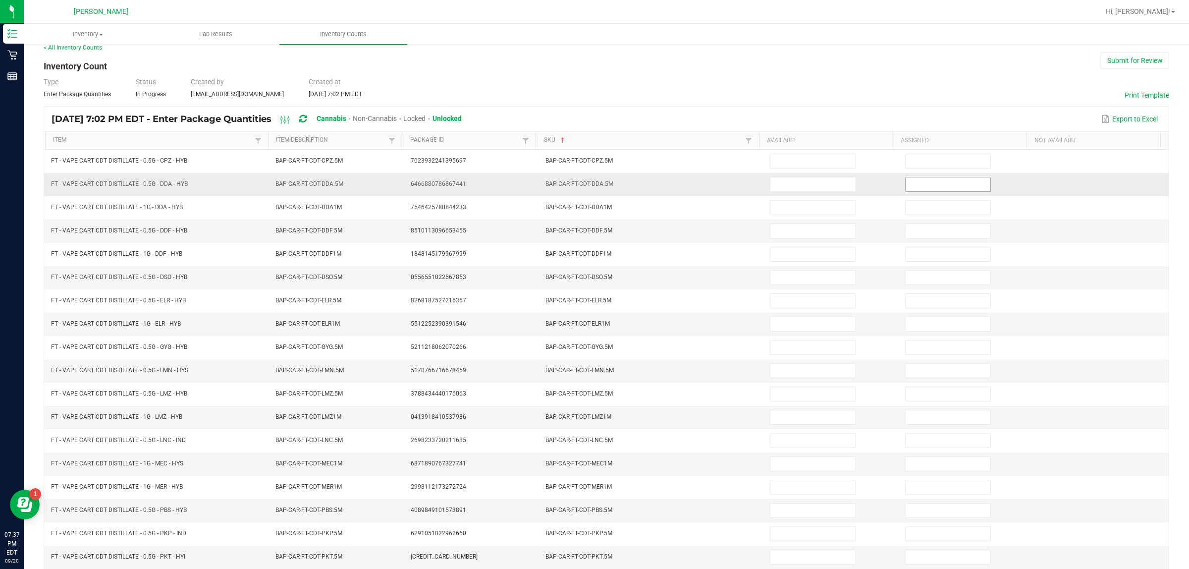
scroll to position [0, 0]
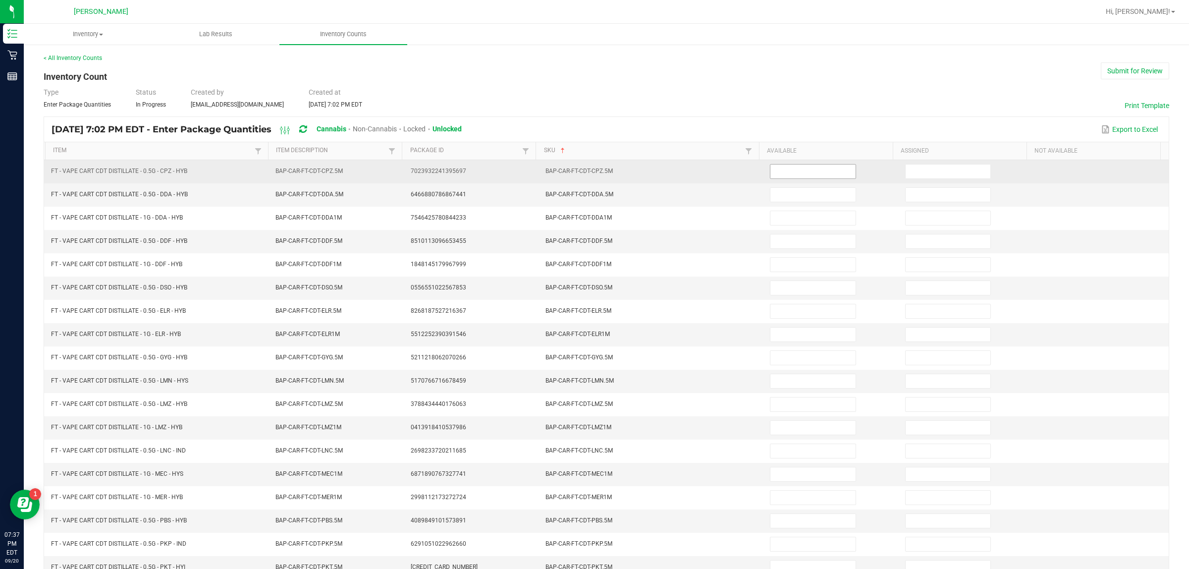
click at [580, 174] on input at bounding box center [813, 172] width 85 height 14
type input "10"
type input "6"
type input "8"
type input "2"
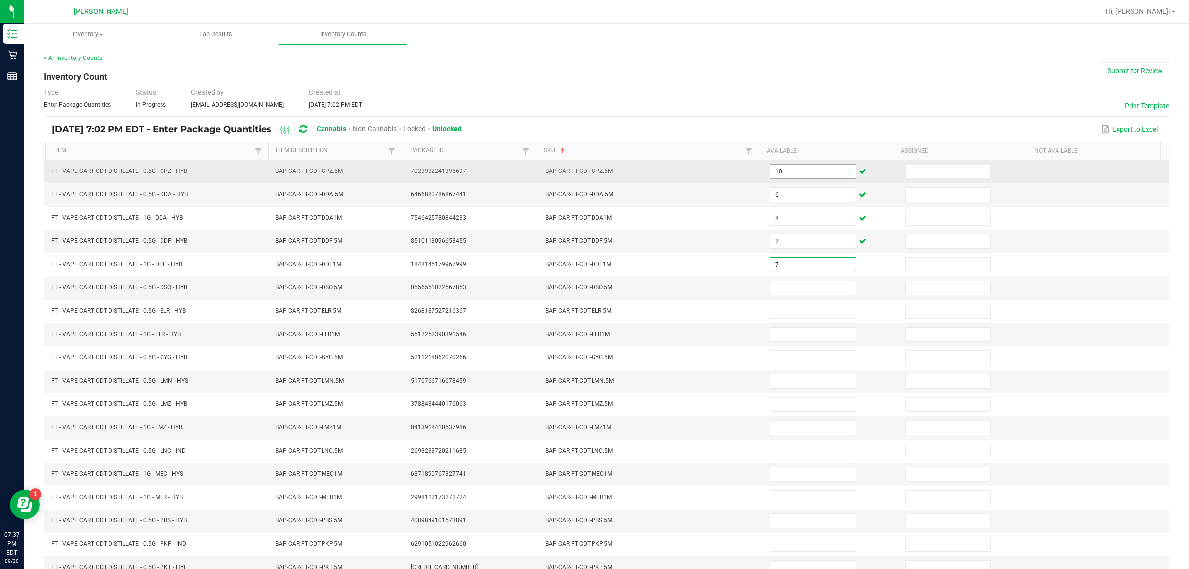
type input "7"
type input "6"
type input "3"
type input "10"
type input "3"
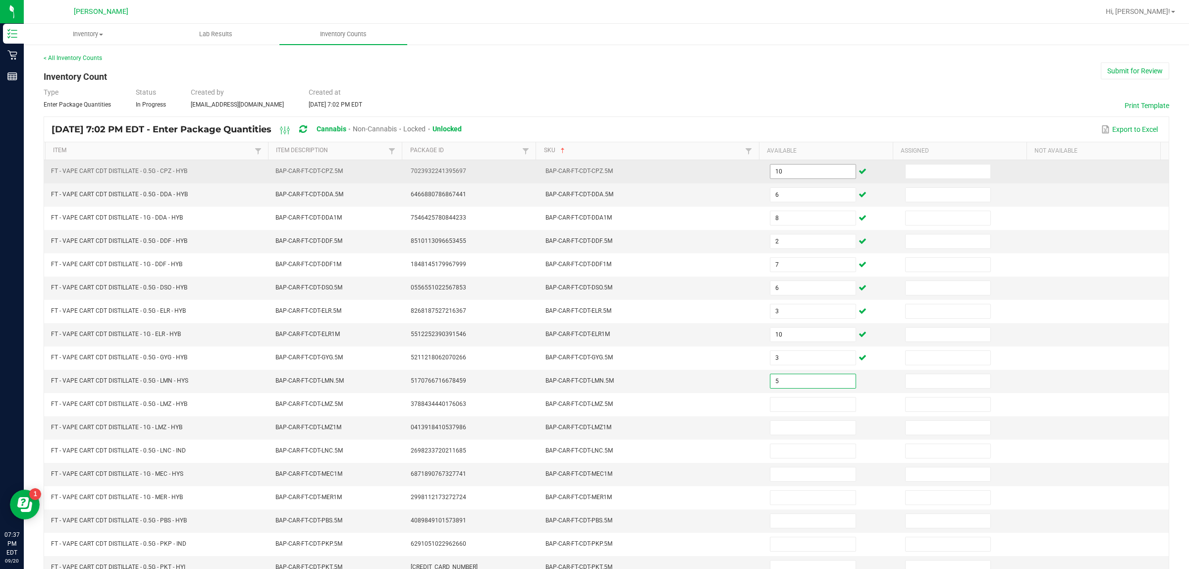
type input "5"
type input "12"
type input "10"
type input "1"
type input "9"
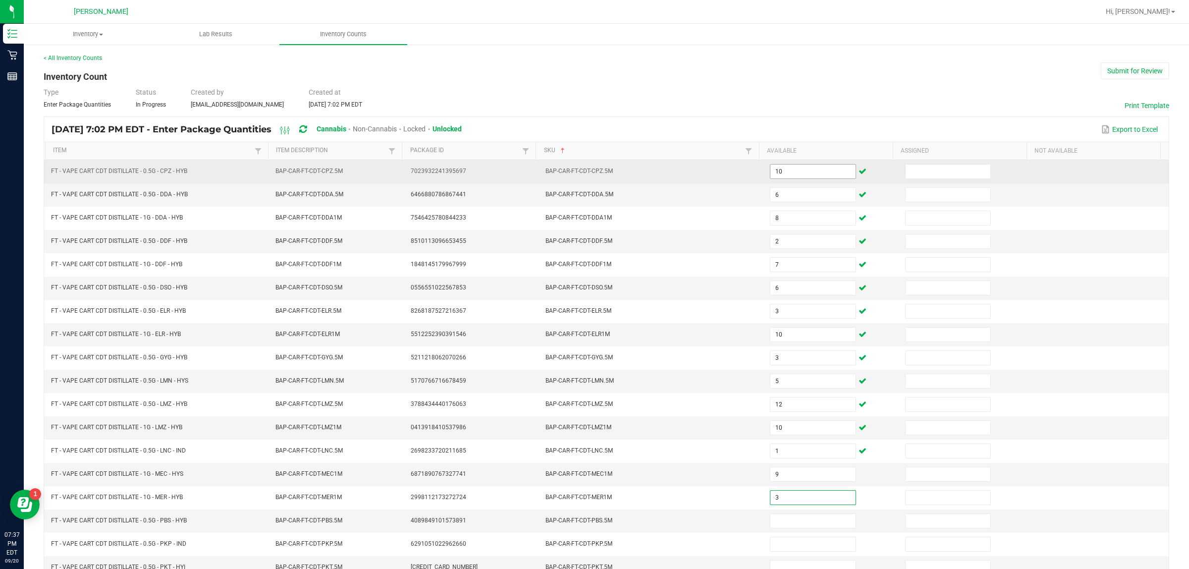
type input "3"
type input "5"
type input "1"
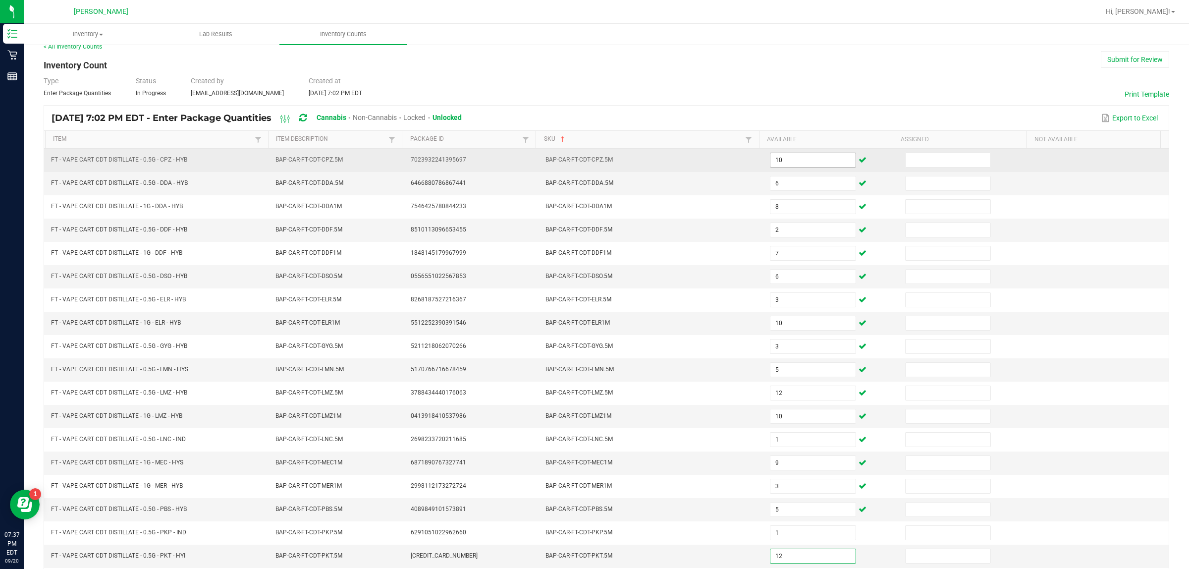
type input "12"
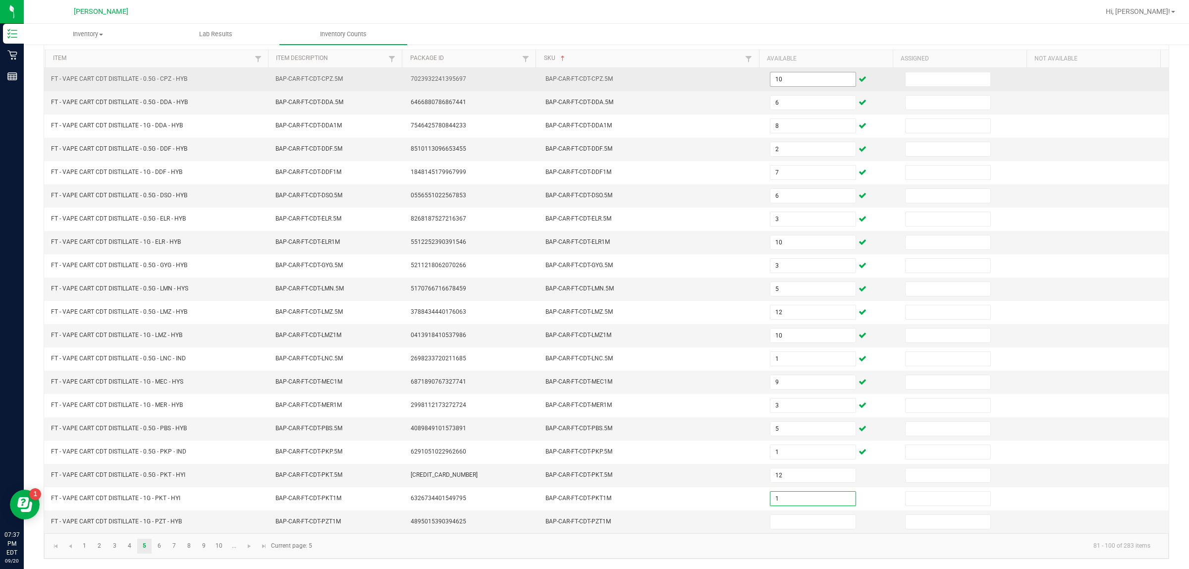
type input "1"
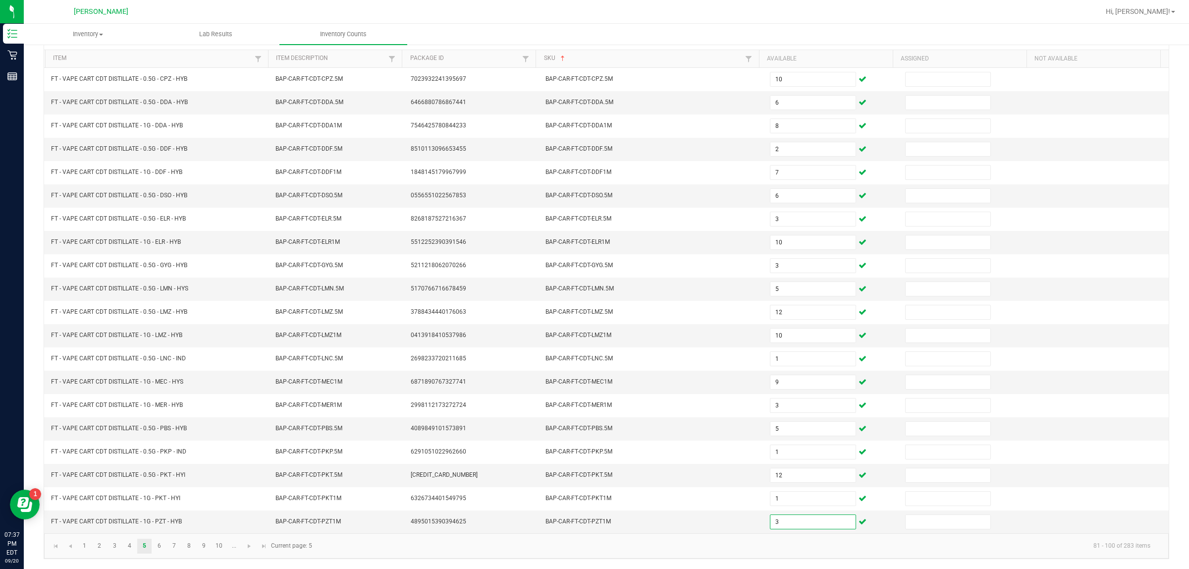
type input "3"
click at [162, 555] on kendo-pager "1 2 3 4 5 6 7 8 9 10 ... 81 - 100 of 283 items Current page: 5" at bounding box center [606, 545] width 1125 height 25
click at [161, 550] on link "6" at bounding box center [159, 546] width 14 height 15
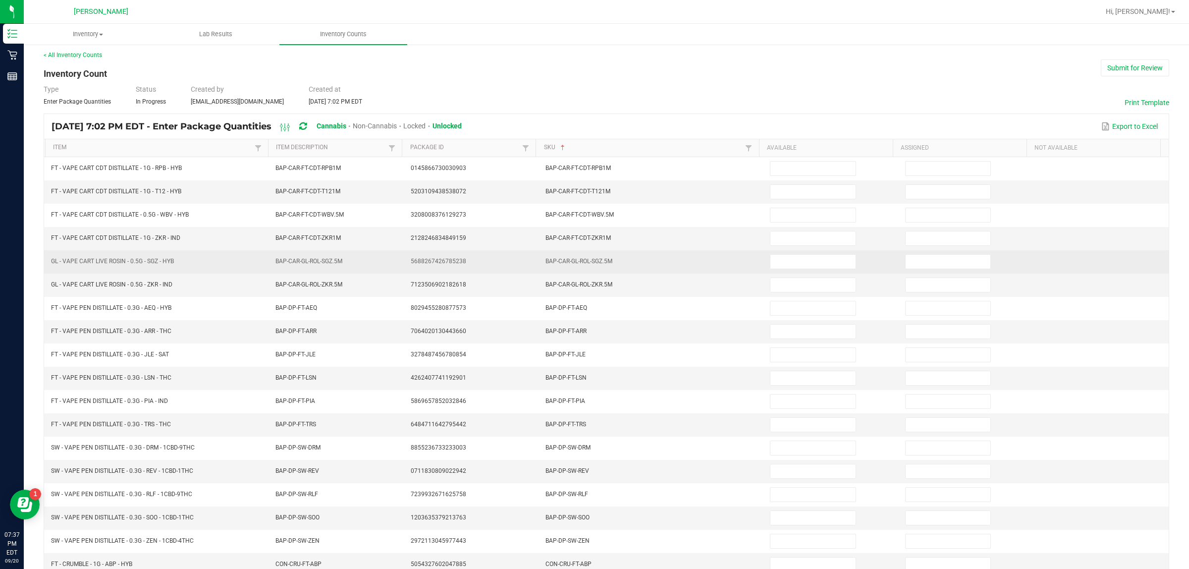
scroll to position [0, 0]
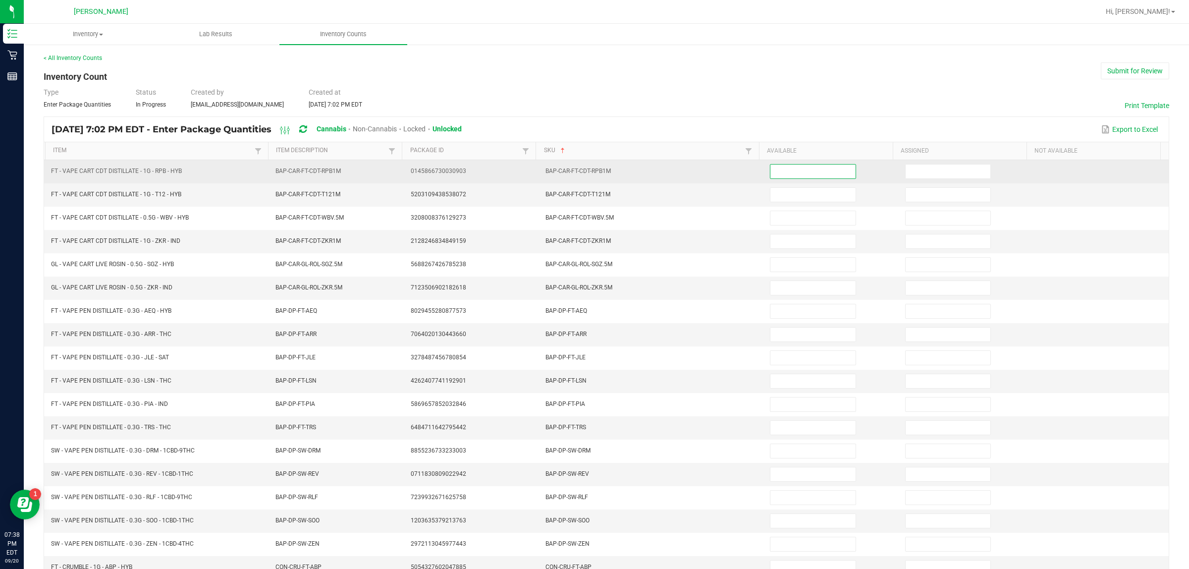
click at [580, 174] on input at bounding box center [813, 172] width 85 height 14
type input "2"
type input "3"
type input "8"
type input "7"
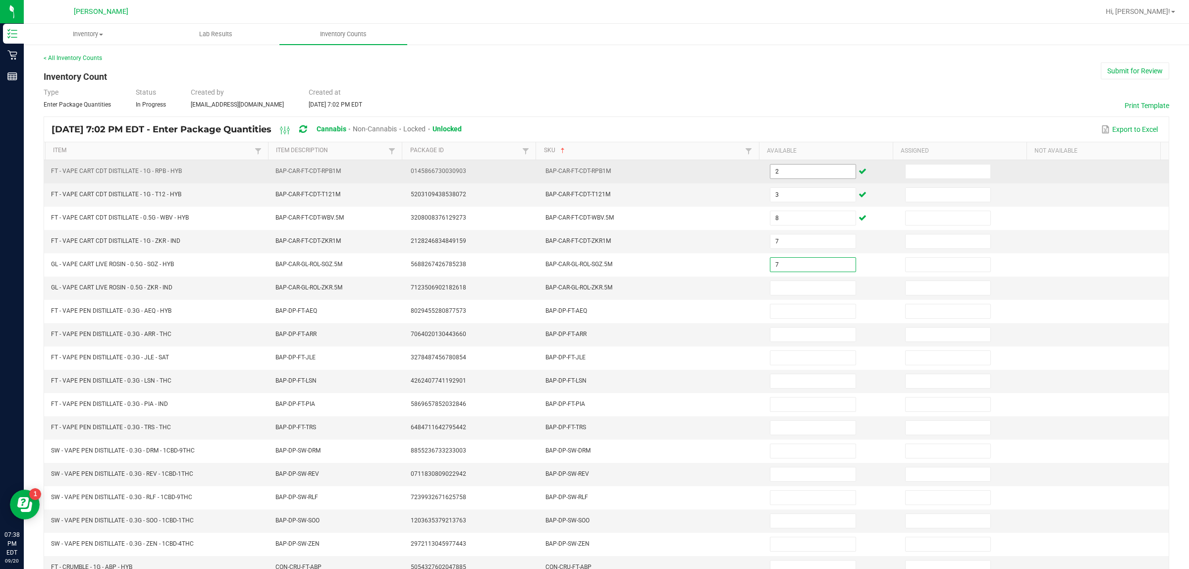
type input "7"
type input "1"
type input "17"
type input "10"
type input "20"
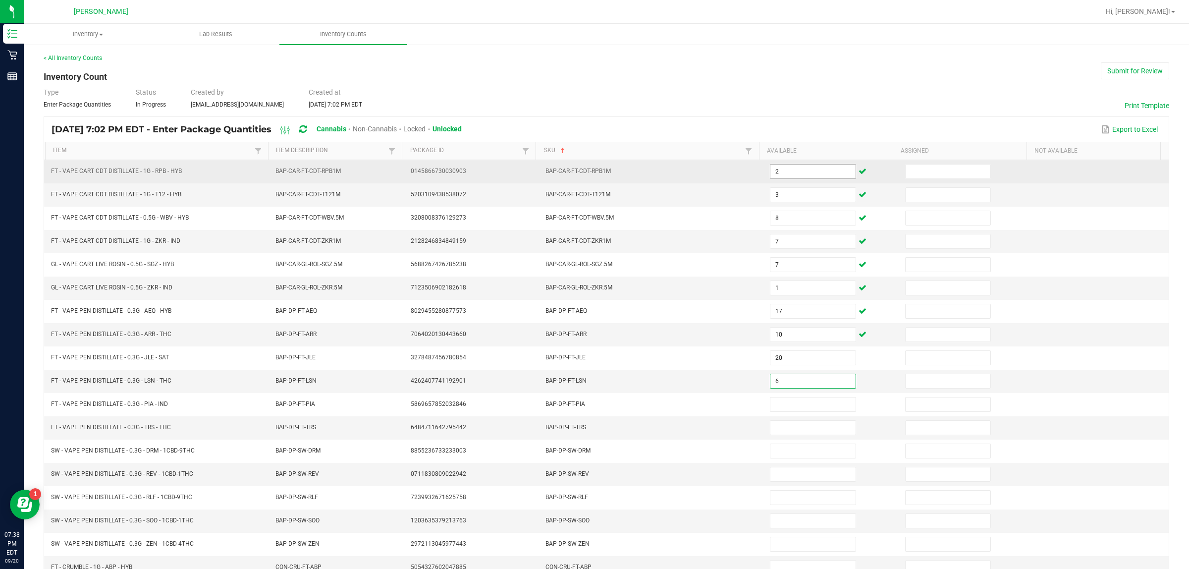
type input "6"
type input "3"
type input "7"
type input "12"
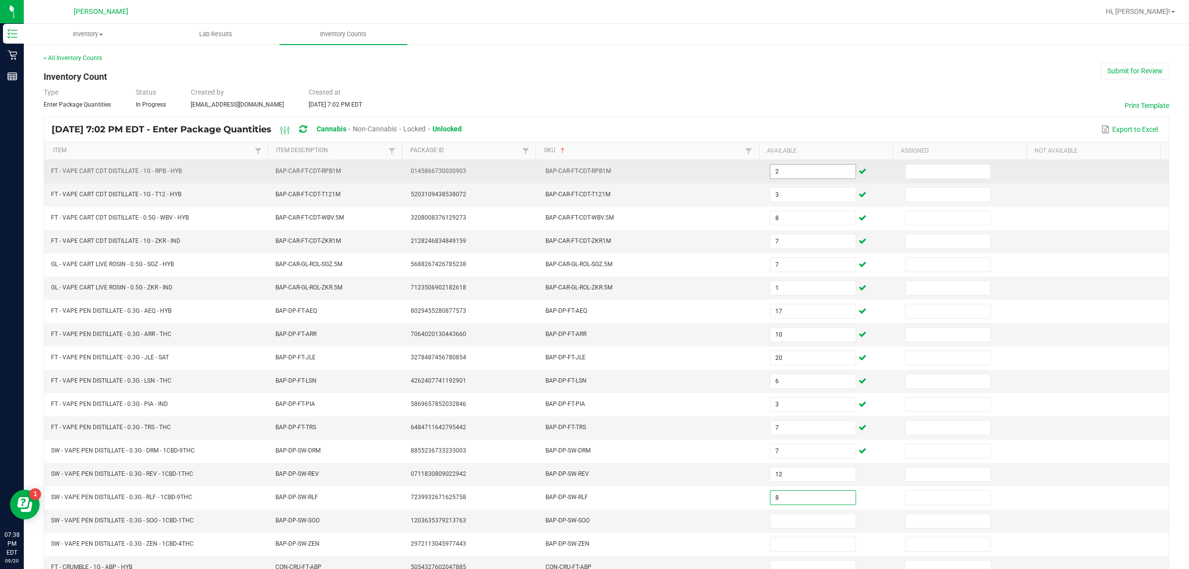
type input "8"
type input "6"
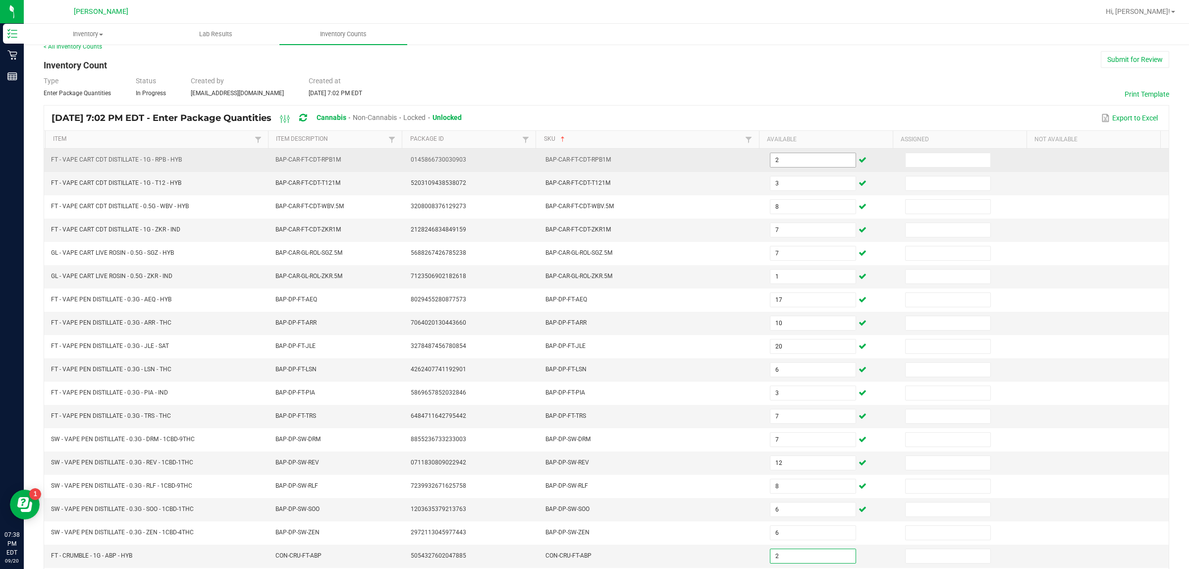
type input "2"
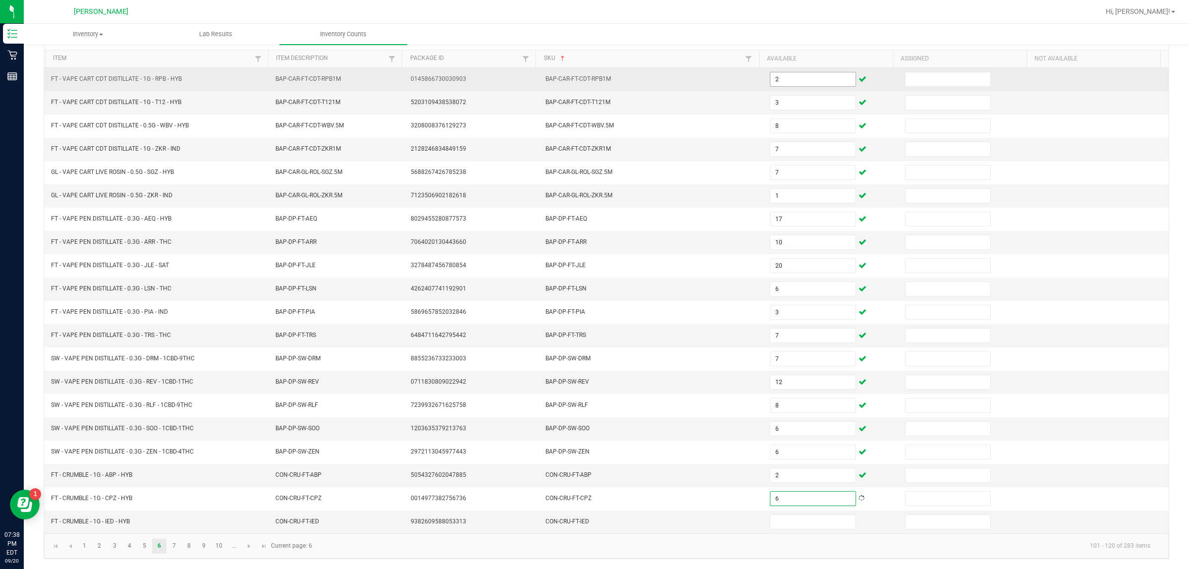
type input "6"
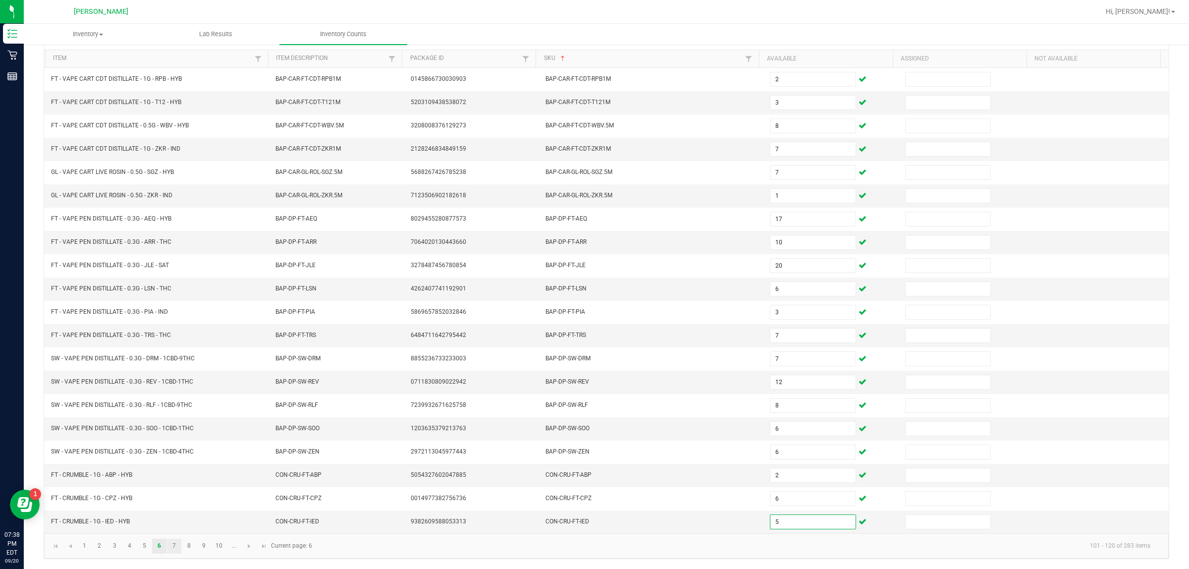
type input "5"
click at [173, 549] on link "7" at bounding box center [174, 546] width 14 height 15
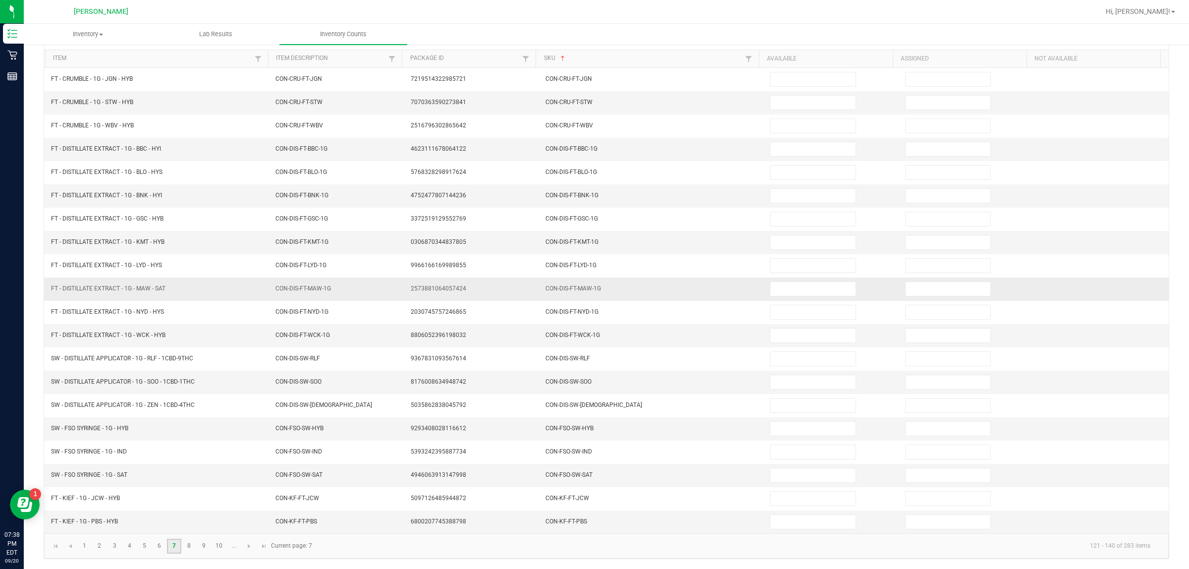
scroll to position [0, 0]
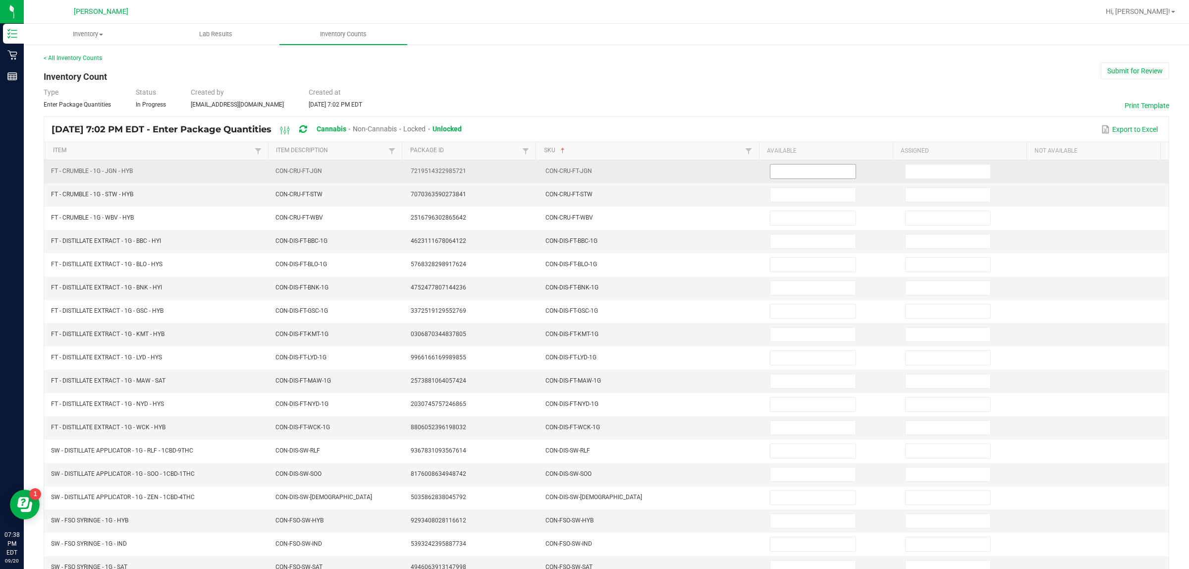
click at [580, 174] on input at bounding box center [813, 172] width 85 height 14
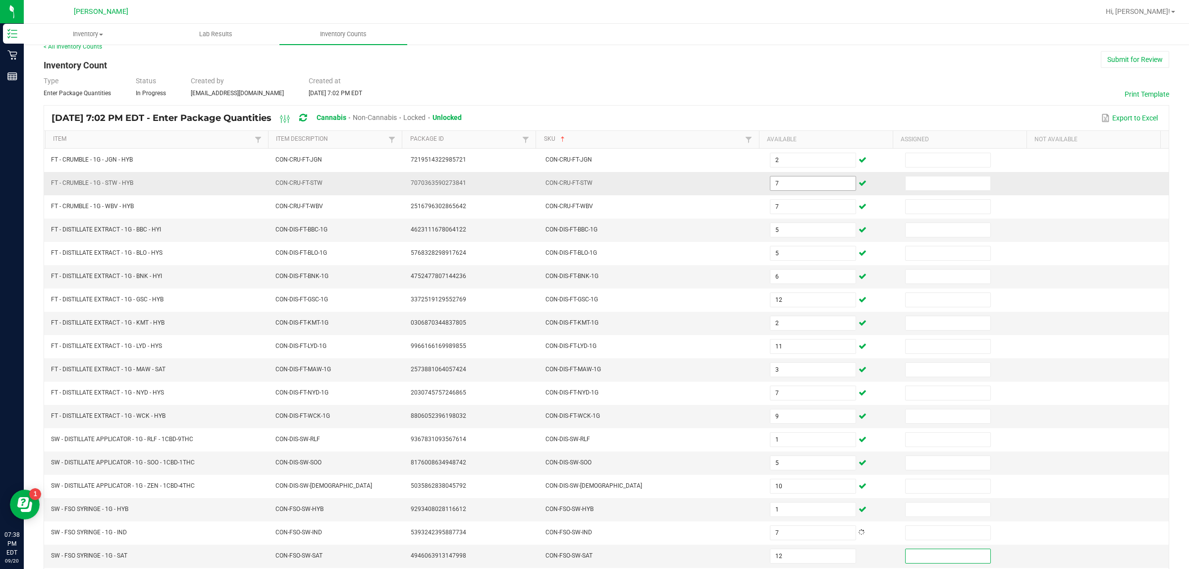
scroll to position [100, 0]
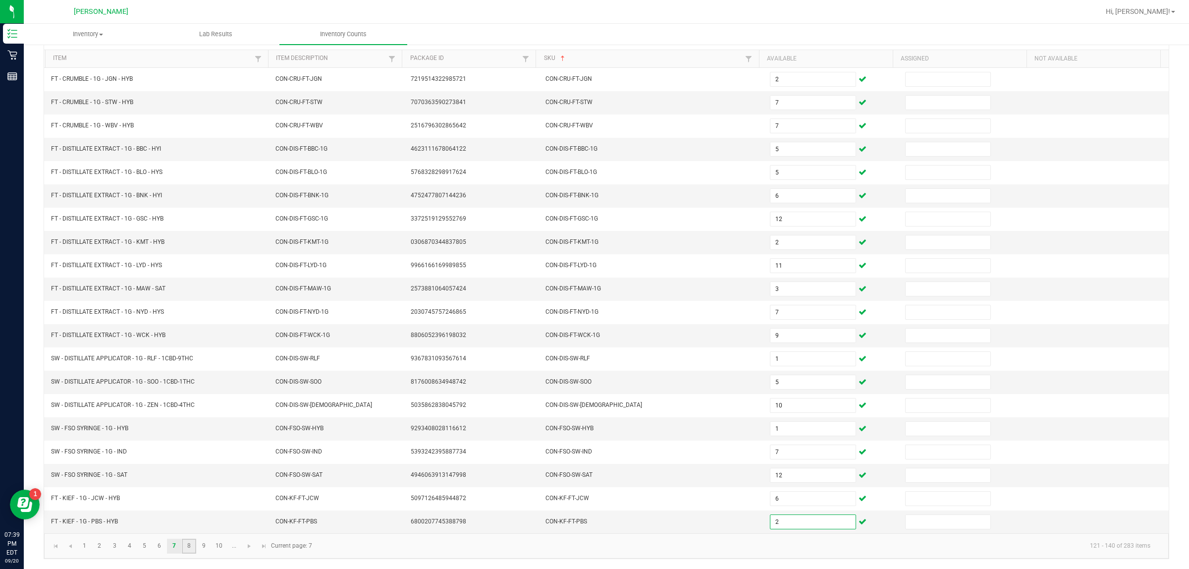
click at [191, 546] on link "8" at bounding box center [189, 546] width 14 height 15
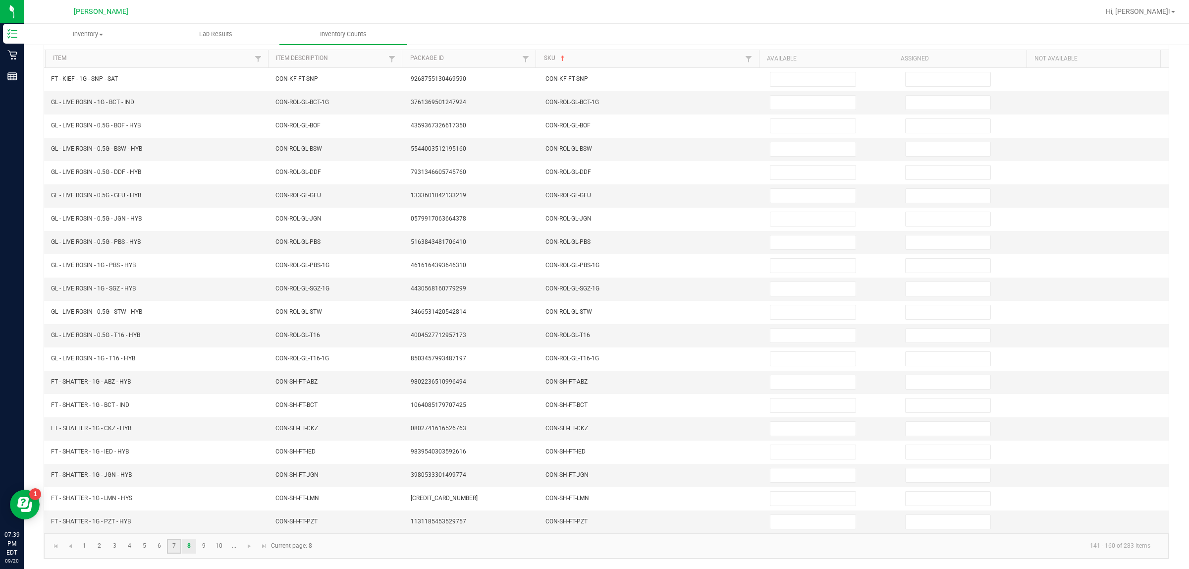
click at [176, 548] on link "7" at bounding box center [174, 546] width 14 height 15
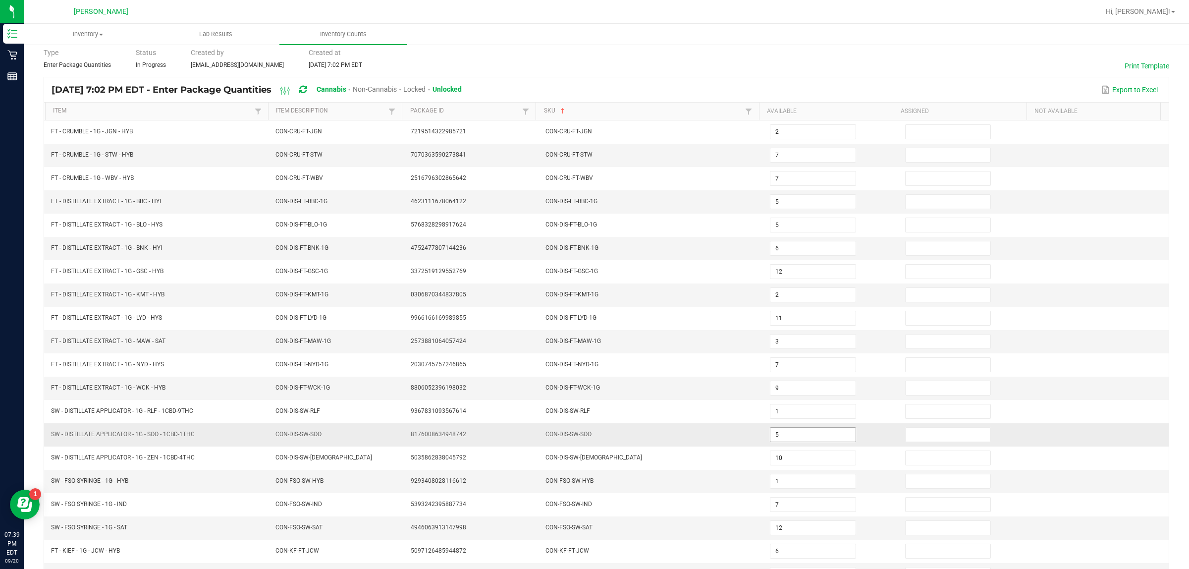
scroll to position [0, 0]
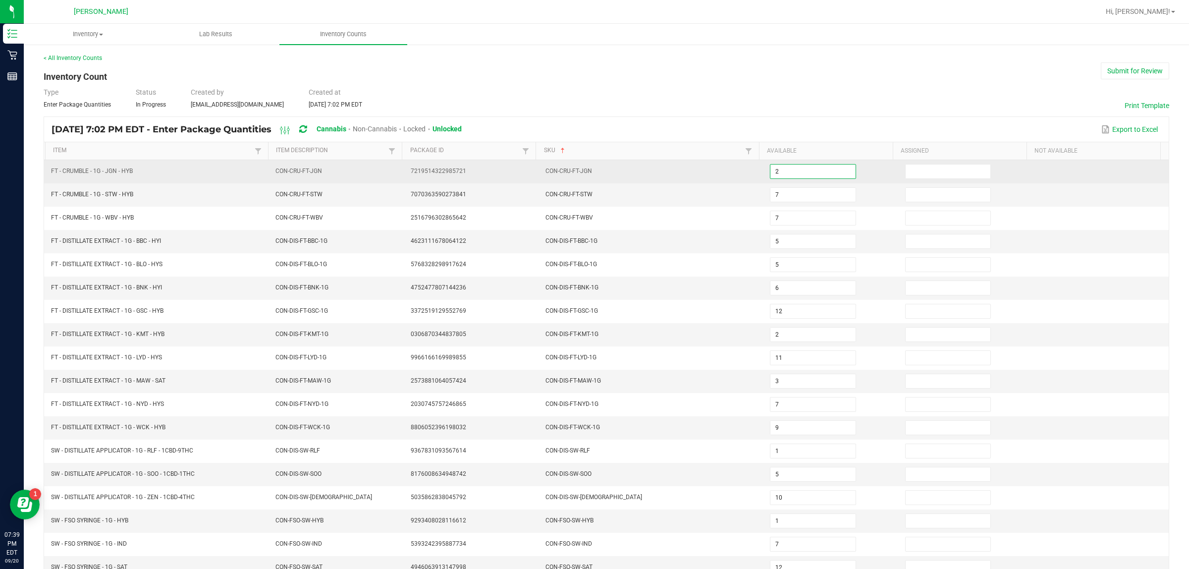
click at [580, 172] on input "2" at bounding box center [813, 172] width 85 height 14
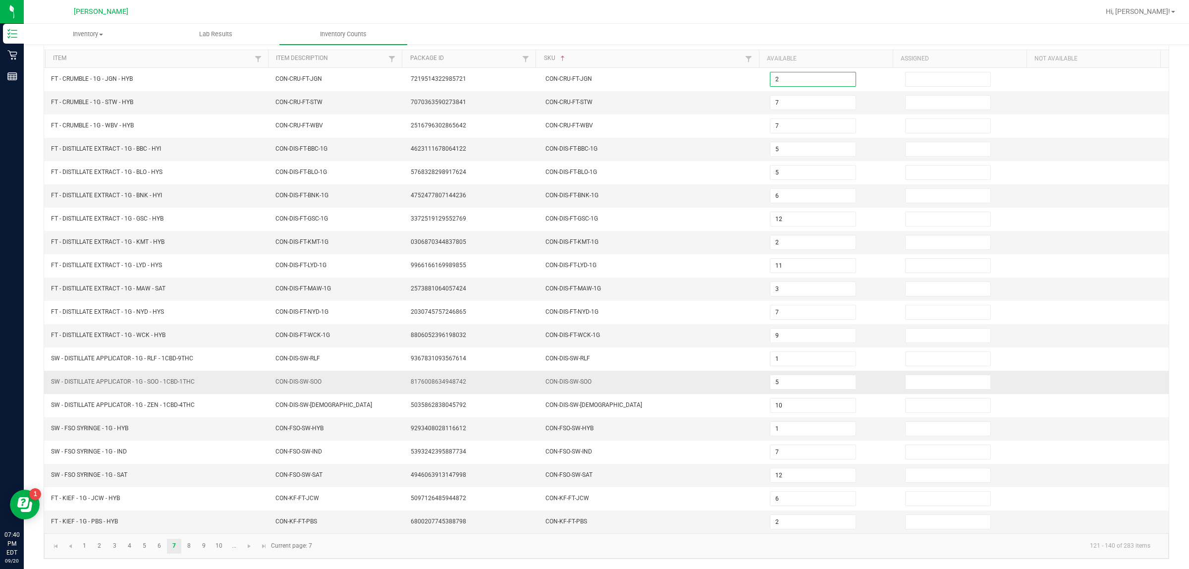
scroll to position [100, 0]
click at [183, 546] on link "8" at bounding box center [189, 546] width 14 height 15
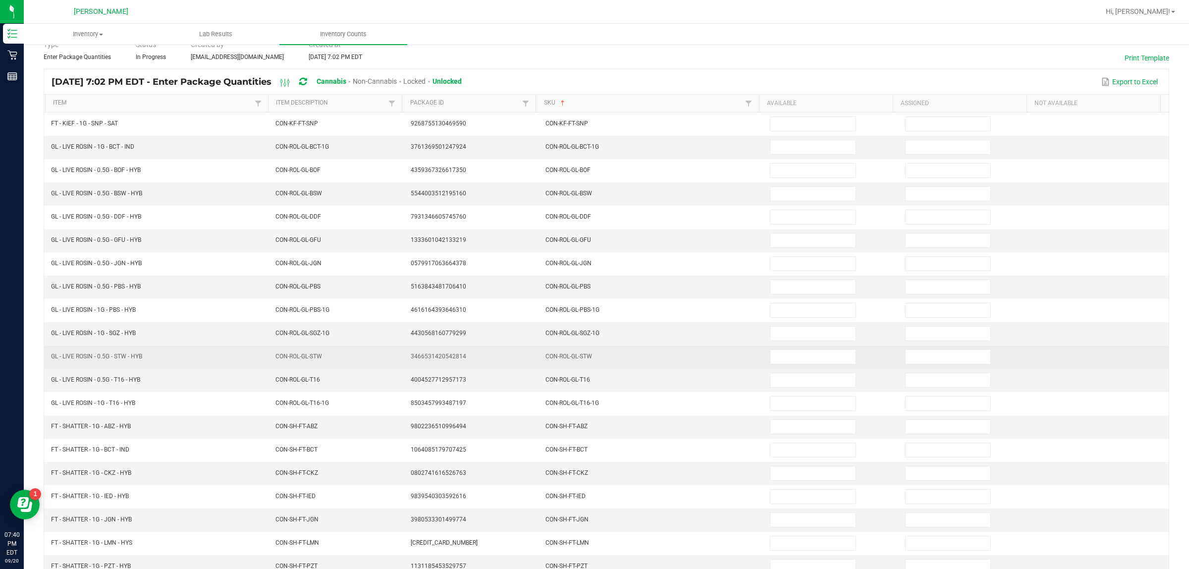
scroll to position [0, 0]
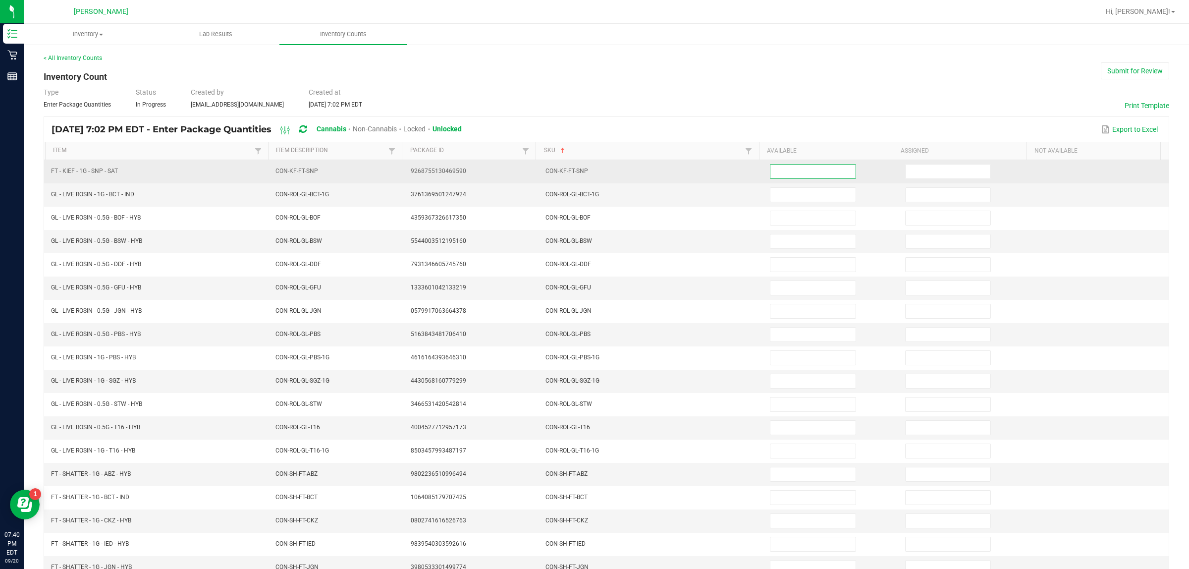
click at [580, 166] on input at bounding box center [813, 172] width 85 height 14
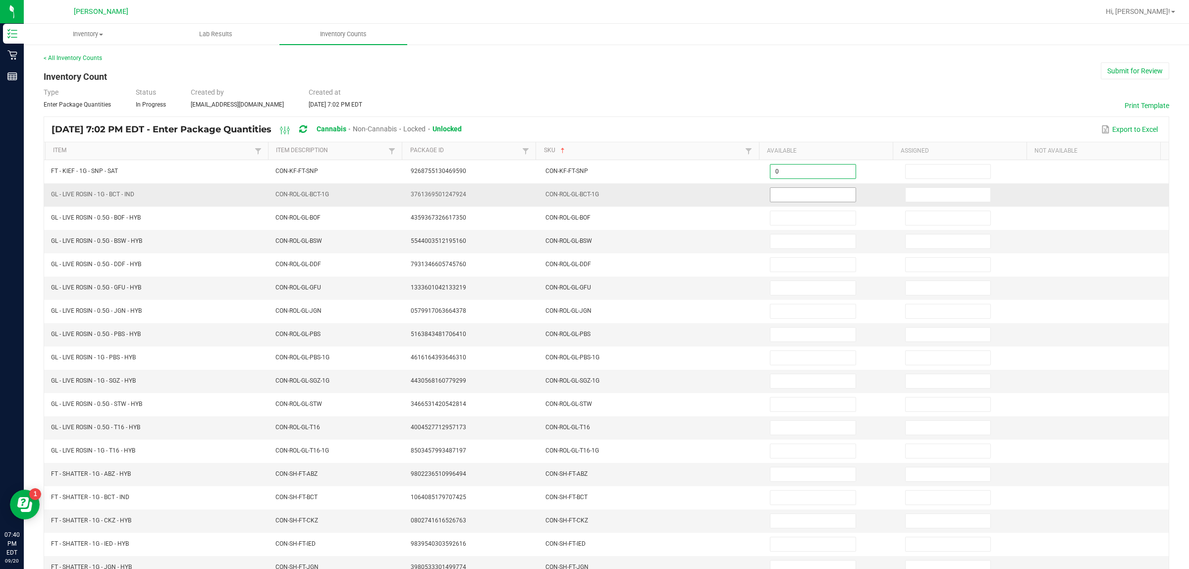
click at [580, 200] on input at bounding box center [813, 195] width 85 height 14
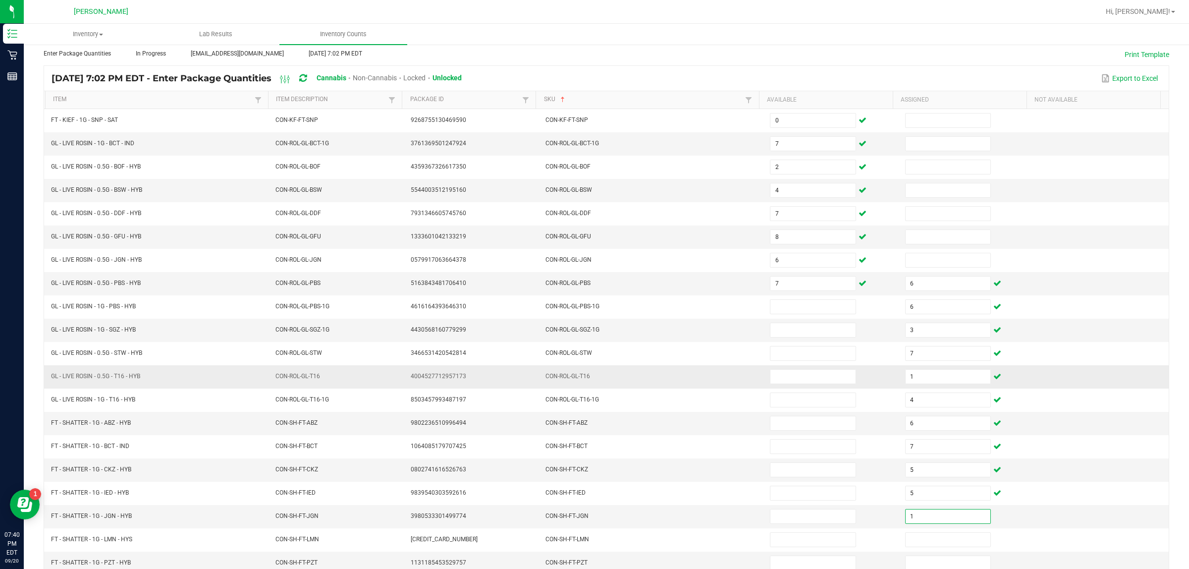
scroll to position [100, 0]
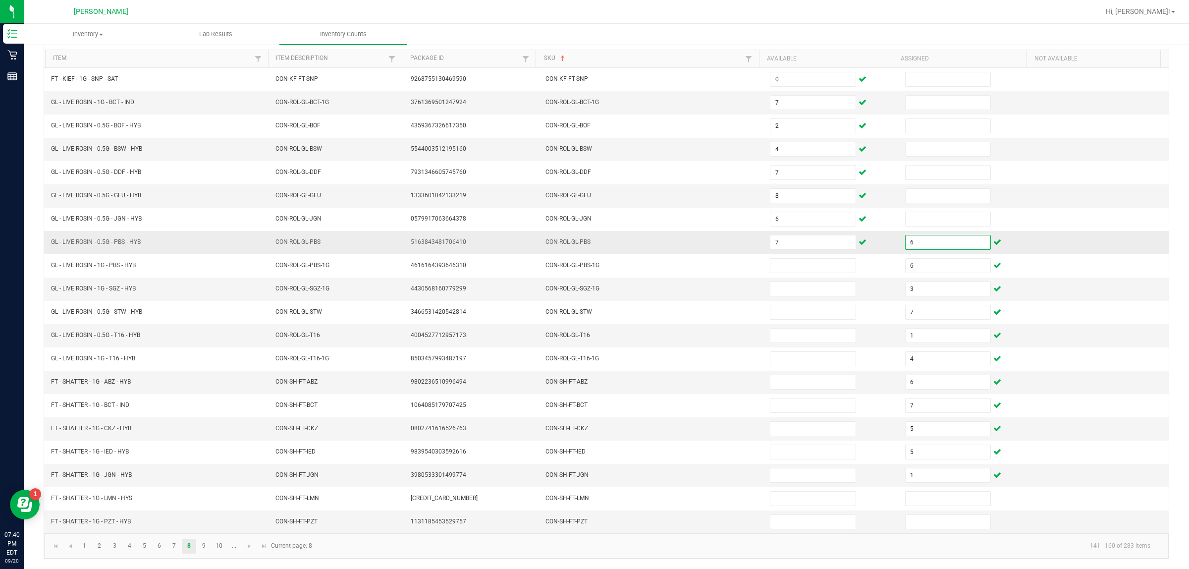
click at [580, 239] on input "6" at bounding box center [948, 242] width 85 height 14
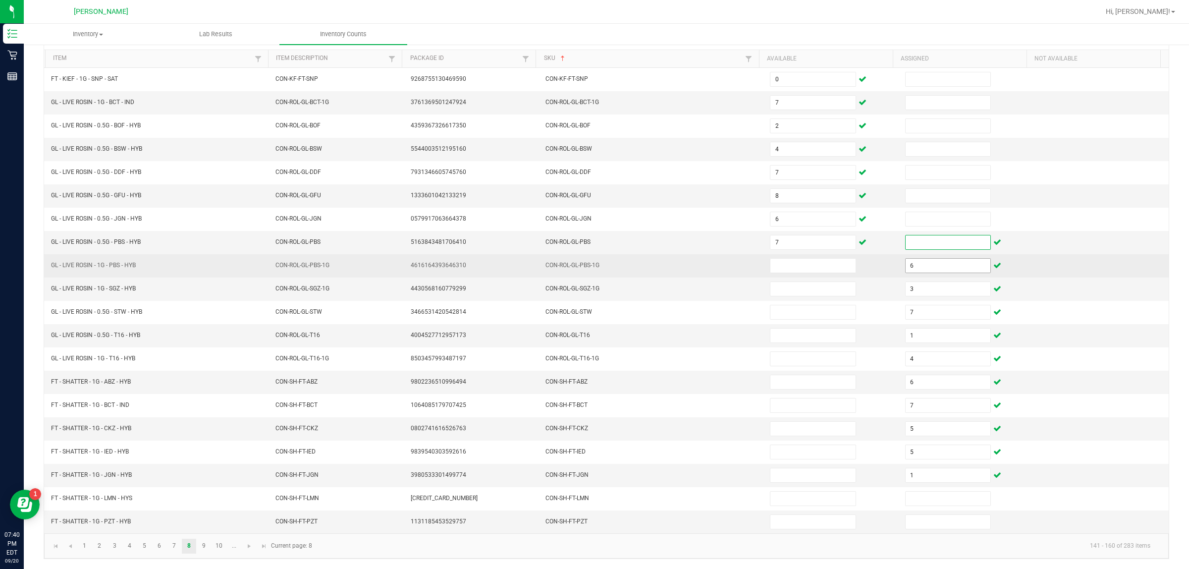
click at [580, 259] on input "6" at bounding box center [948, 266] width 85 height 14
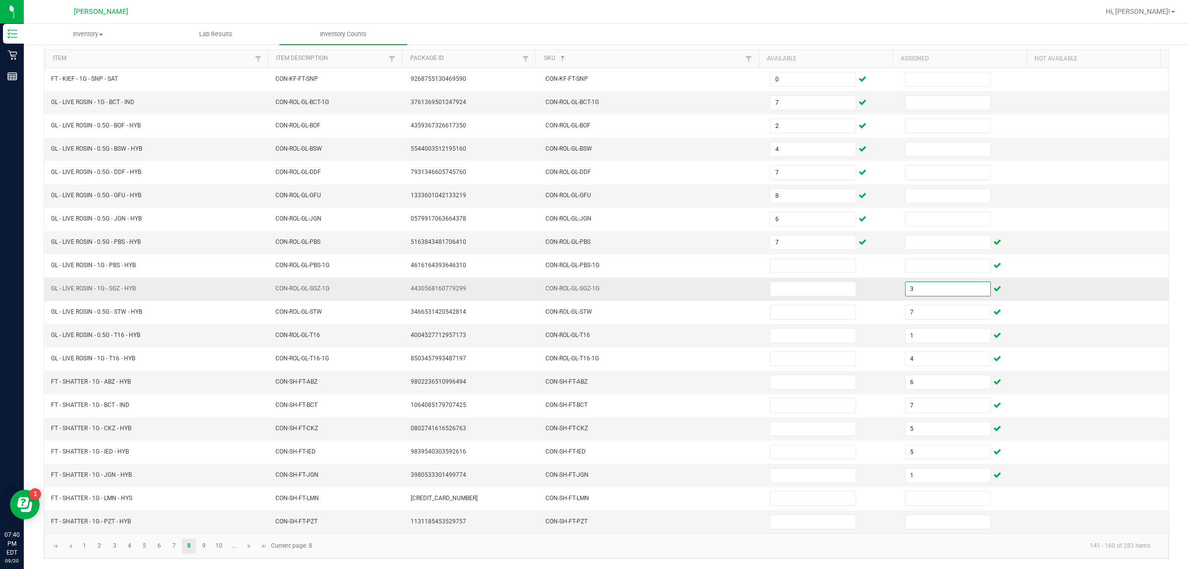
click at [580, 288] on input "3" at bounding box center [948, 289] width 85 height 14
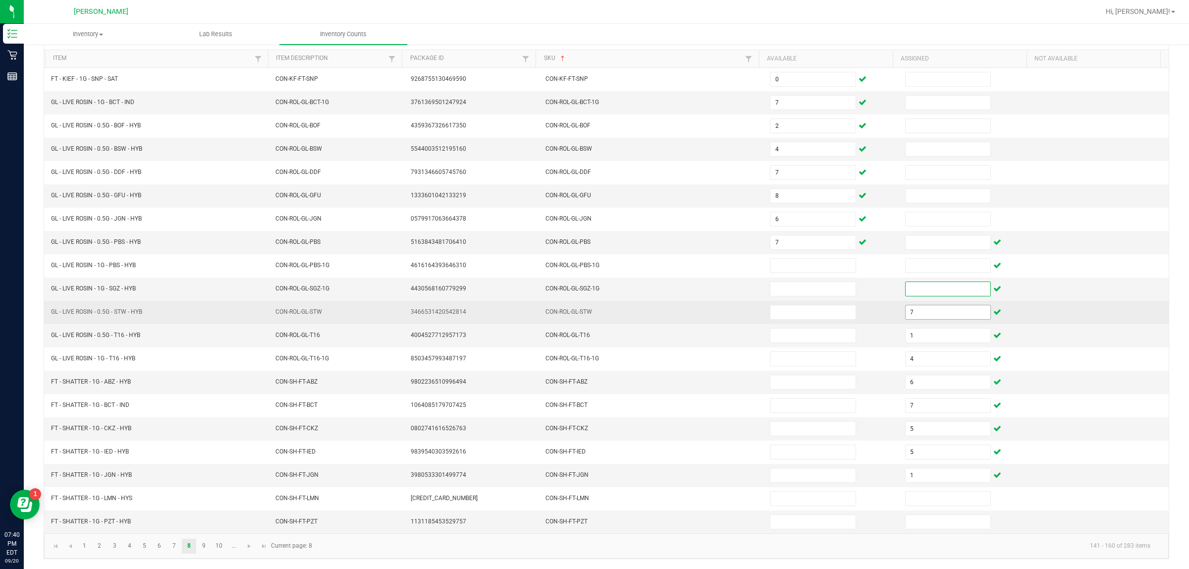
click at [580, 312] on input "7" at bounding box center [948, 312] width 85 height 14
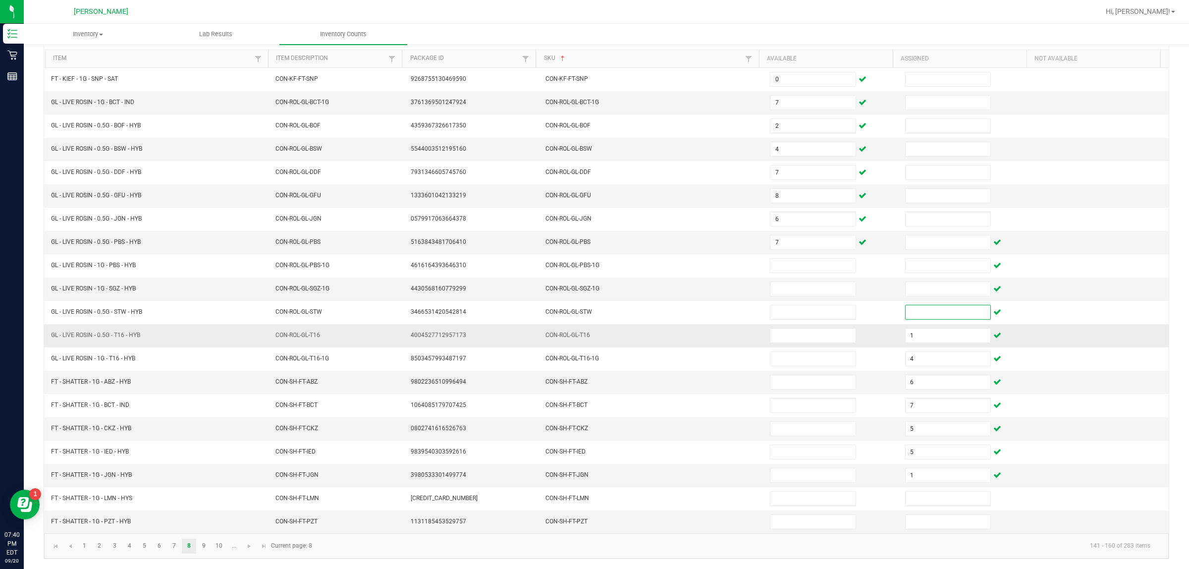
click at [580, 343] on td "1" at bounding box center [966, 335] width 135 height 23
click at [580, 331] on input "1" at bounding box center [948, 336] width 85 height 14
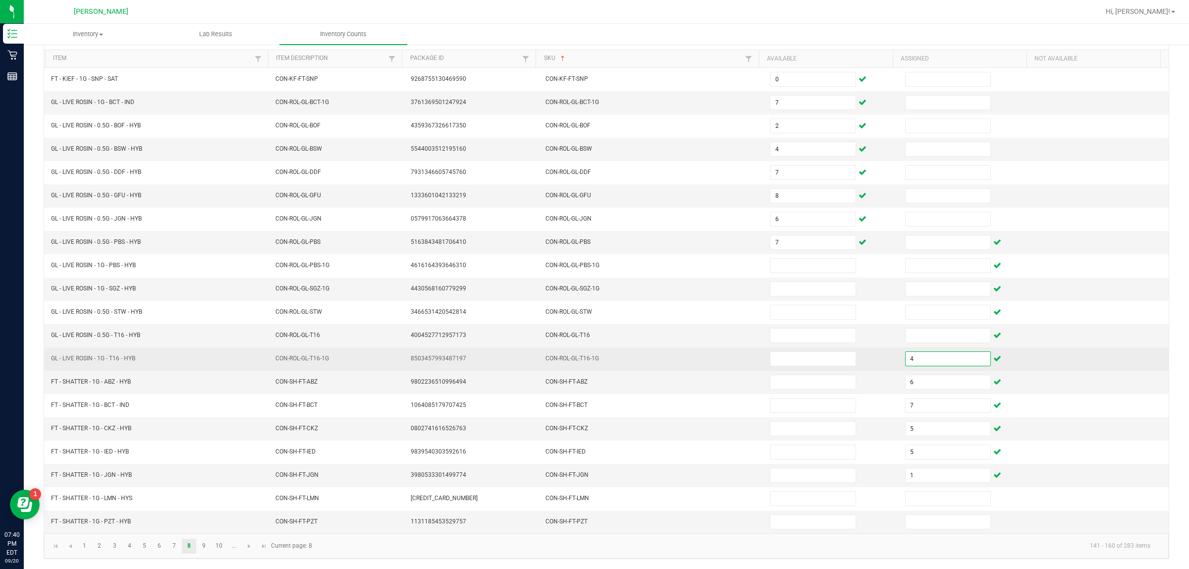
click at [580, 361] on input "4" at bounding box center [948, 359] width 85 height 14
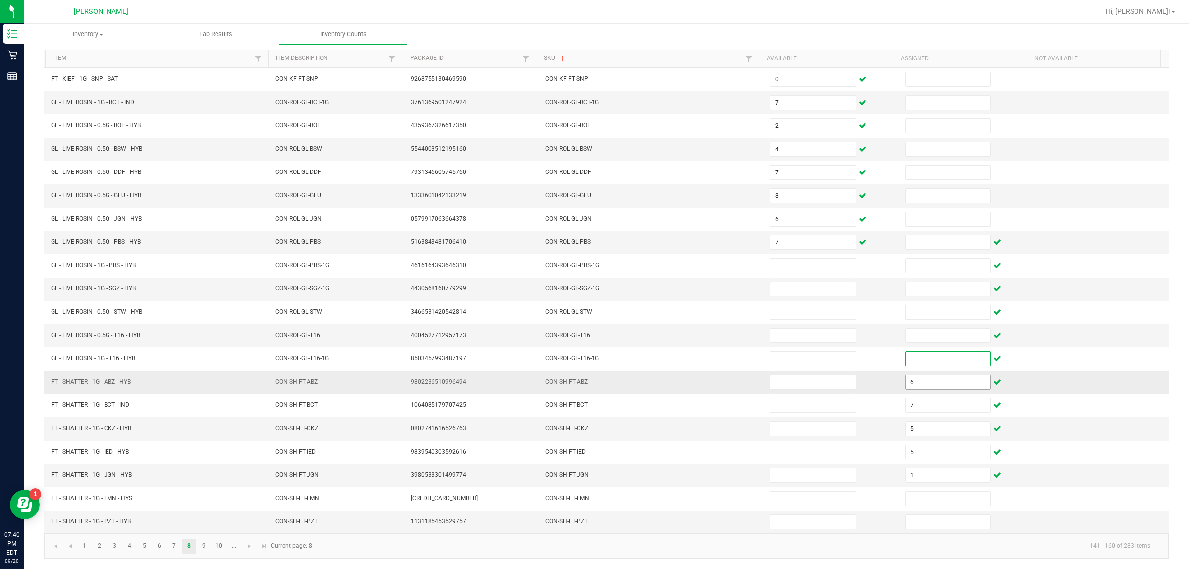
click at [580, 385] on input "6" at bounding box center [948, 382] width 85 height 14
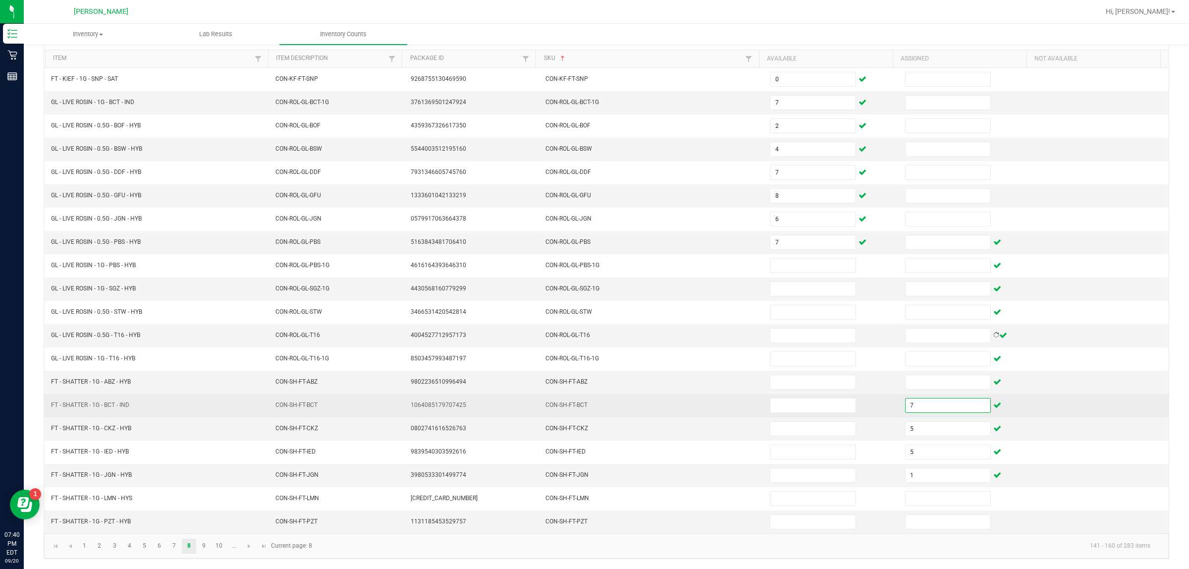
click at [580, 407] on input "7" at bounding box center [948, 405] width 85 height 14
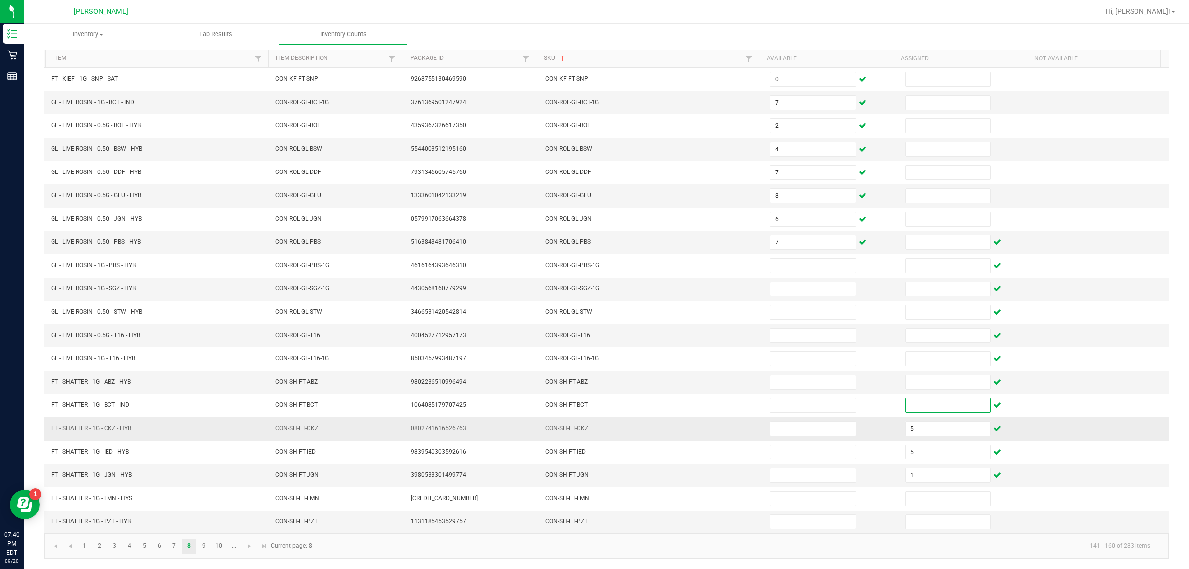
click at [580, 435] on td "5" at bounding box center [966, 428] width 135 height 23
click at [580, 427] on input "5" at bounding box center [948, 429] width 85 height 14
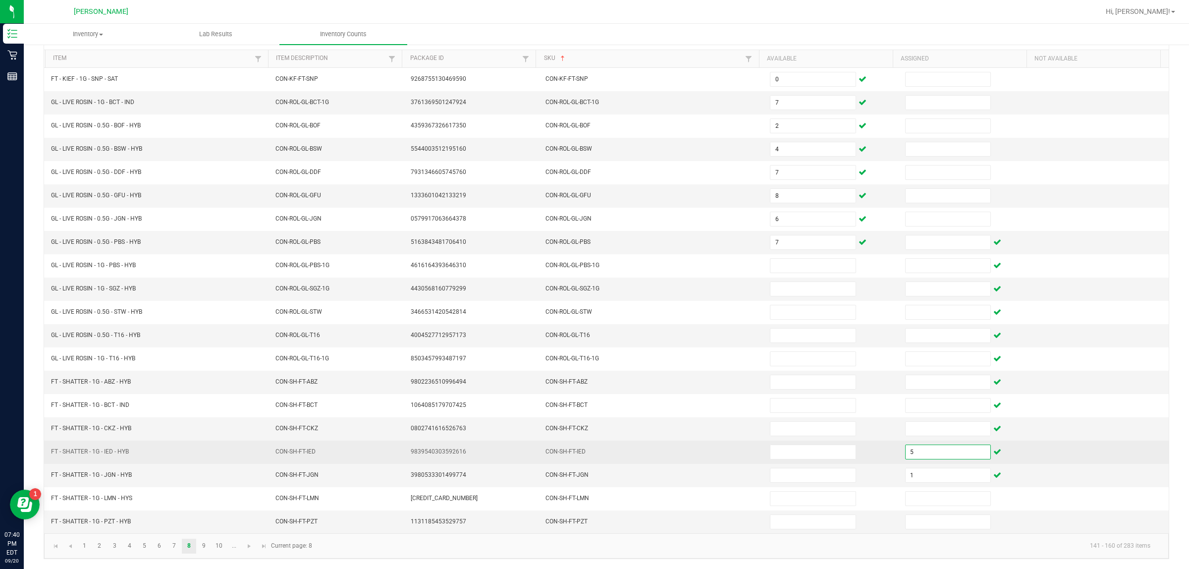
click at [580, 452] on input "5" at bounding box center [948, 452] width 85 height 14
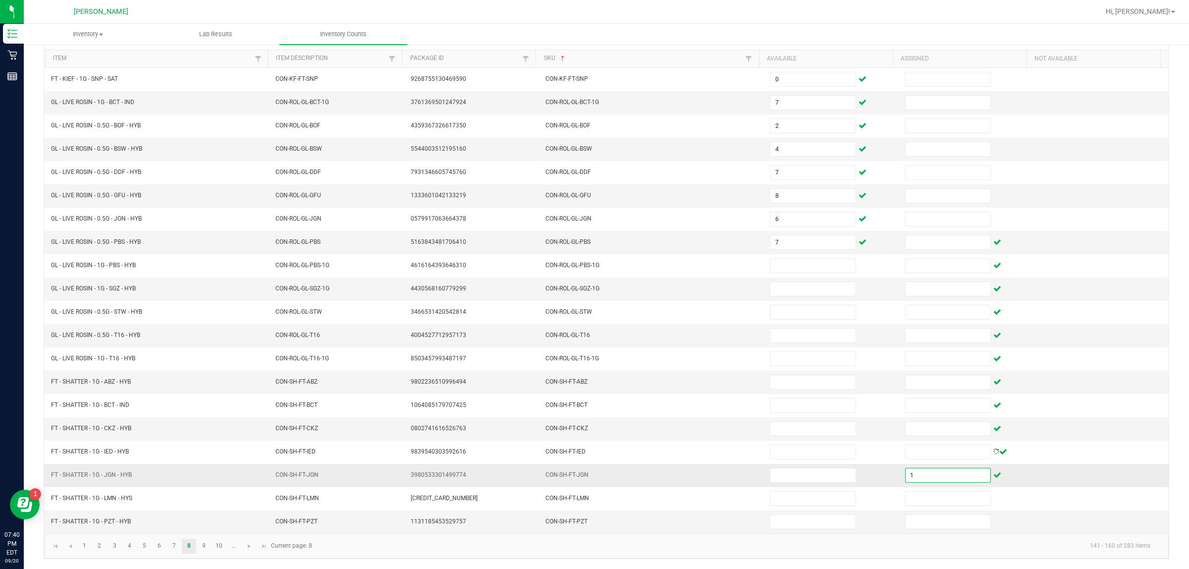
click at [580, 471] on input "1" at bounding box center [948, 475] width 85 height 14
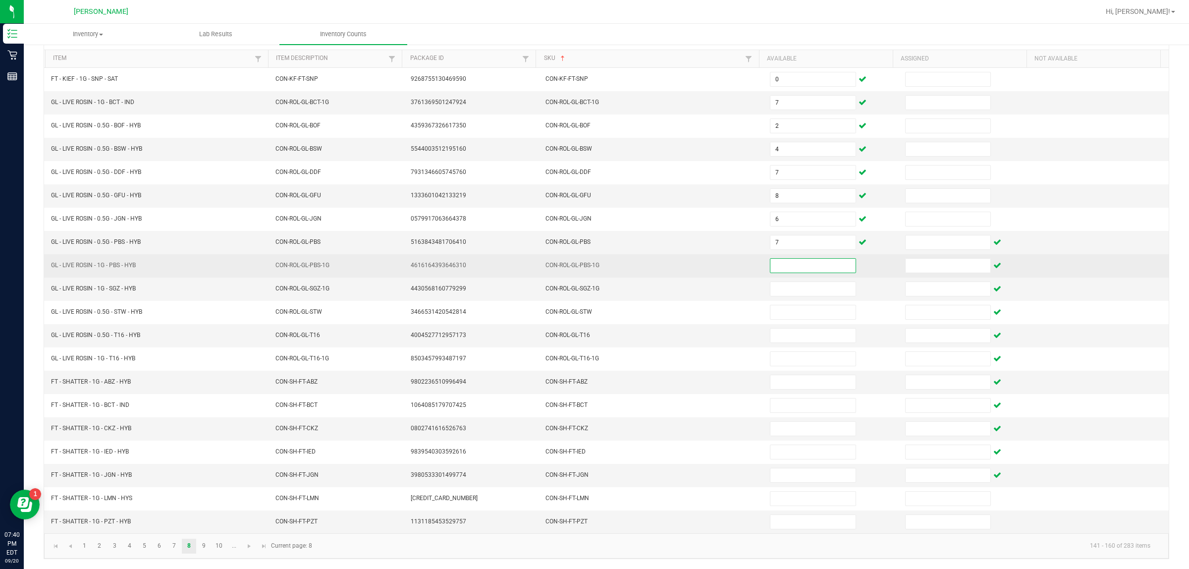
click at [580, 261] on input at bounding box center [813, 266] width 85 height 14
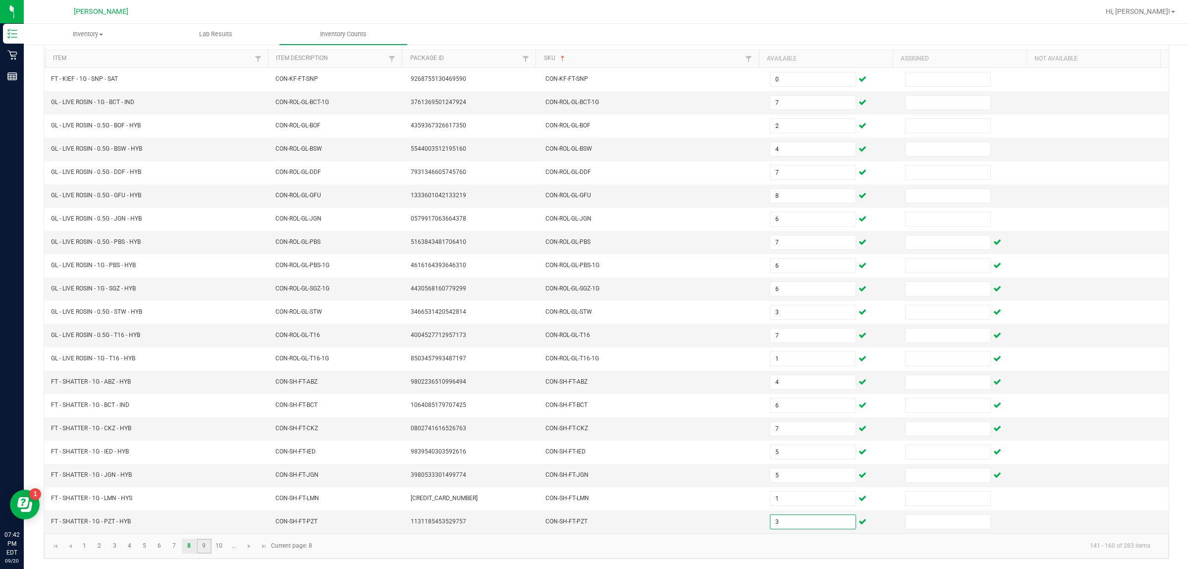
click at [207, 551] on link "9" at bounding box center [204, 546] width 14 height 15
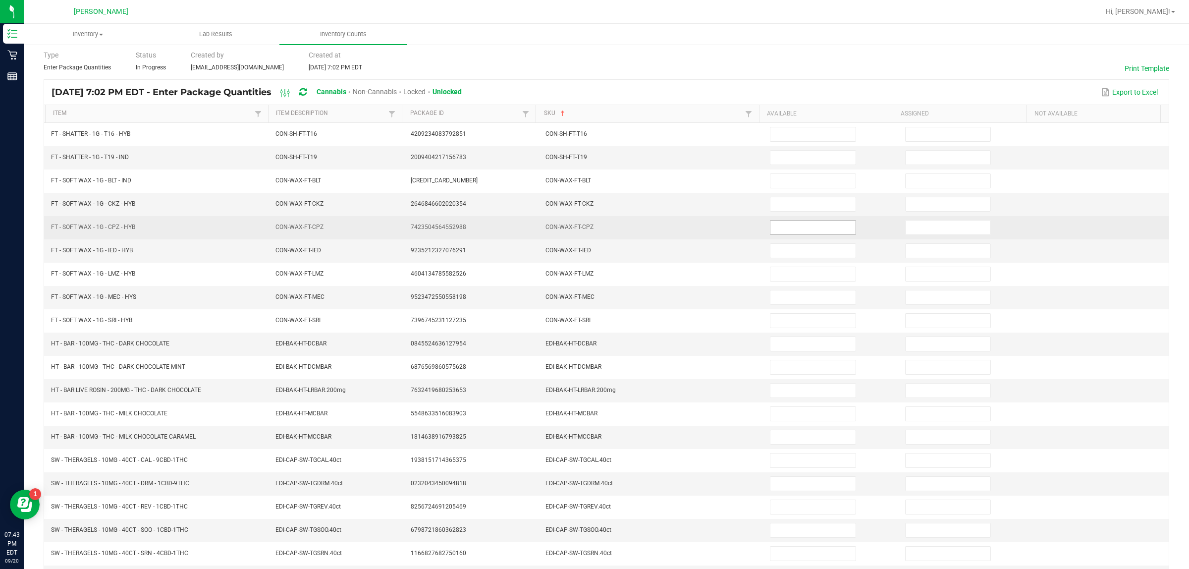
scroll to position [0, 0]
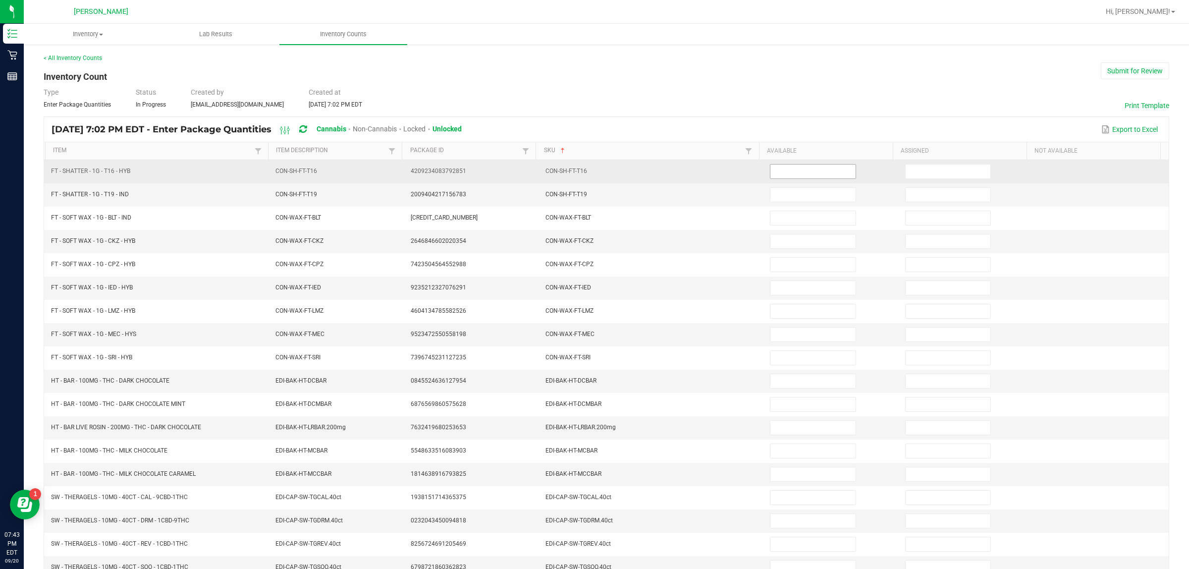
click at [580, 165] on input at bounding box center [813, 172] width 85 height 14
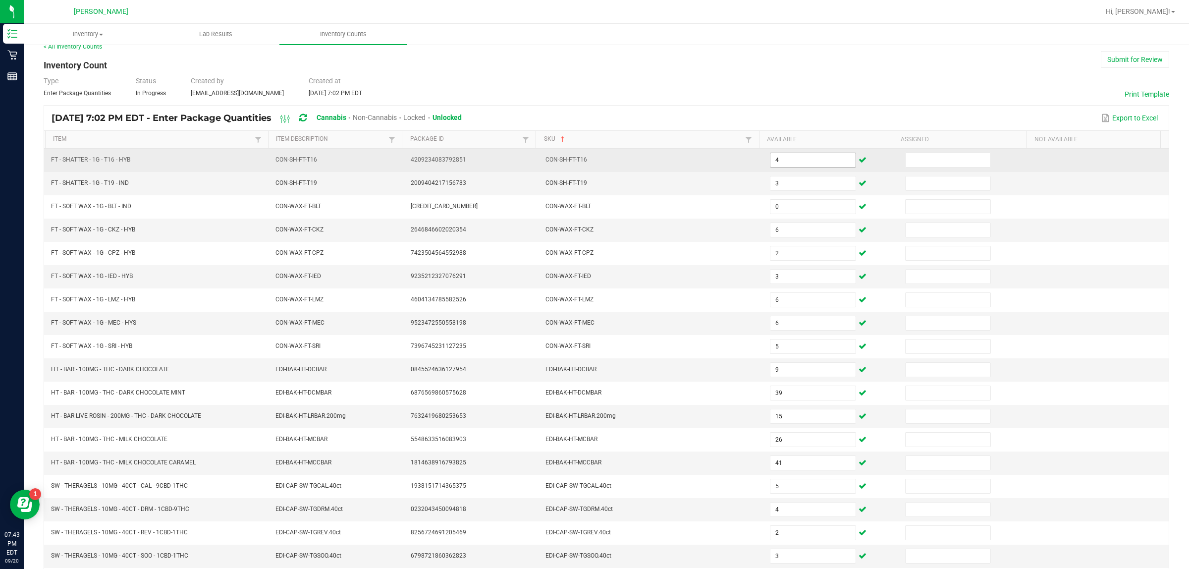
scroll to position [100, 0]
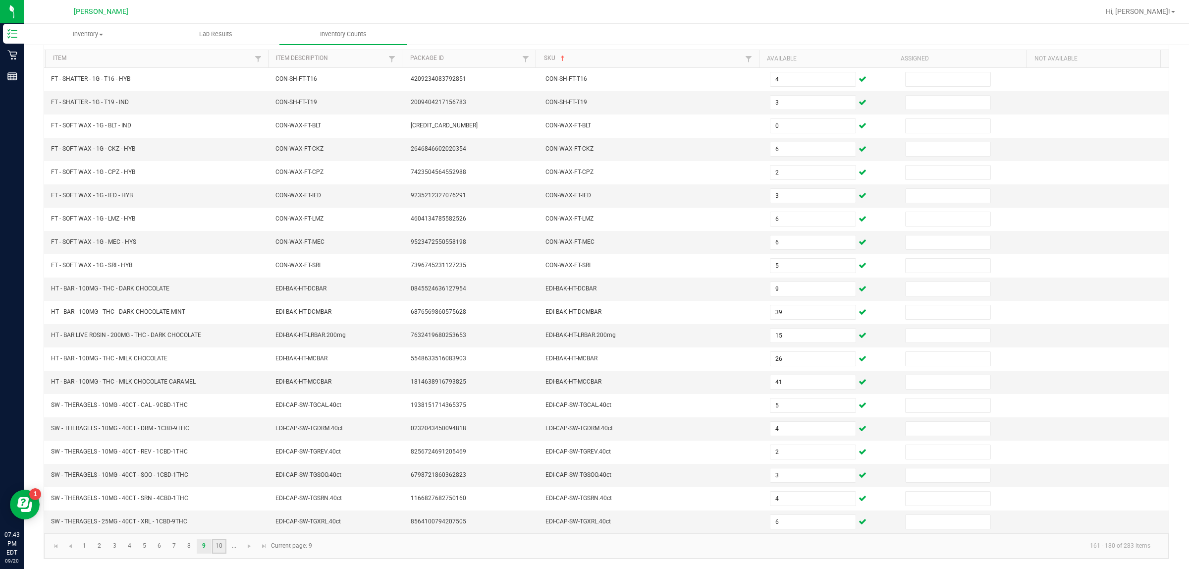
click at [222, 544] on link "10" at bounding box center [219, 546] width 14 height 15
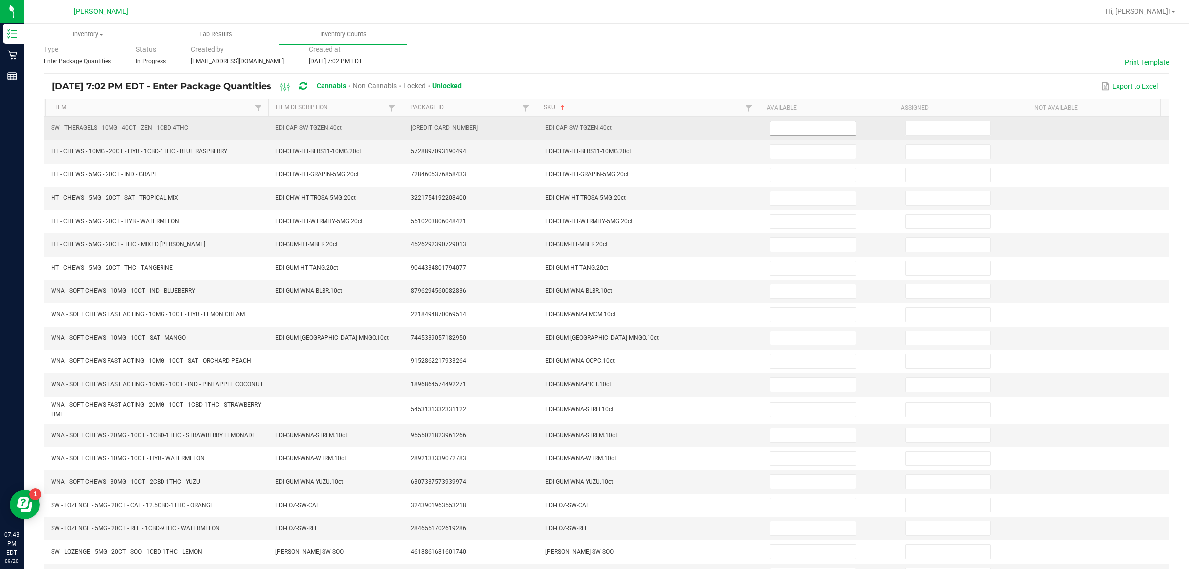
scroll to position [0, 0]
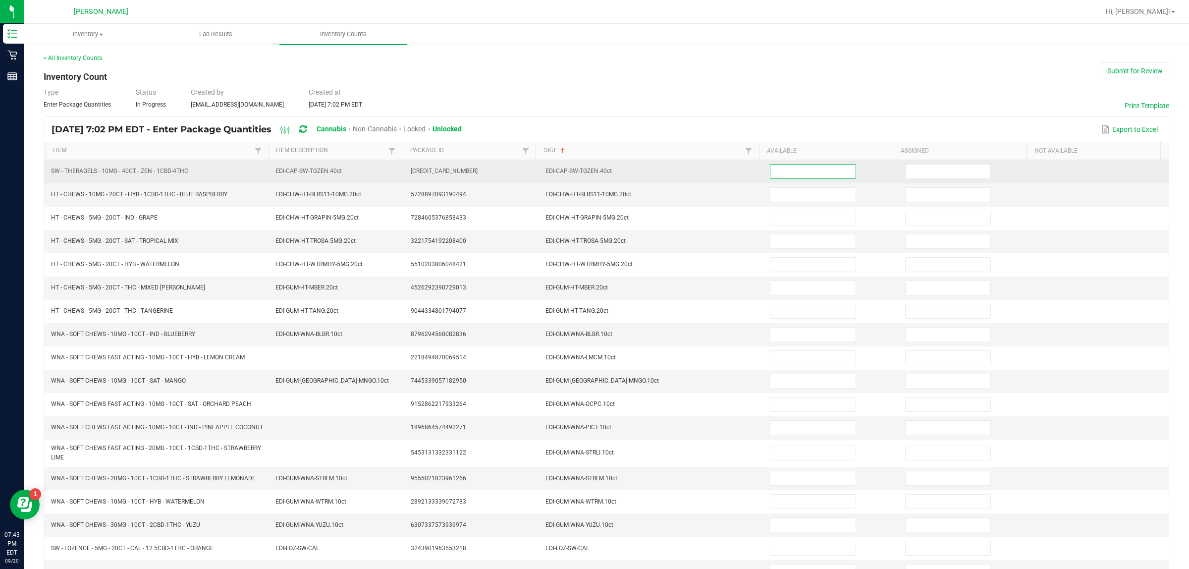
click at [580, 176] on input at bounding box center [813, 172] width 85 height 14
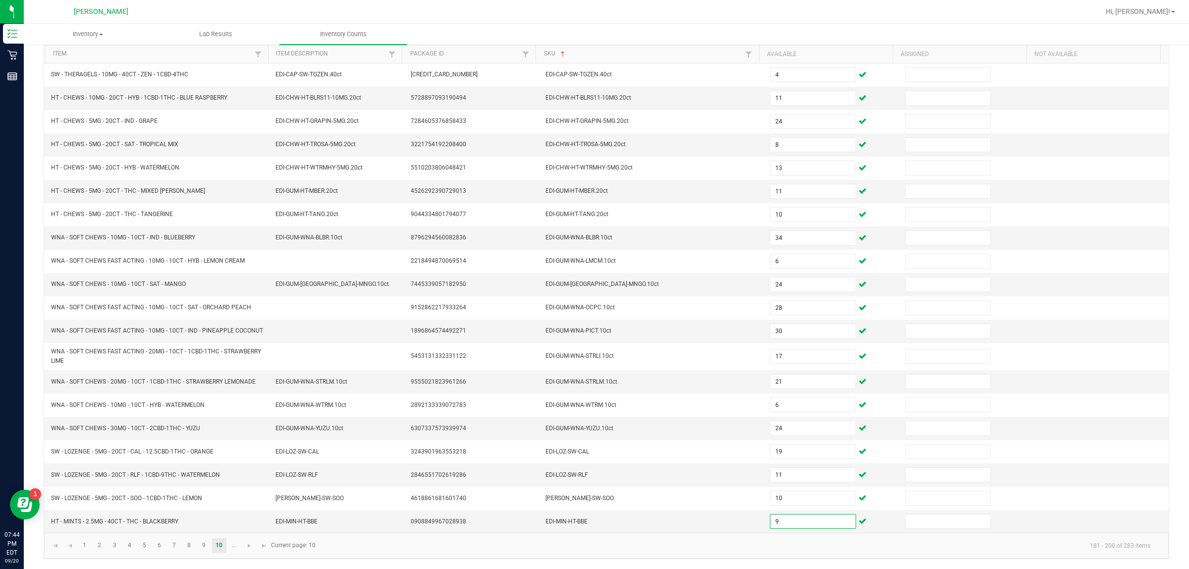
click at [224, 553] on kendo-pager "1 2 3 4 5 6 7 8 9 10 ... 181 - 200 of 283 items Current page: 10" at bounding box center [606, 545] width 1125 height 25
click at [229, 551] on link "..." at bounding box center [234, 545] width 14 height 15
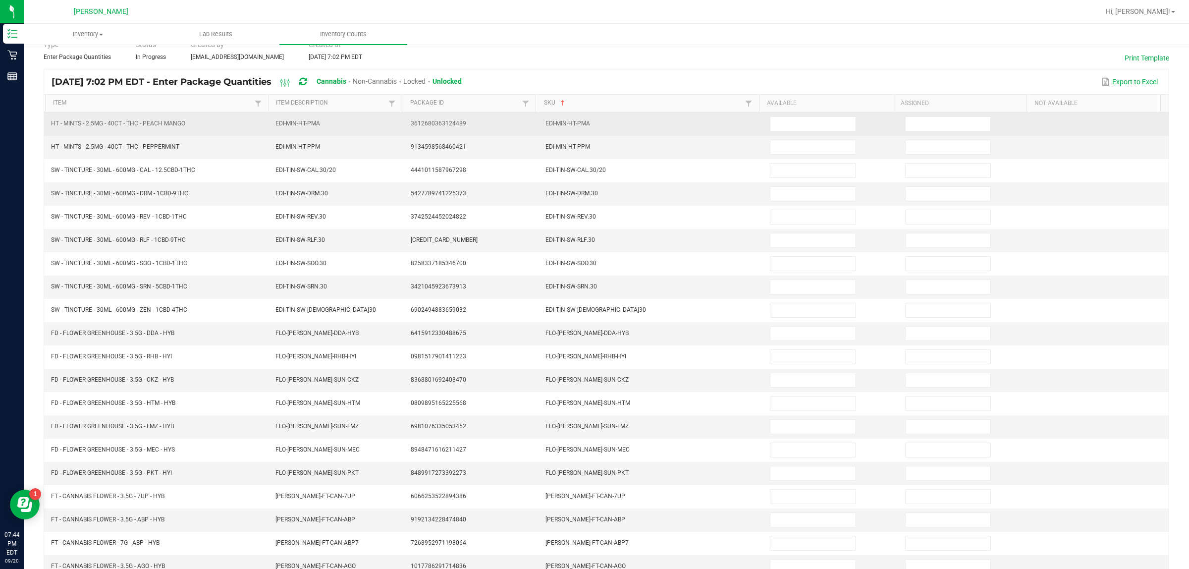
scroll to position [0, 0]
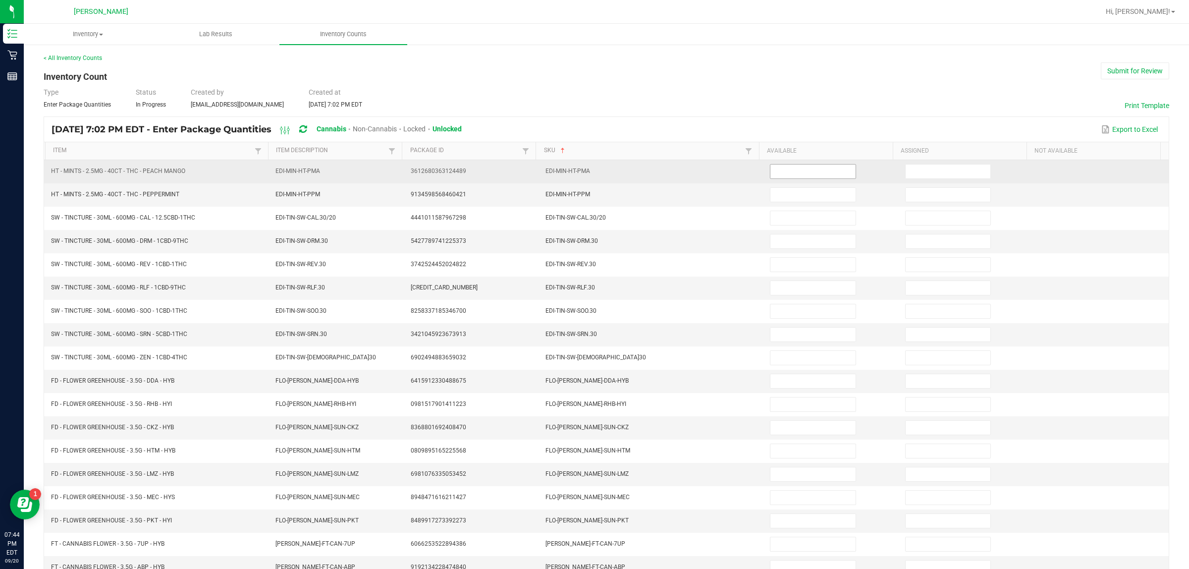
click at [580, 173] on input at bounding box center [813, 172] width 85 height 14
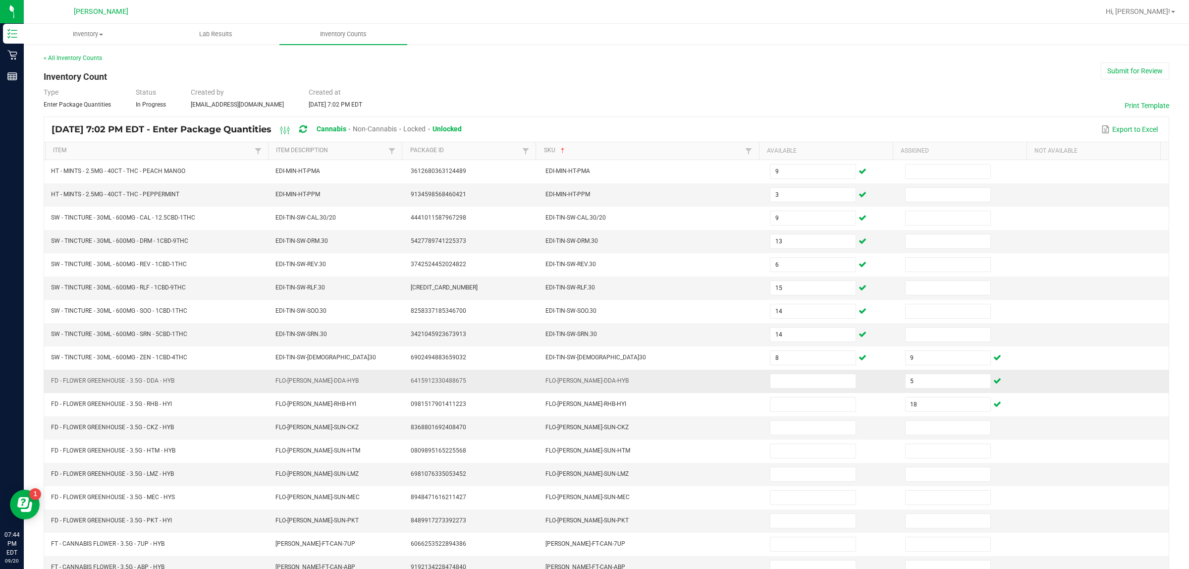
click at [580, 377] on td at bounding box center [831, 381] width 135 height 23
click at [580, 393] on td at bounding box center [831, 381] width 135 height 23
click at [580, 386] on input at bounding box center [813, 381] width 85 height 14
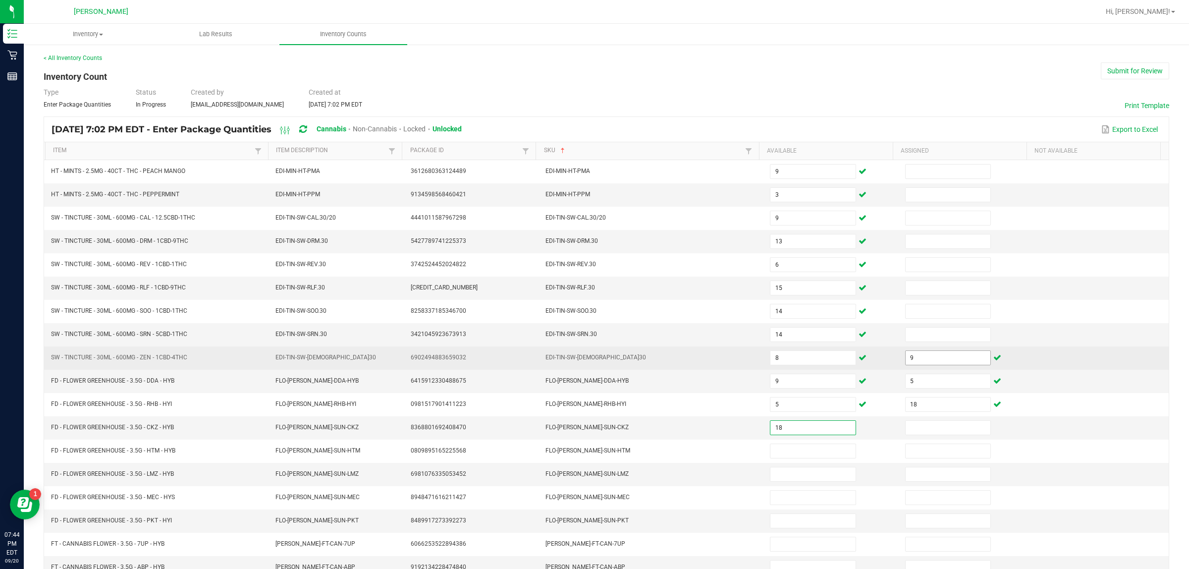
click at [580, 358] on input "9" at bounding box center [948, 358] width 85 height 14
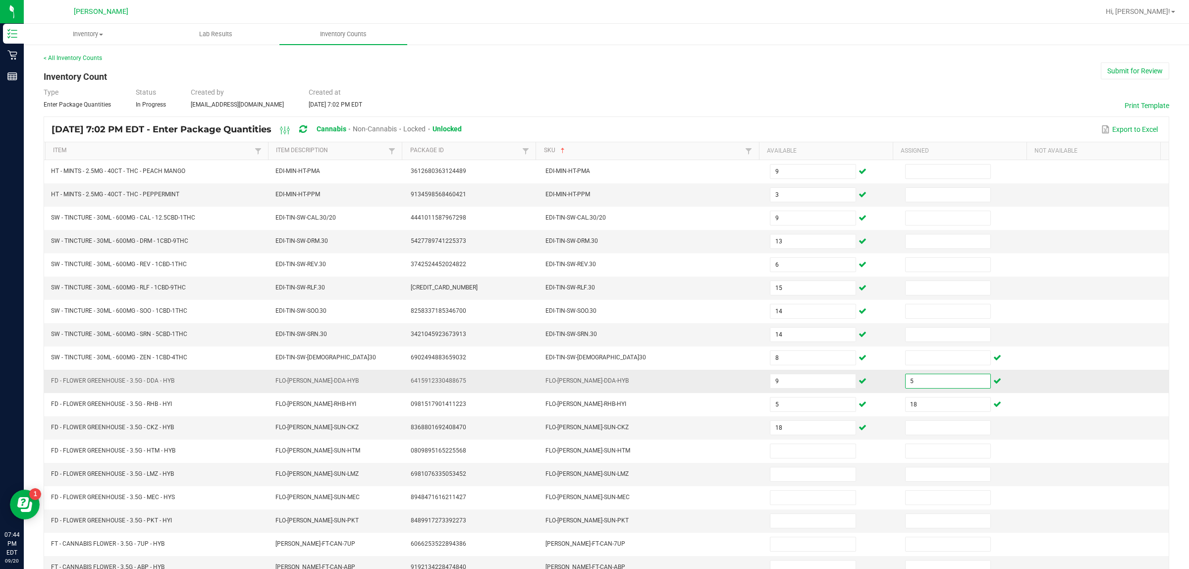
click at [580, 384] on input "5" at bounding box center [948, 381] width 85 height 14
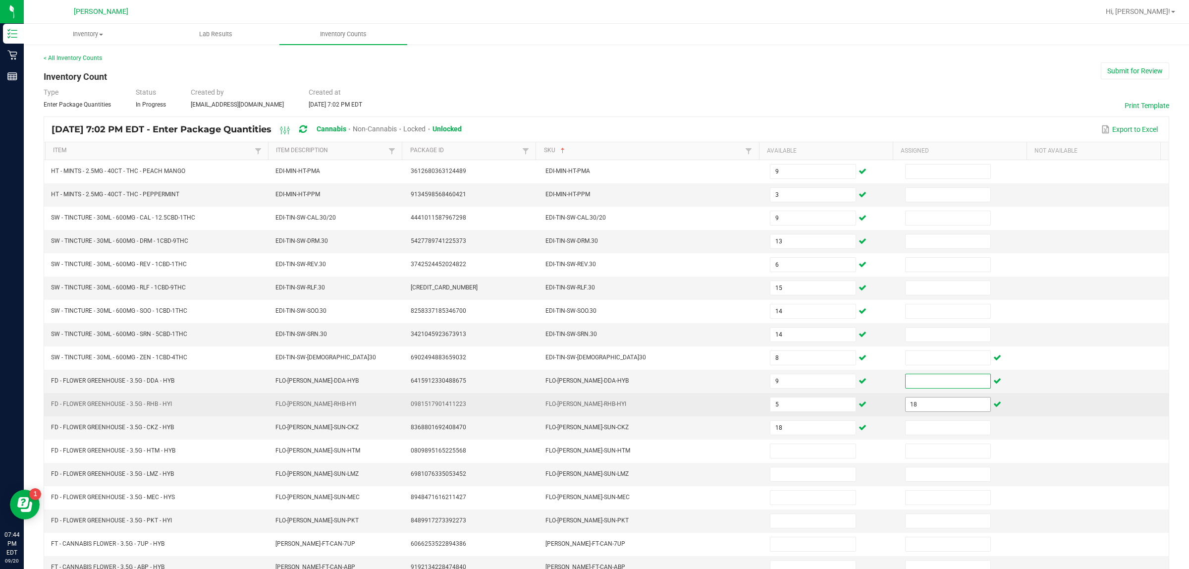
click at [580, 404] on input "18" at bounding box center [948, 404] width 85 height 14
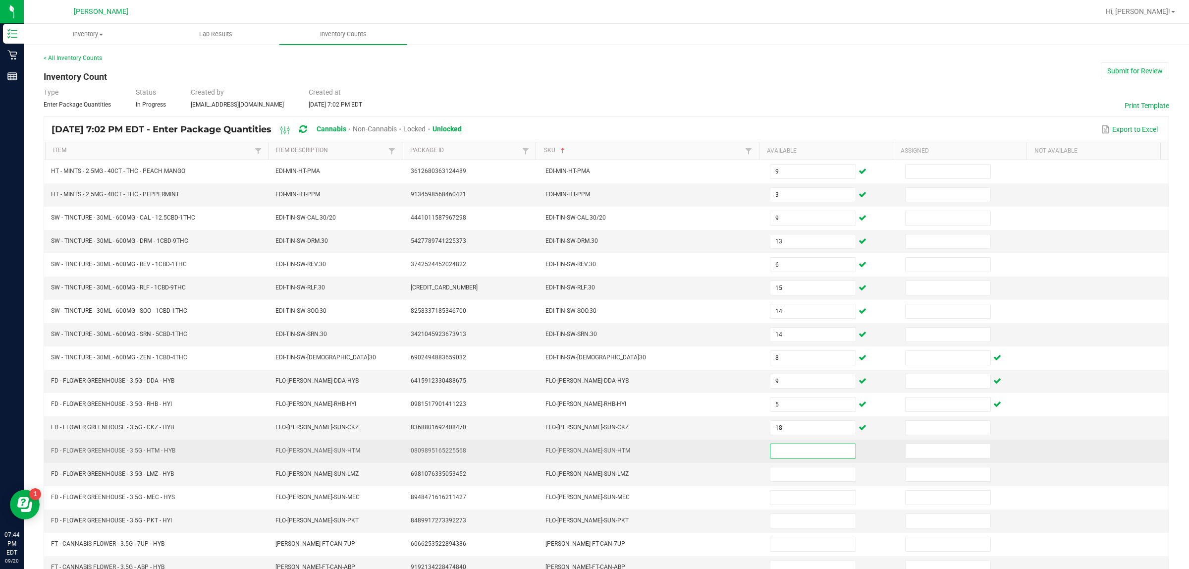
click at [580, 453] on input at bounding box center [813, 451] width 85 height 14
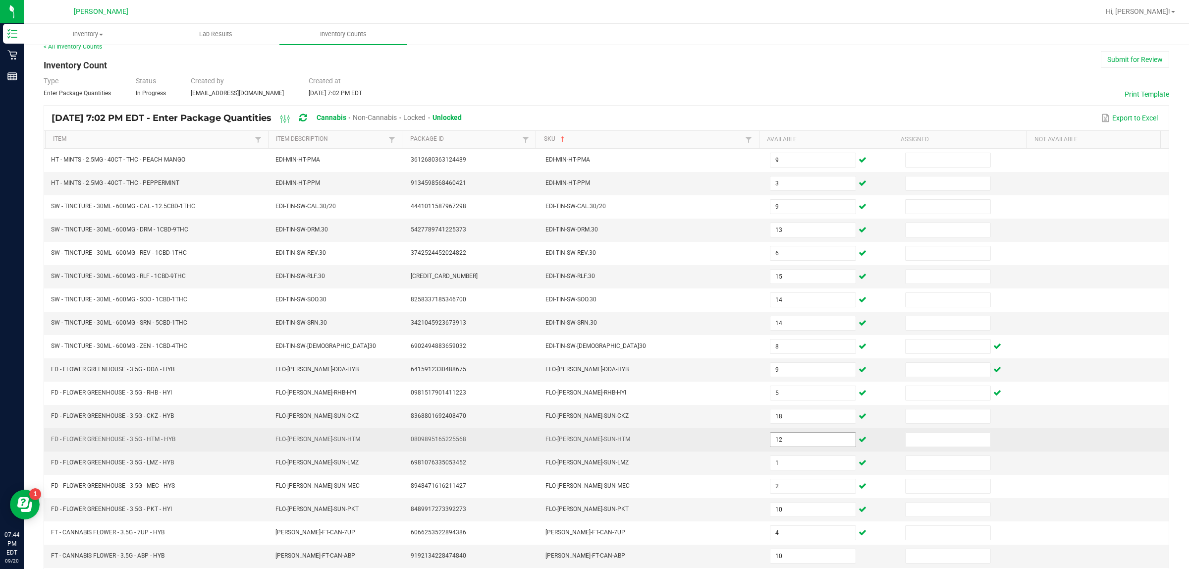
scroll to position [100, 0]
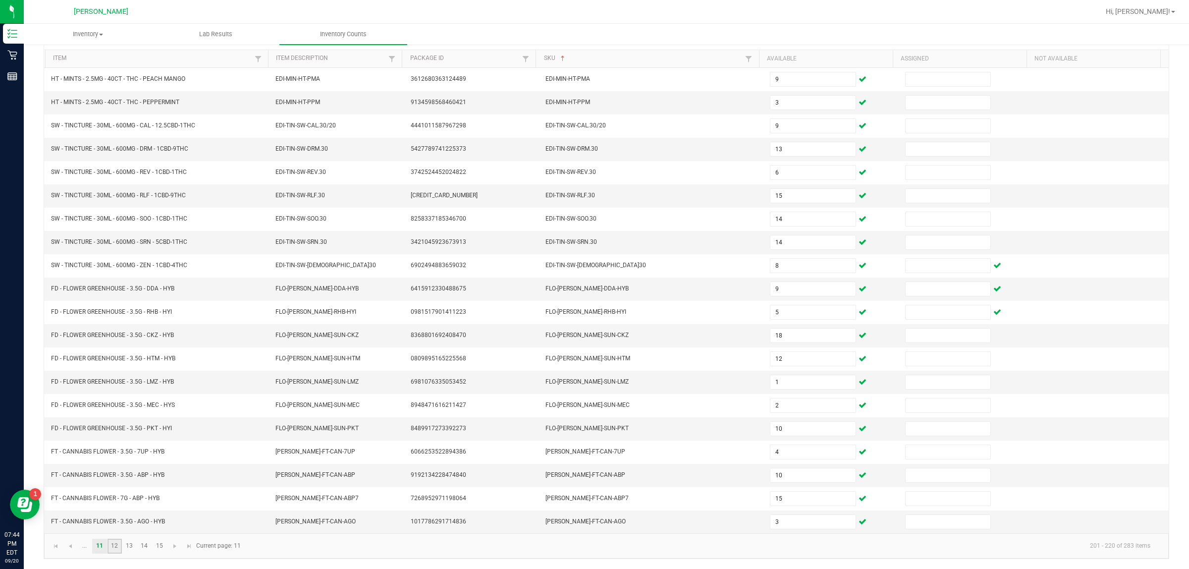
click at [111, 543] on link "12" at bounding box center [115, 546] width 14 height 15
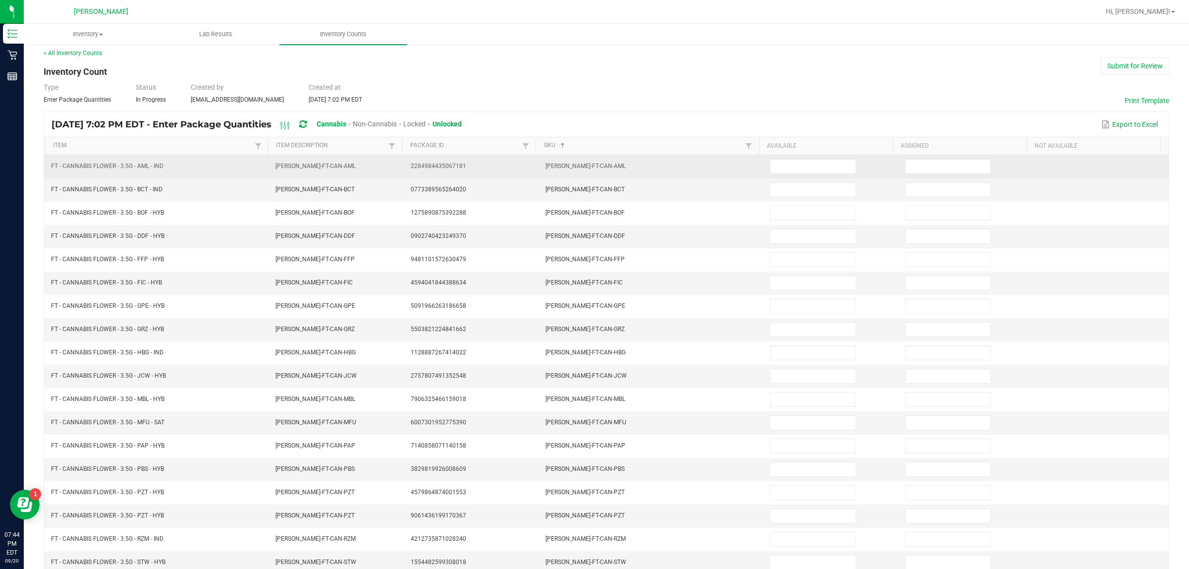
scroll to position [0, 0]
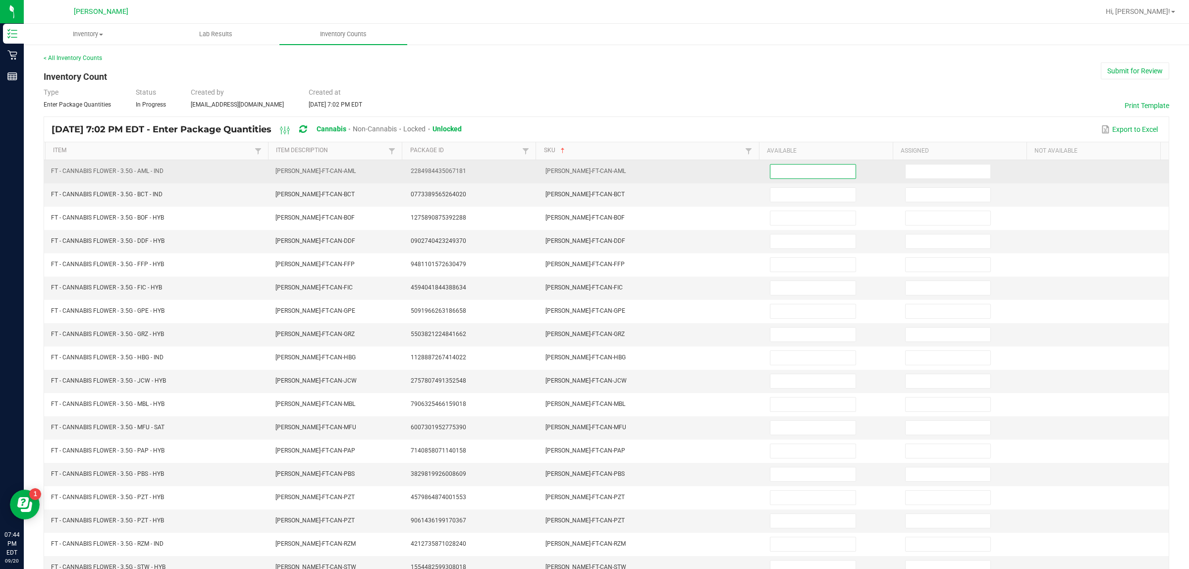
click at [580, 173] on input at bounding box center [813, 172] width 85 height 14
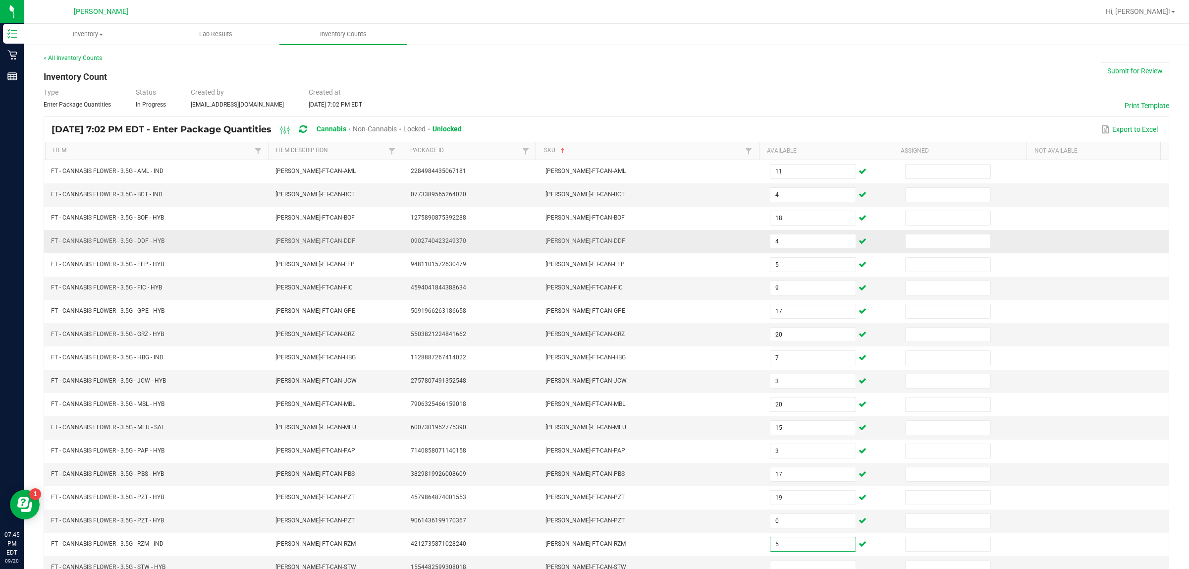
click at [580, 251] on td at bounding box center [1101, 241] width 135 height 23
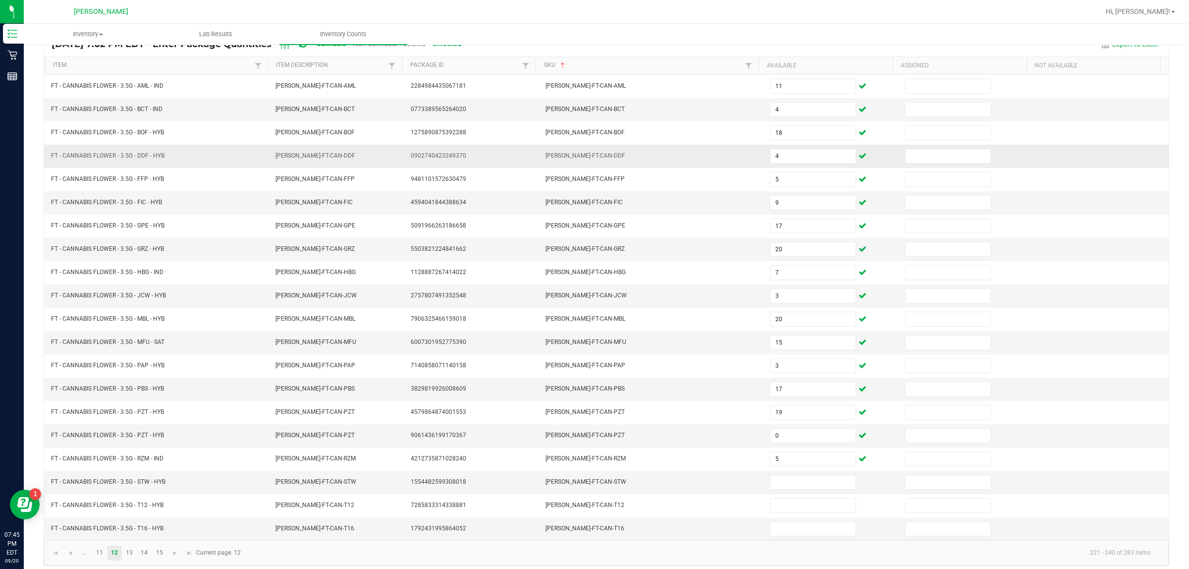
scroll to position [100, 0]
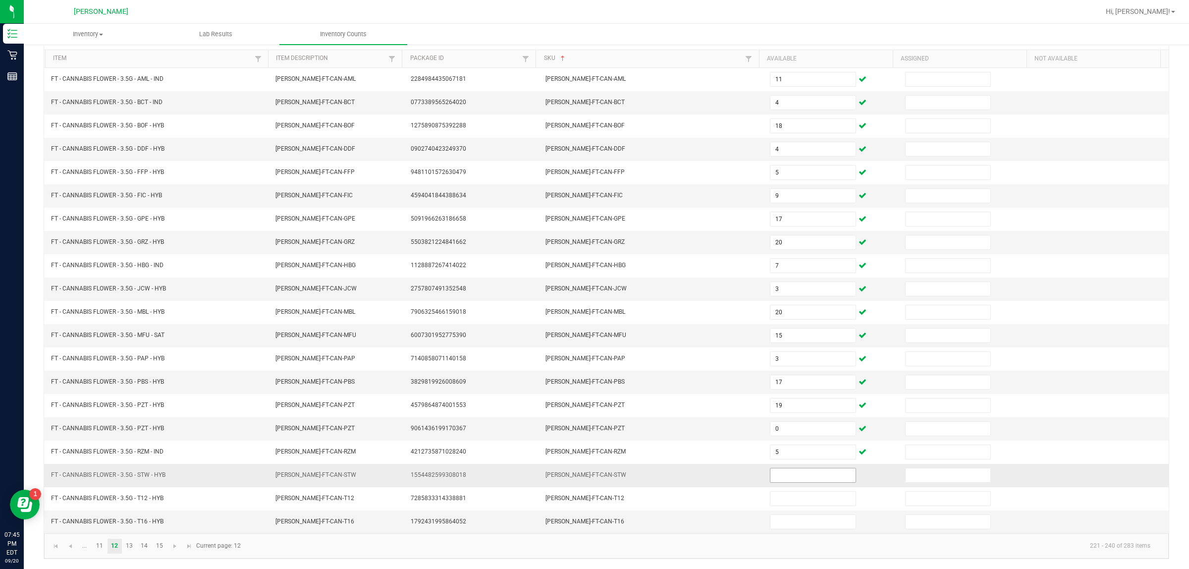
click at [580, 474] on input at bounding box center [813, 475] width 85 height 14
click at [130, 542] on link "13" at bounding box center [129, 546] width 14 height 15
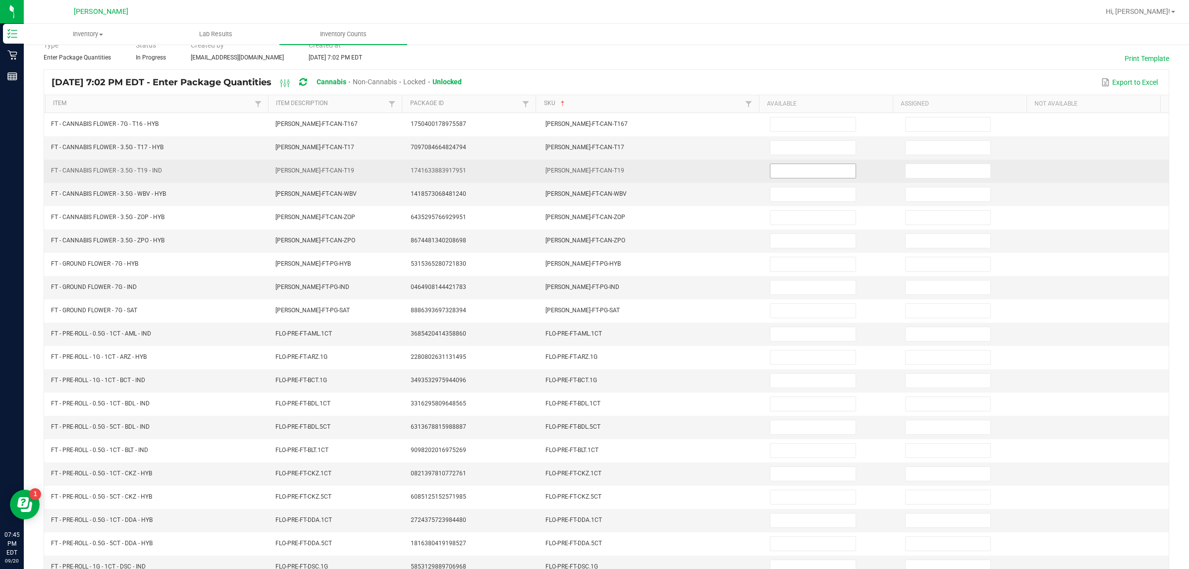
scroll to position [0, 0]
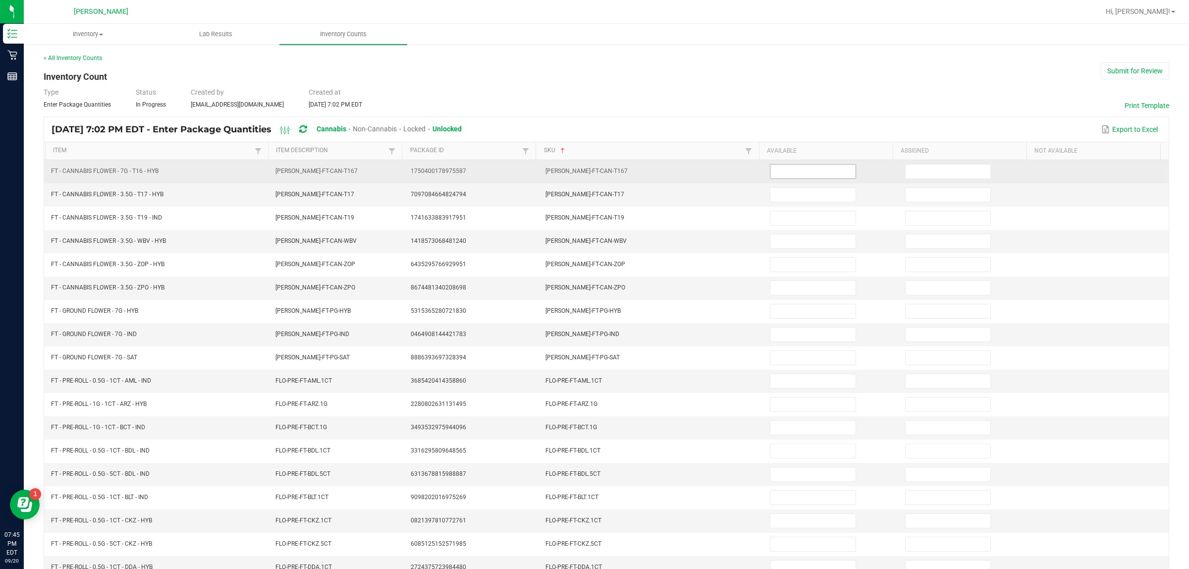
click at [580, 172] on input at bounding box center [813, 172] width 85 height 14
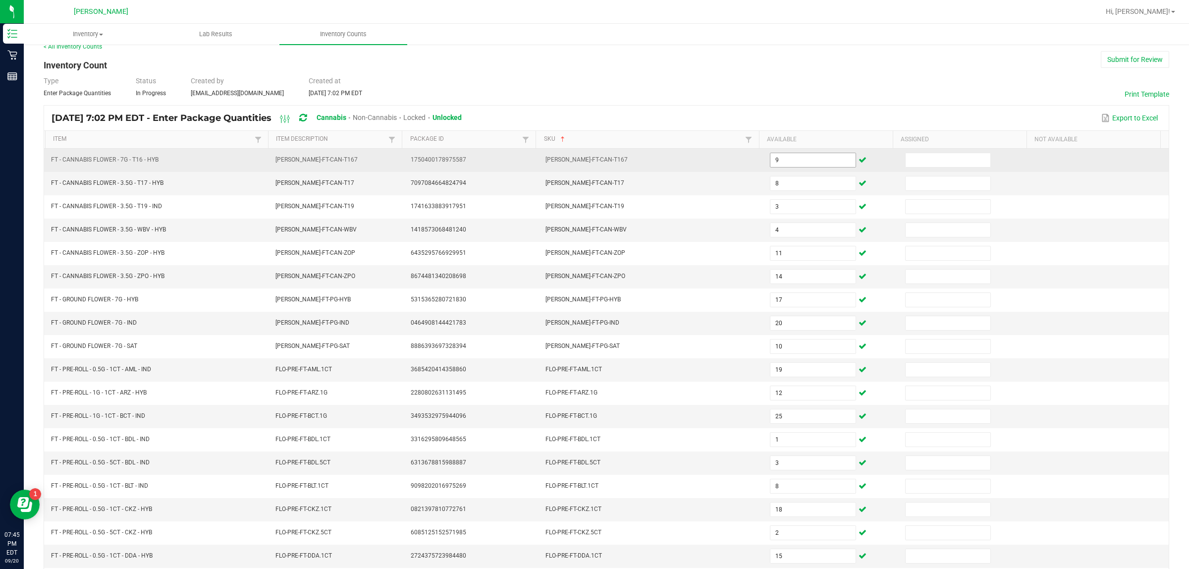
scroll to position [100, 0]
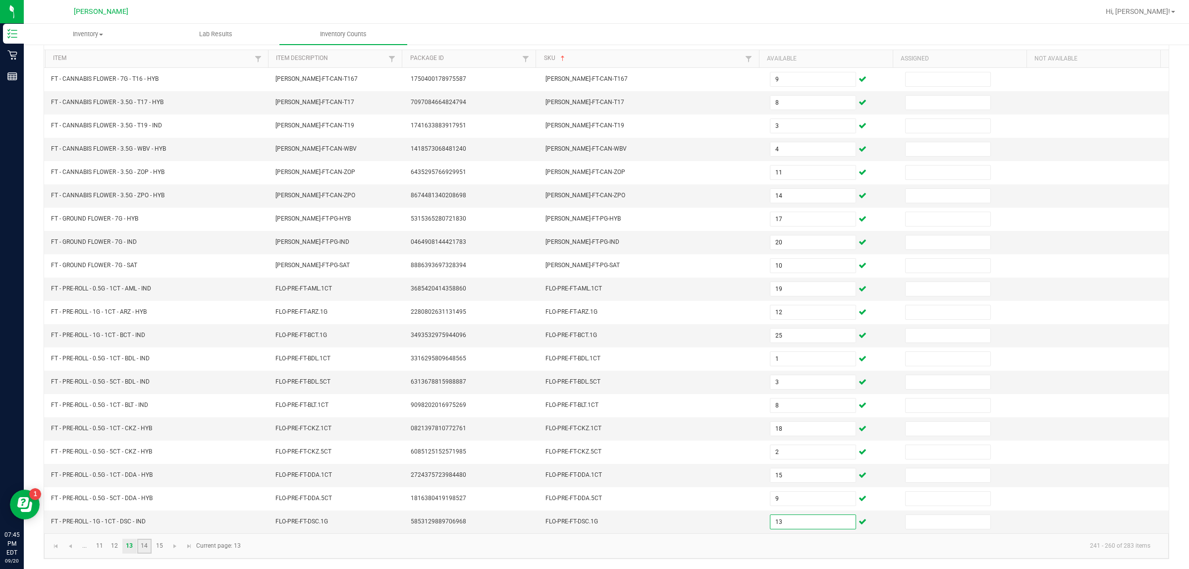
click at [145, 540] on link "14" at bounding box center [144, 546] width 14 height 15
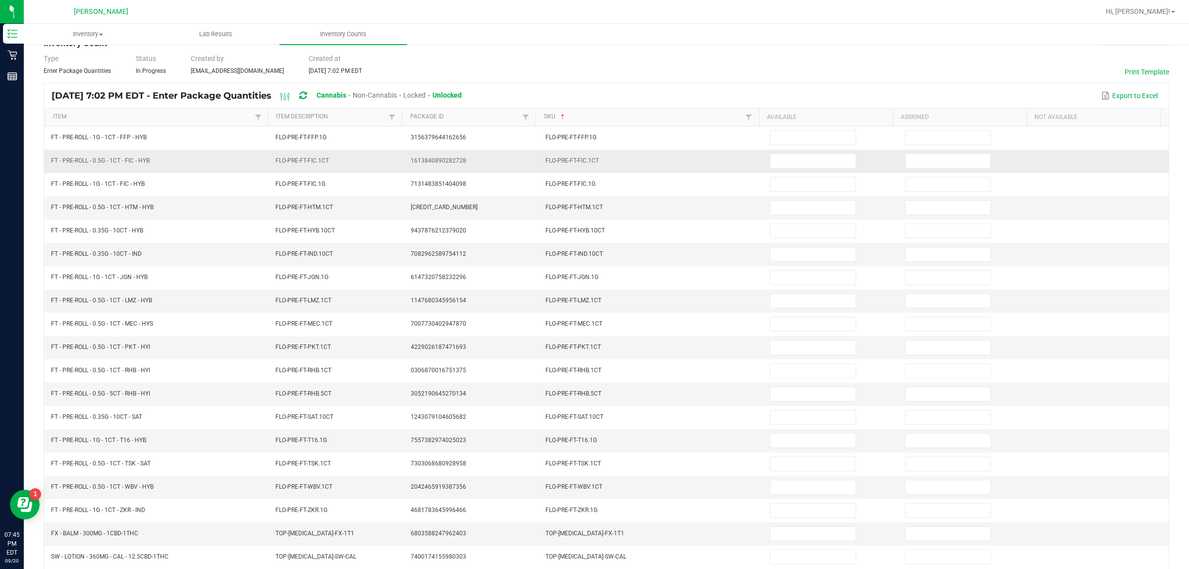
scroll to position [0, 0]
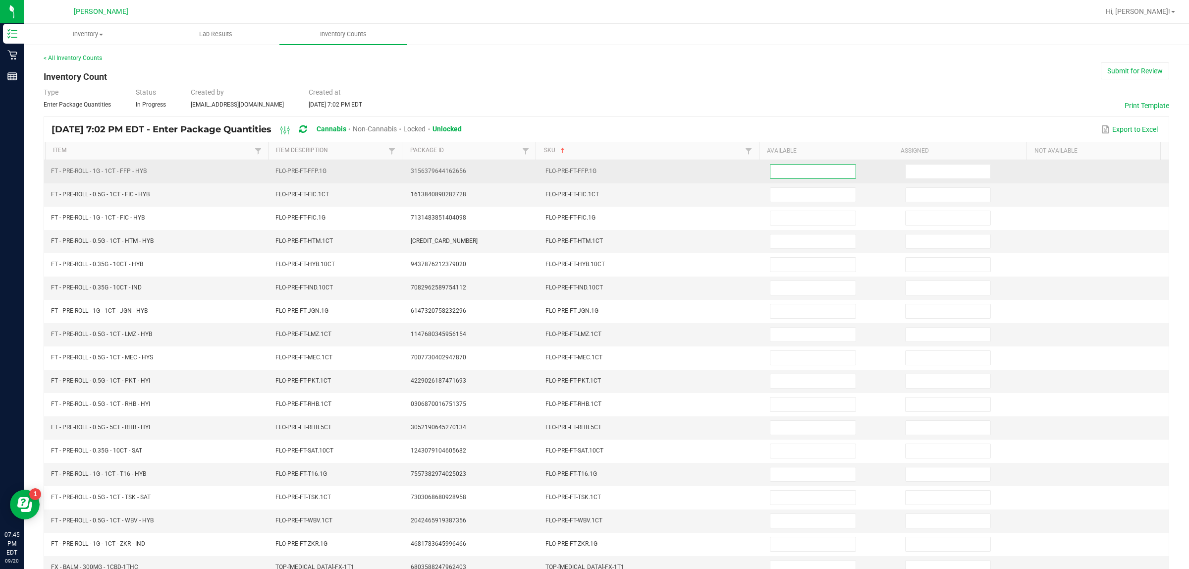
click at [580, 169] on input at bounding box center [813, 172] width 85 height 14
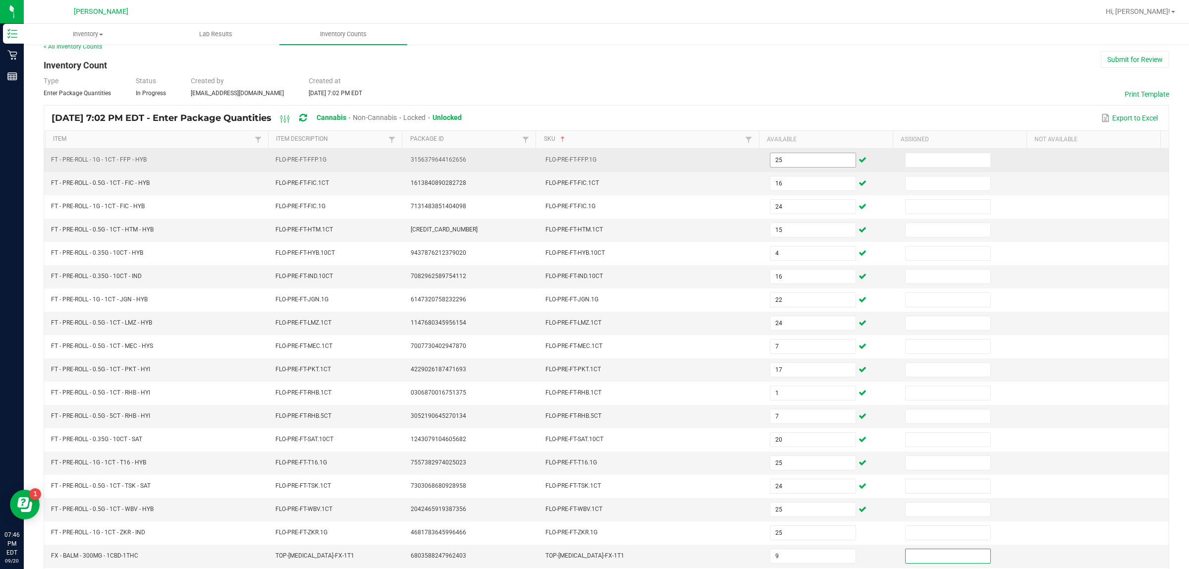
scroll to position [100, 0]
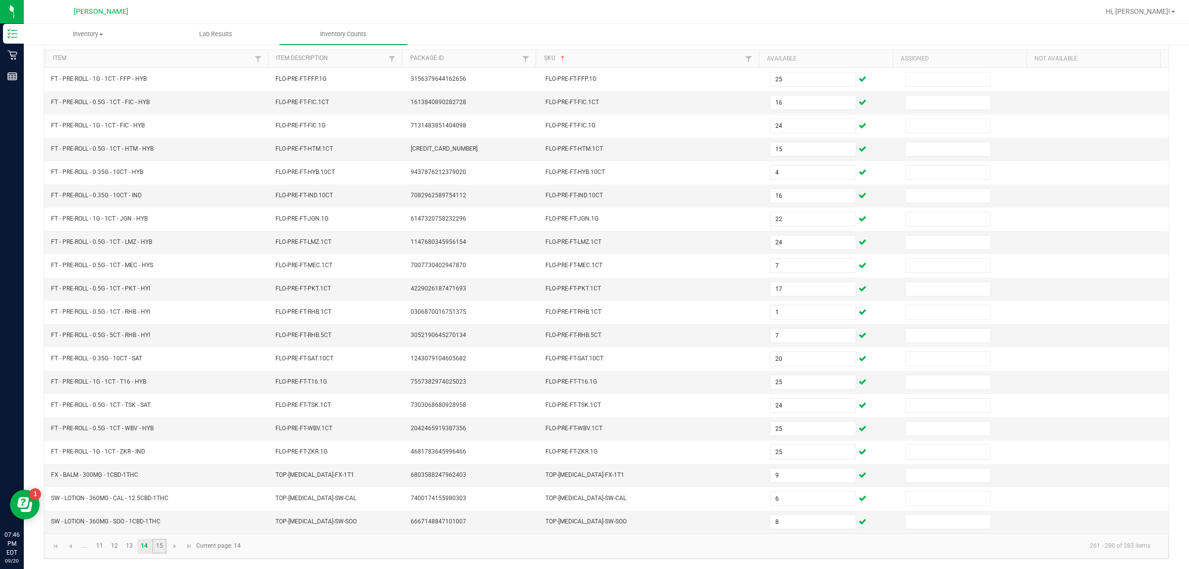
click at [157, 541] on link "15" at bounding box center [159, 546] width 14 height 15
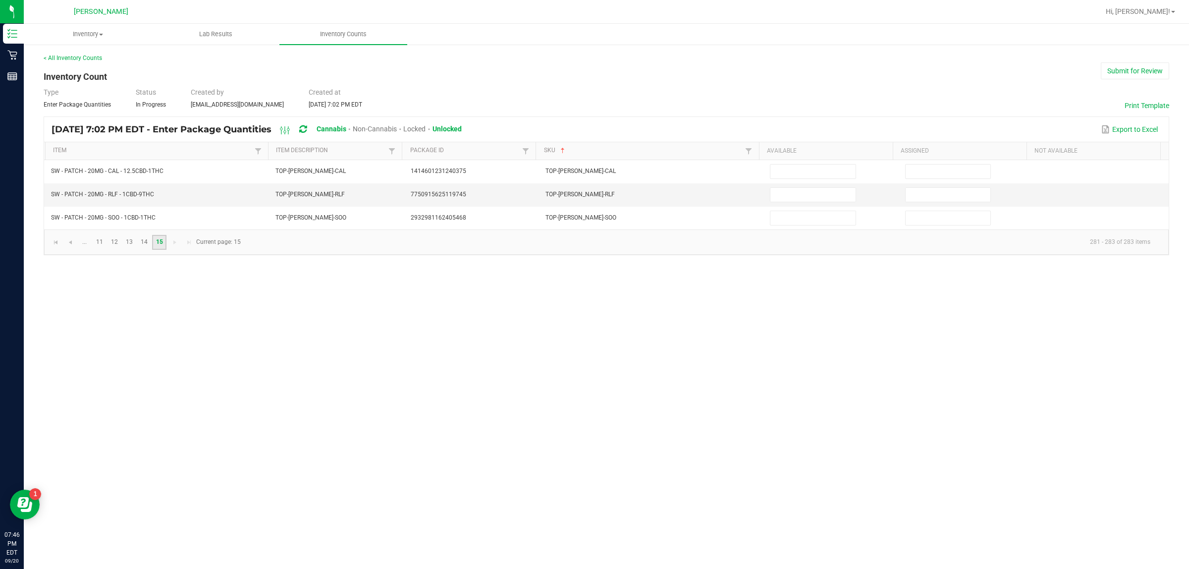
scroll to position [0, 0]
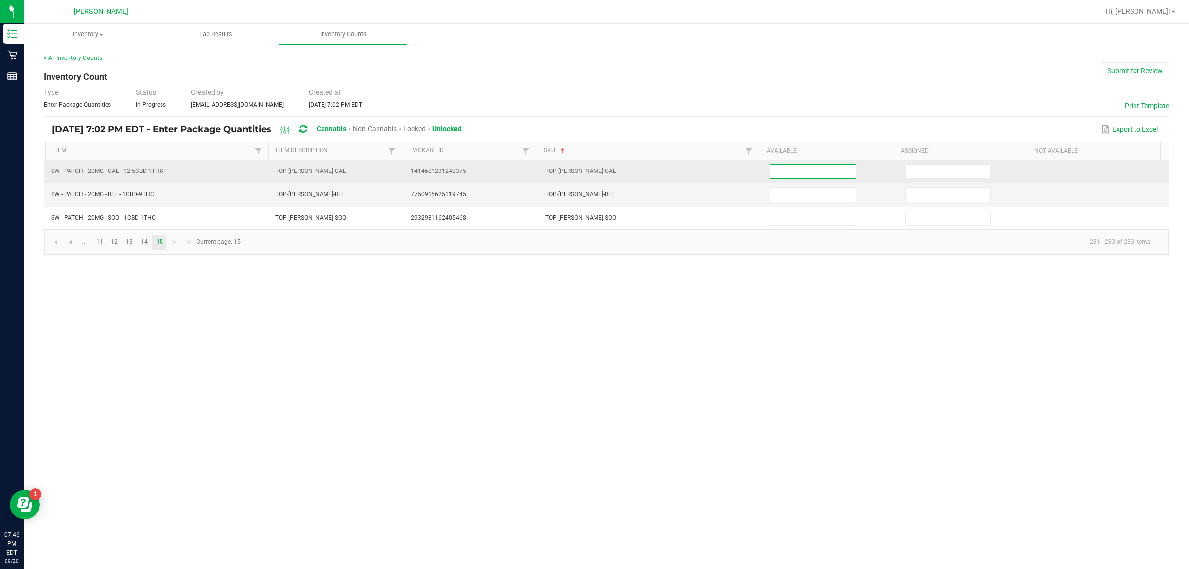
click at [580, 174] on input at bounding box center [813, 172] width 85 height 14
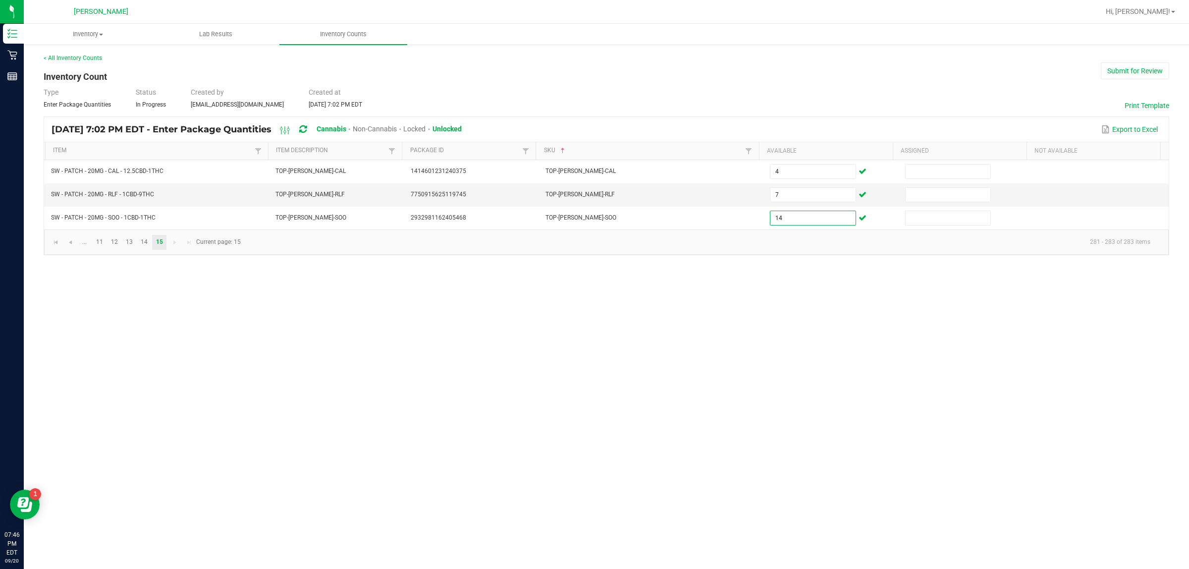
click at [560, 101] on div "Type Enter Package Quantities Status In Progress Created by [EMAIL_ADDRESS][DOM…" at bounding box center [607, 98] width 1126 height 22
click at [144, 242] on link "14" at bounding box center [144, 242] width 14 height 15
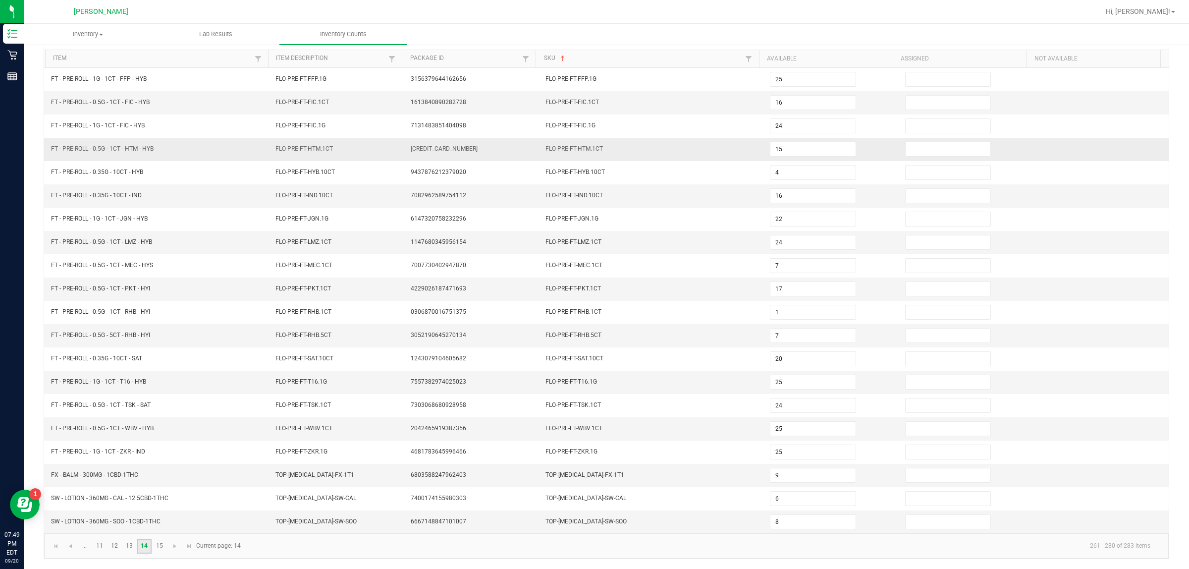
scroll to position [100, 0]
click at [580, 29] on ul "Inventory All packages All inventory Waste log Lab Results Inventory Counts" at bounding box center [618, 34] width 1189 height 21
click at [580, 335] on input "7" at bounding box center [813, 336] width 85 height 14
click at [127, 548] on link "13" at bounding box center [129, 546] width 14 height 15
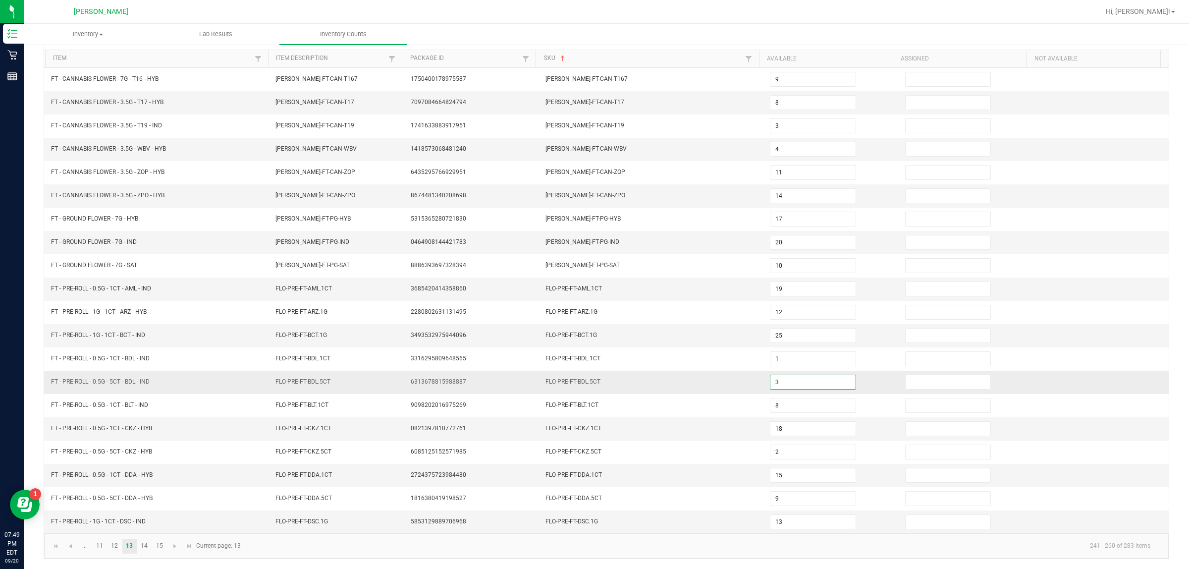
click at [580, 380] on input "3" at bounding box center [813, 382] width 85 height 14
click at [580, 289] on td "19" at bounding box center [831, 288] width 135 height 23
click at [95, 547] on link "11" at bounding box center [99, 546] width 14 height 15
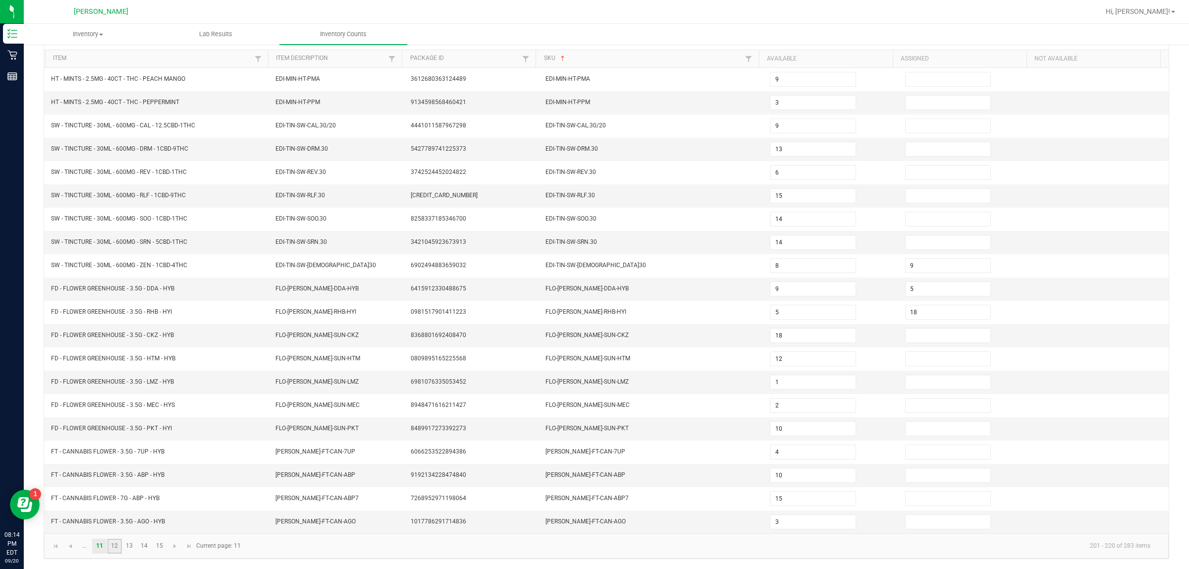
click at [116, 541] on link "12" at bounding box center [115, 546] width 14 height 15
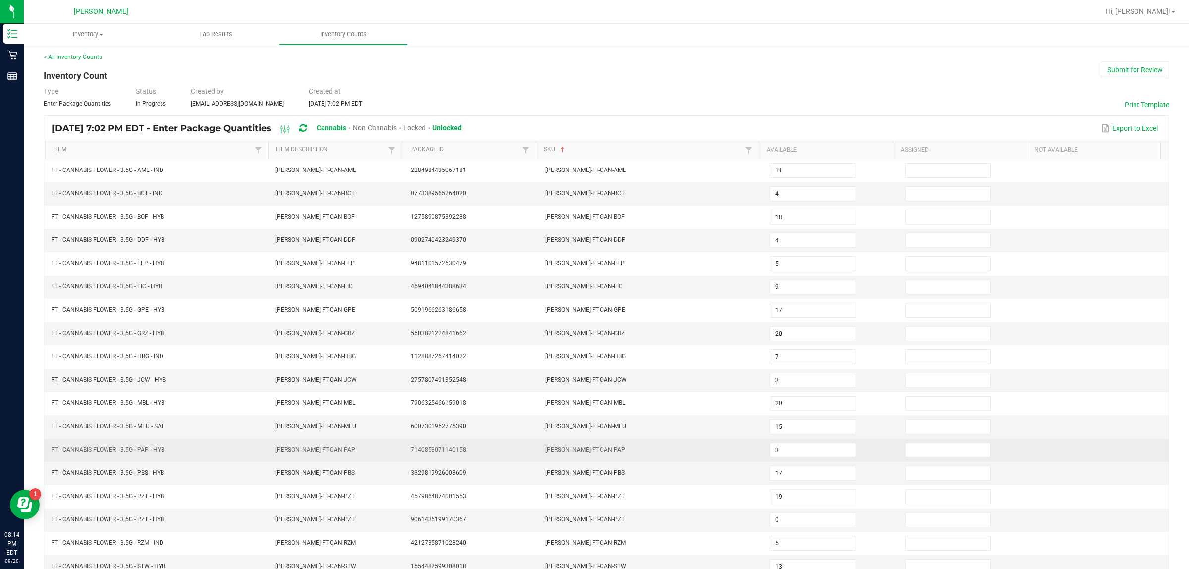
scroll to position [0, 0]
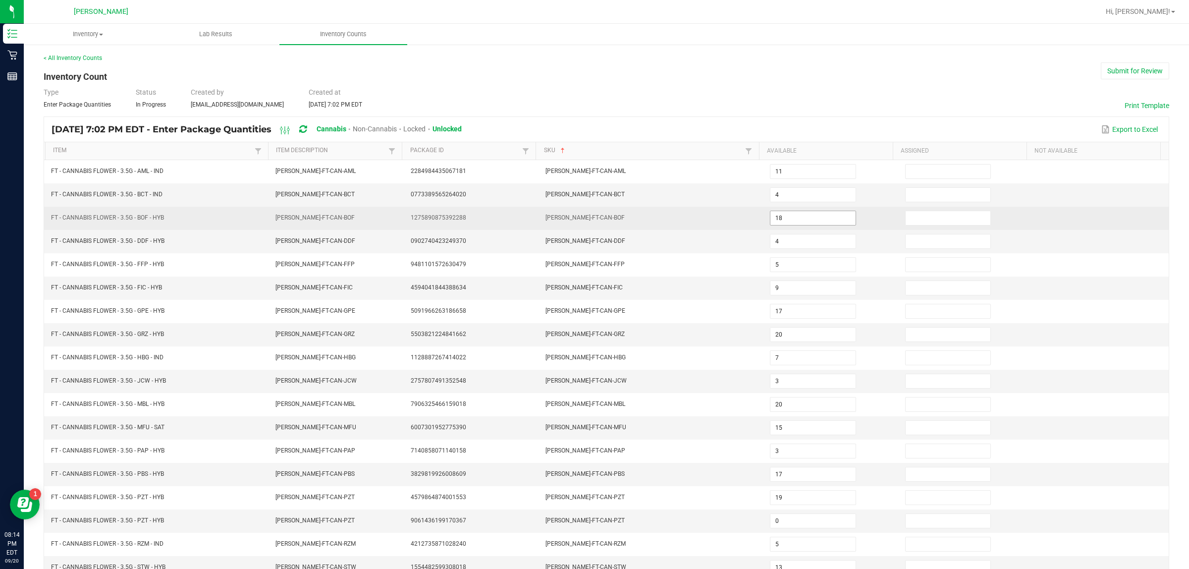
click at [580, 221] on input "18" at bounding box center [813, 218] width 85 height 14
click at [580, 221] on td "[PERSON_NAME]-FT-CAN-BOF" at bounding box center [652, 218] width 225 height 23
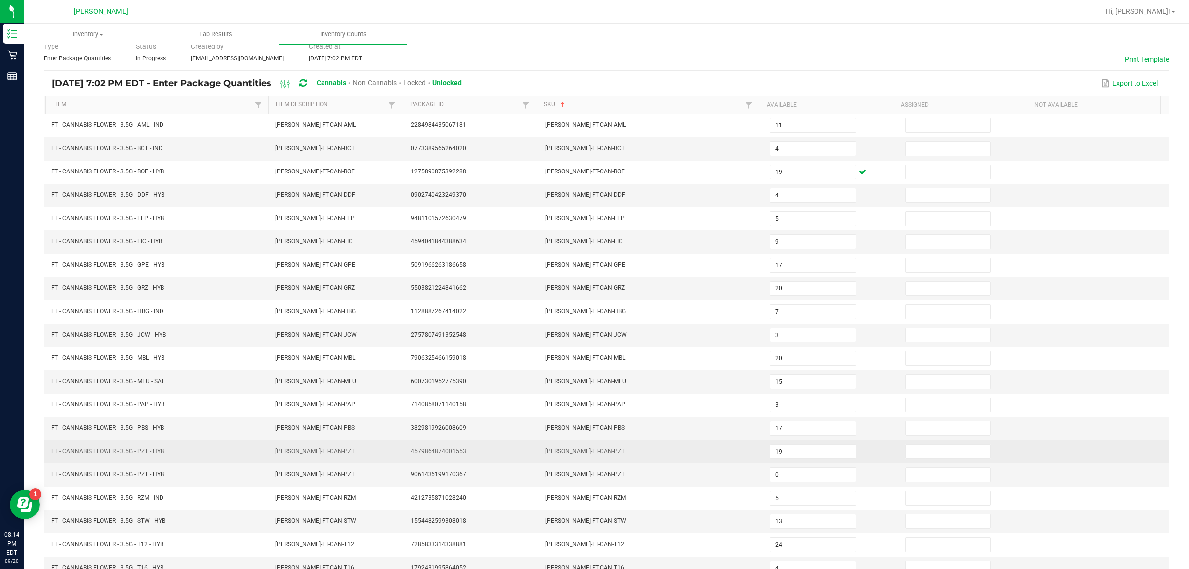
scroll to position [100, 0]
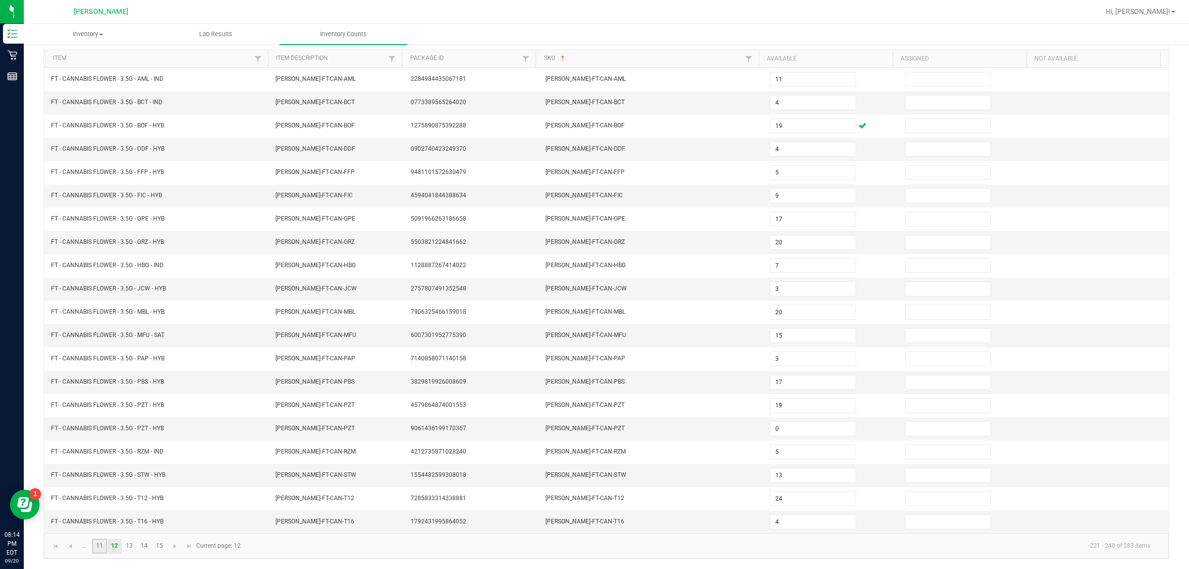
click at [105, 545] on link "11" at bounding box center [99, 546] width 14 height 15
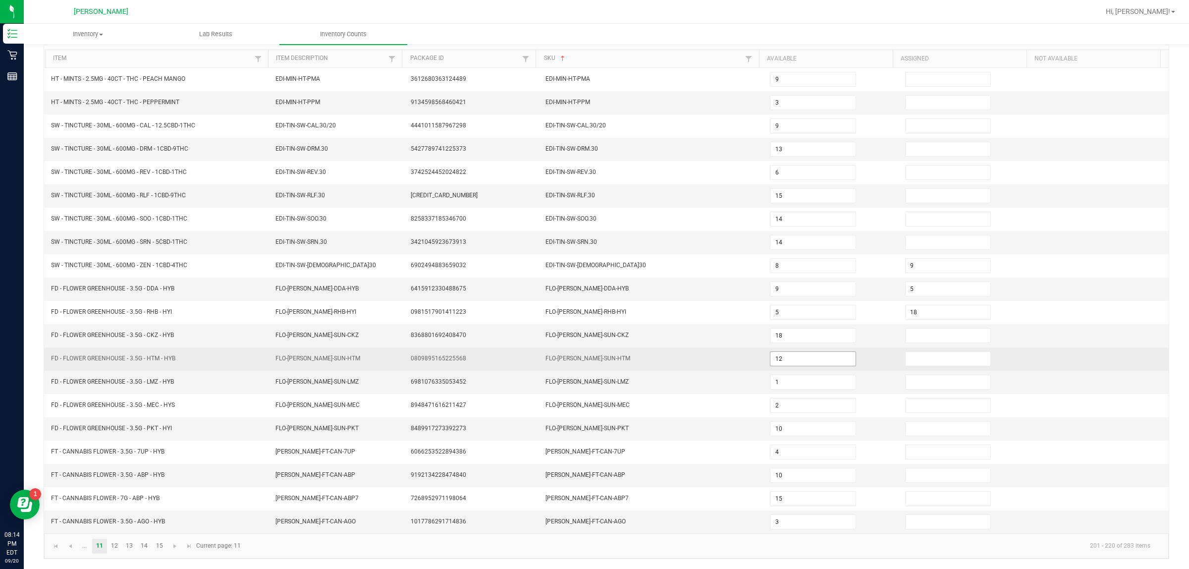
click at [580, 362] on input "12" at bounding box center [813, 359] width 85 height 14
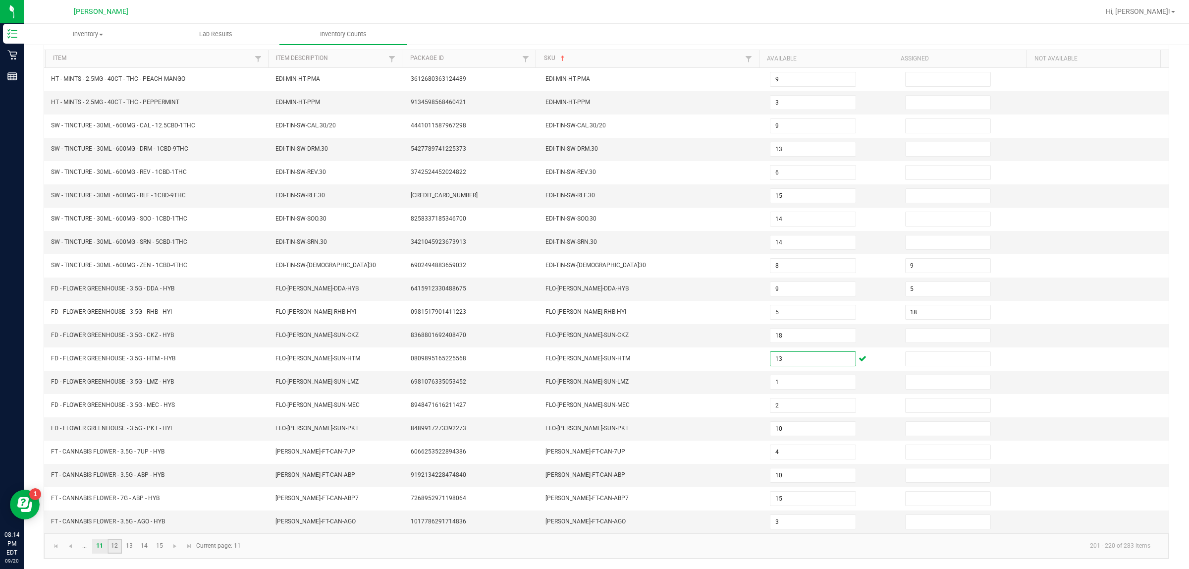
click at [116, 541] on link "12" at bounding box center [115, 546] width 14 height 15
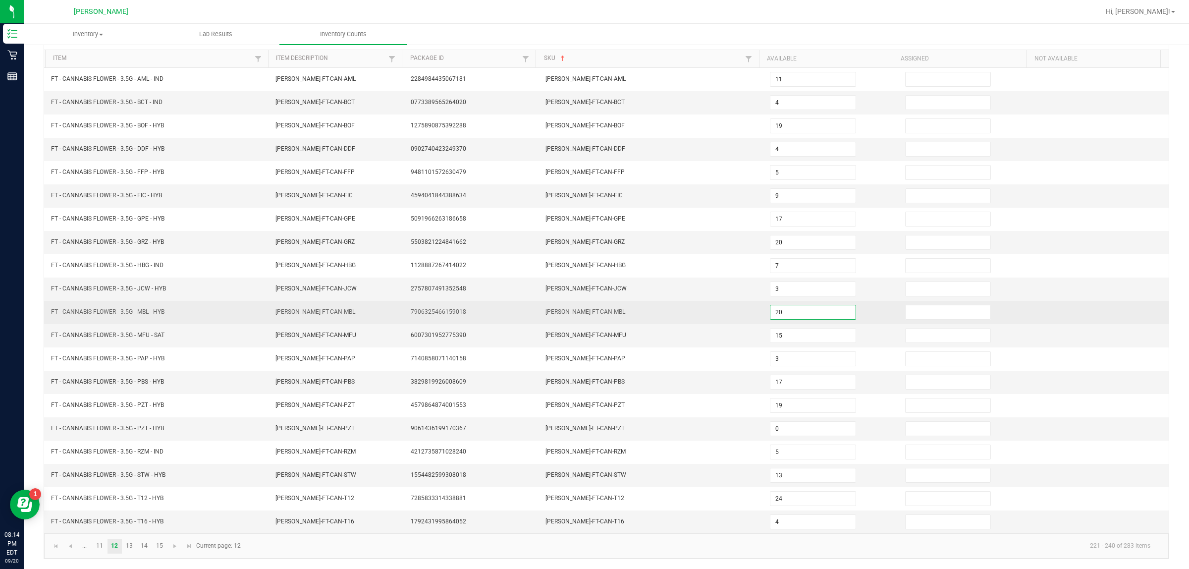
click at [580, 311] on input "20" at bounding box center [813, 312] width 85 height 14
click at [580, 301] on td "21" at bounding box center [831, 312] width 135 height 23
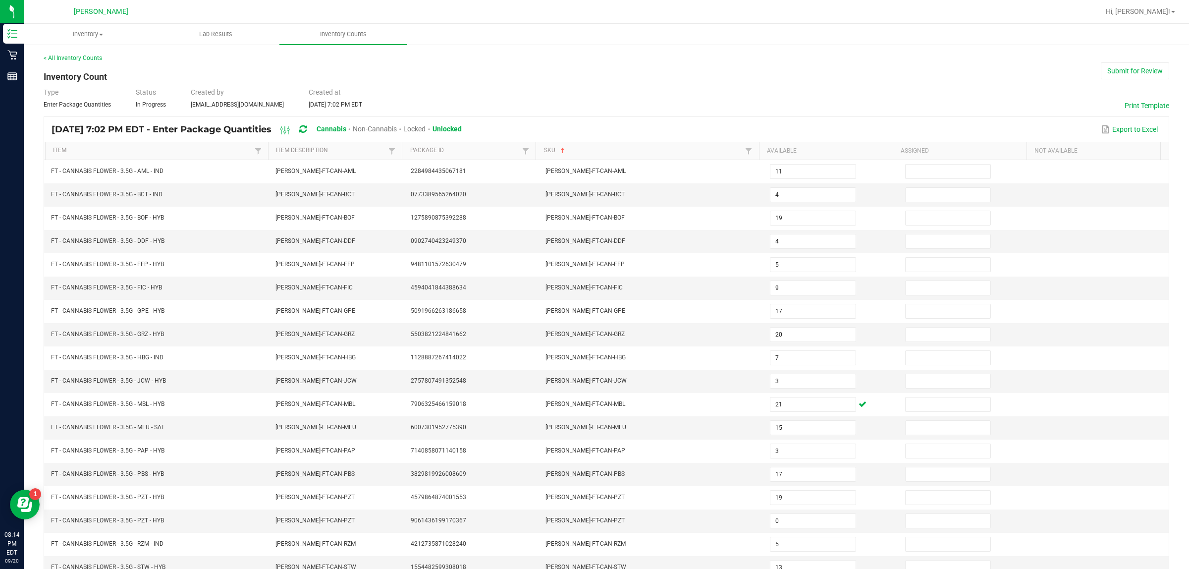
click at [580, 115] on div "< All Inventory Counts Inventory Count Submit for Review Type Enter Package Qua…" at bounding box center [607, 353] width 1126 height 598
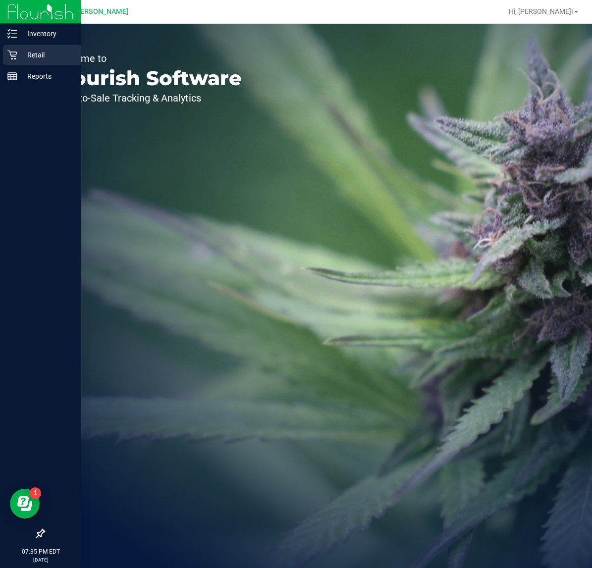
click at [13, 64] on div "Retail" at bounding box center [42, 55] width 78 height 20
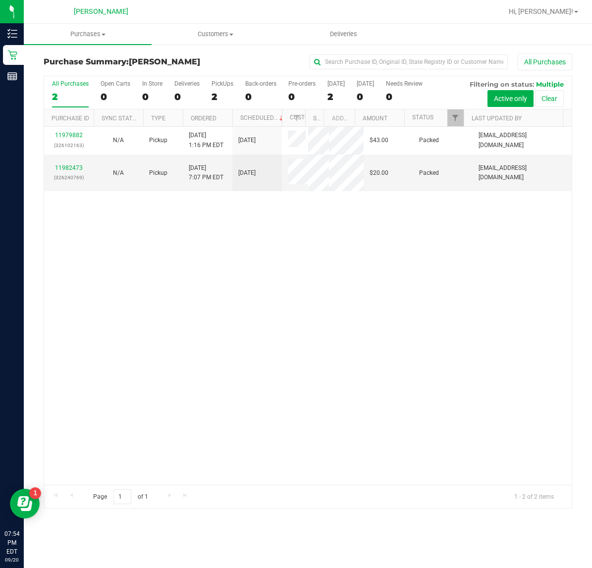
click at [493, 273] on div "11979882 (326102163) N/A Pickup 9/20/2025 1:16 PM EDT 9/20/2025 $43.00 Packed d…" at bounding box center [308, 306] width 528 height 358
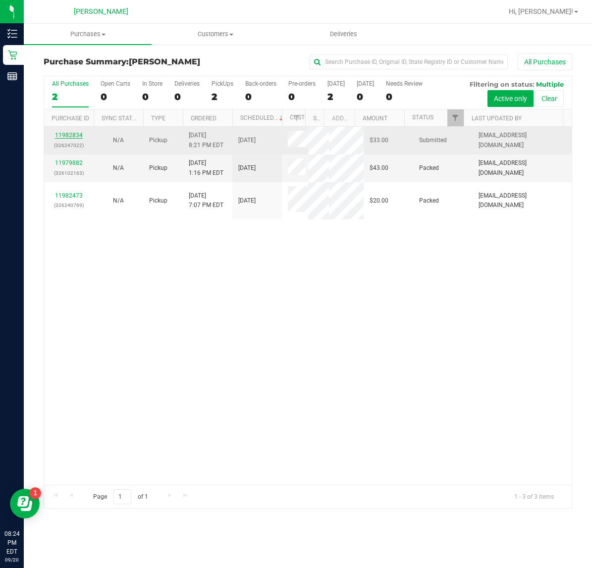
click at [75, 139] on link "11982834" at bounding box center [69, 135] width 28 height 7
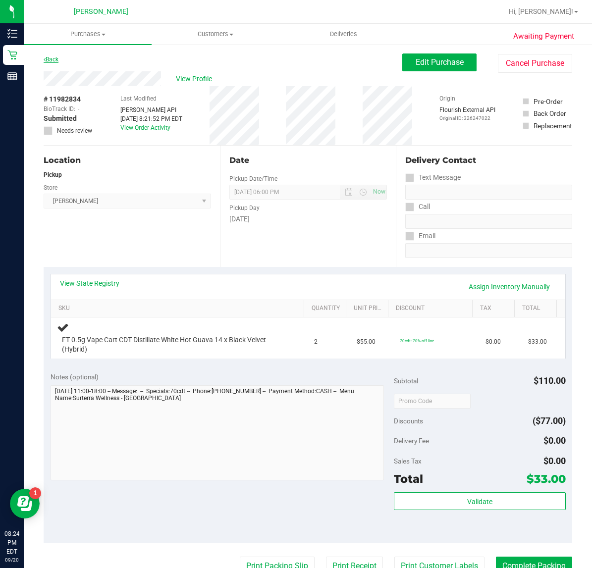
click at [57, 60] on link "Back" at bounding box center [51, 59] width 15 height 7
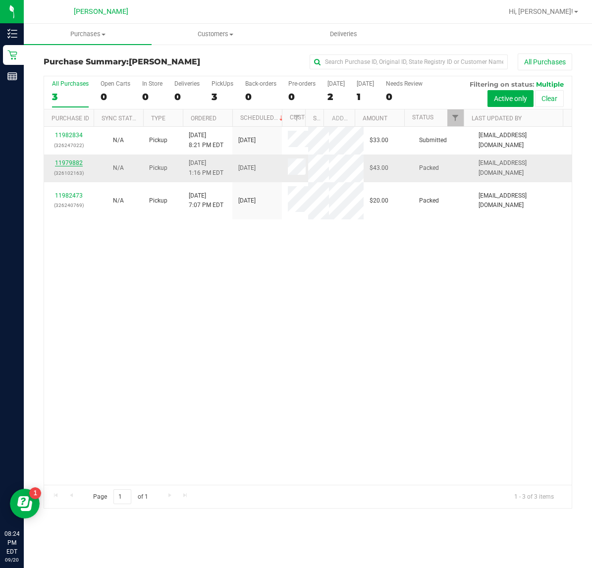
click at [67, 165] on link "11979882" at bounding box center [69, 163] width 28 height 7
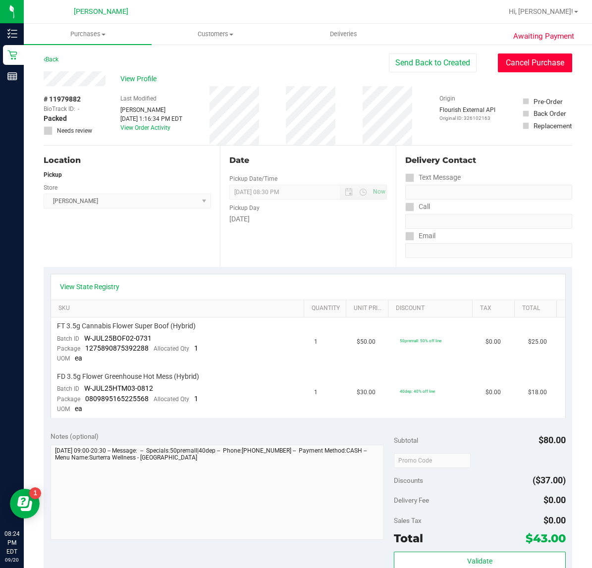
click at [513, 66] on button "Cancel Purchase" at bounding box center [535, 63] width 74 height 19
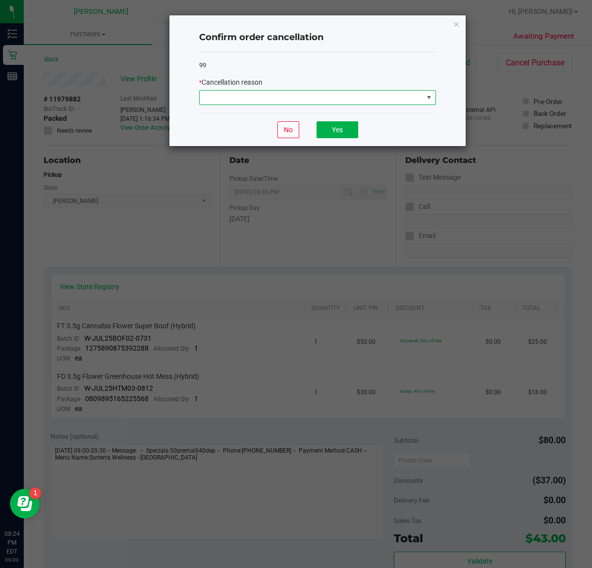
click at [389, 95] on span at bounding box center [311, 98] width 223 height 14
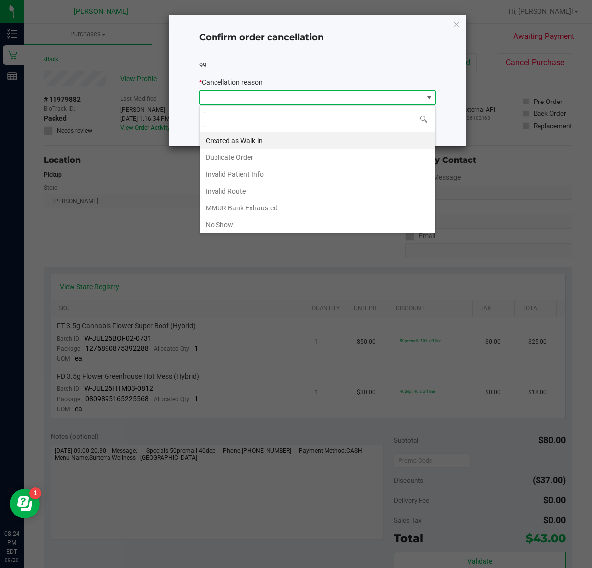
scroll to position [15, 236]
click at [265, 221] on li "No Show" at bounding box center [318, 225] width 236 height 17
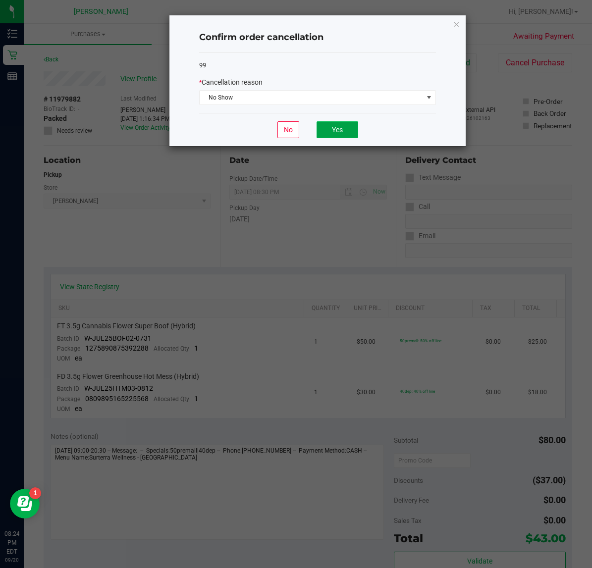
click at [326, 134] on button "Yes" at bounding box center [338, 129] width 42 height 17
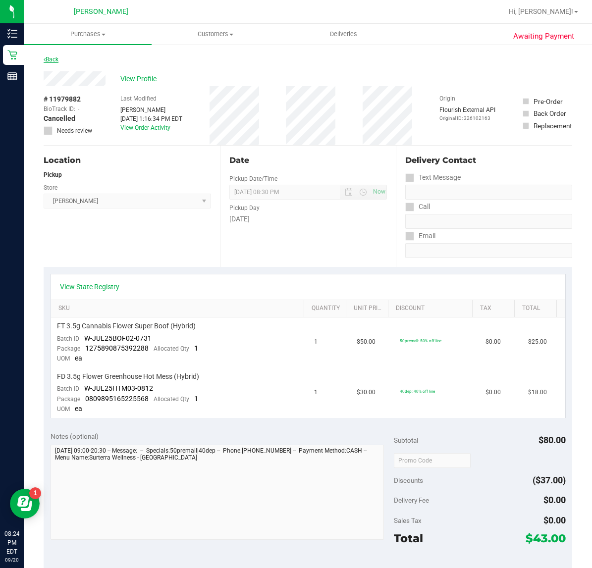
click at [57, 62] on link "Back" at bounding box center [51, 59] width 15 height 7
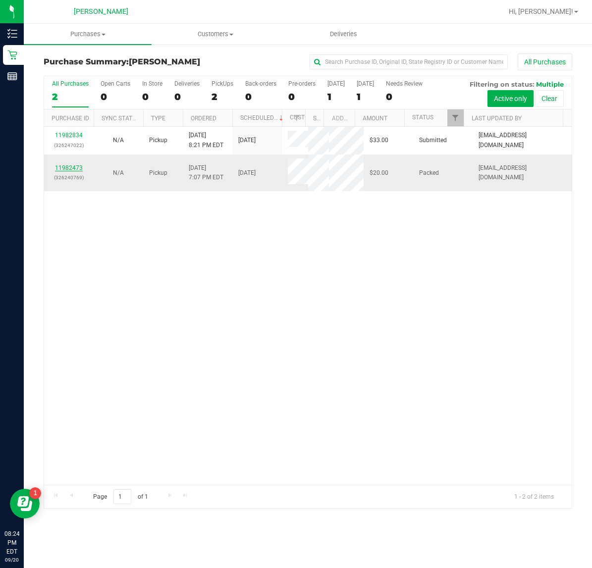
click at [77, 171] on link "11982473" at bounding box center [69, 168] width 28 height 7
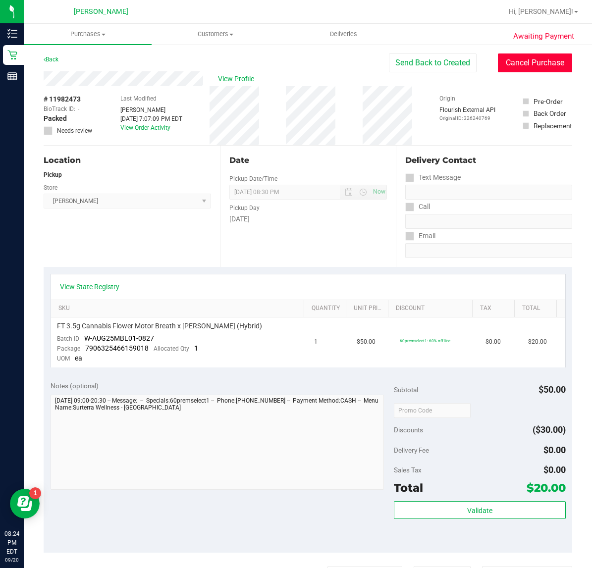
click at [530, 62] on button "Cancel Purchase" at bounding box center [535, 63] width 74 height 19
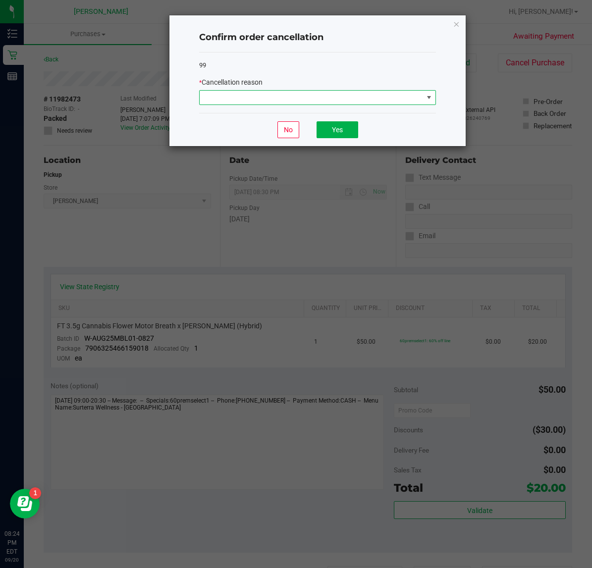
click at [303, 94] on span at bounding box center [311, 98] width 223 height 14
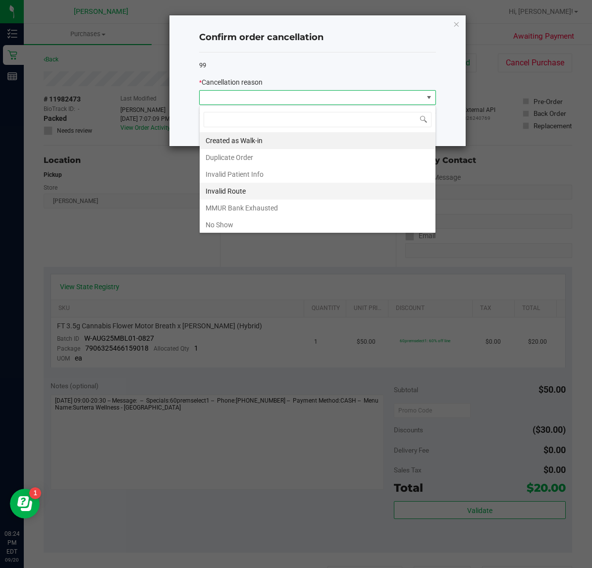
scroll to position [15, 236]
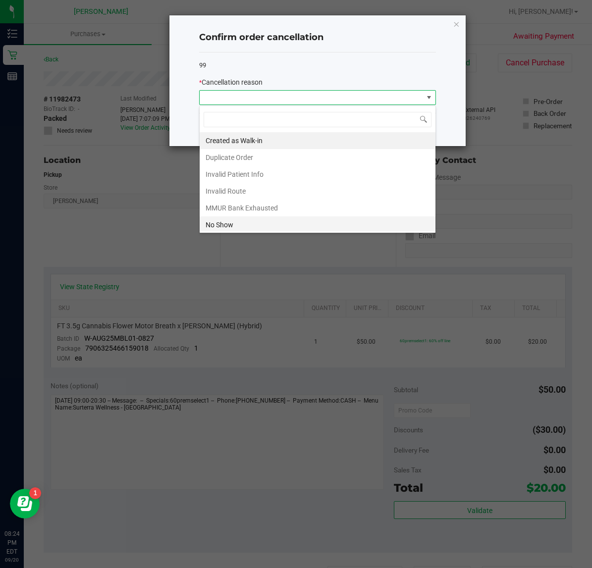
click at [234, 223] on li "No Show" at bounding box center [318, 225] width 236 height 17
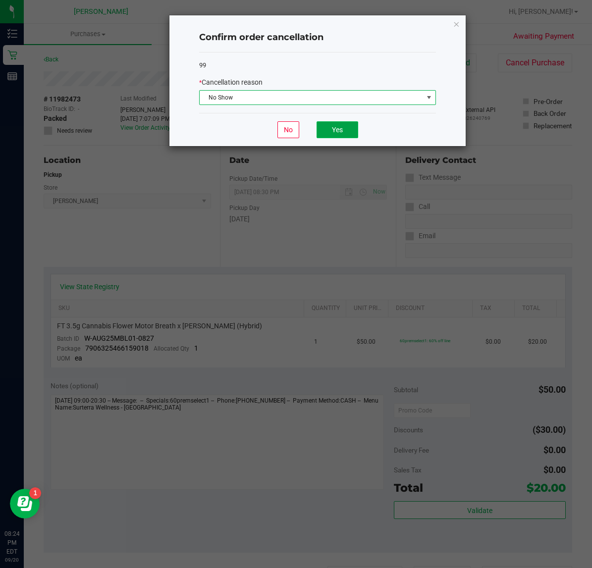
click at [329, 129] on button "Yes" at bounding box center [338, 129] width 42 height 17
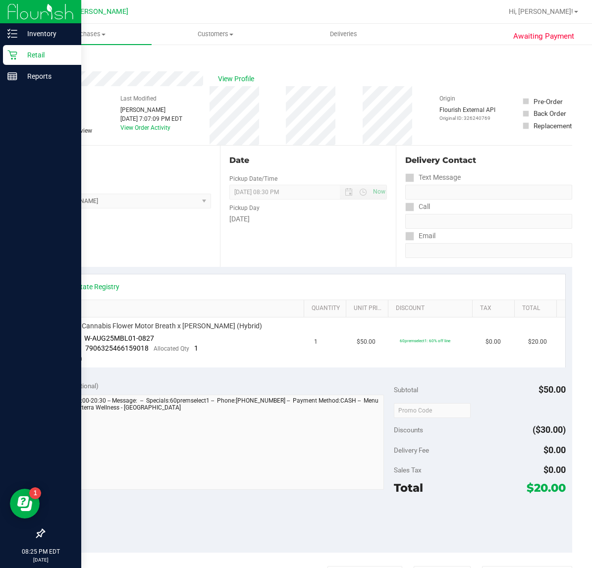
click at [13, 92] on div at bounding box center [40, 306] width 81 height 437
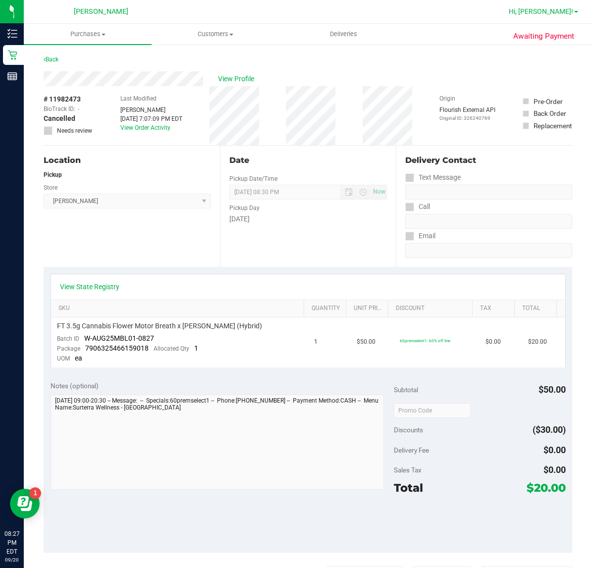
click at [548, 10] on span "Hi, [PERSON_NAME]!" at bounding box center [541, 11] width 64 height 8
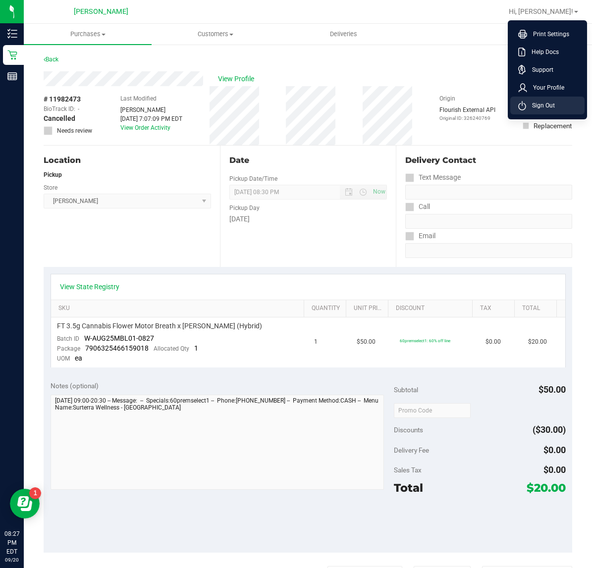
click at [540, 107] on span "Sign Out" at bounding box center [540, 106] width 29 height 10
